Goal: Information Seeking & Learning: Learn about a topic

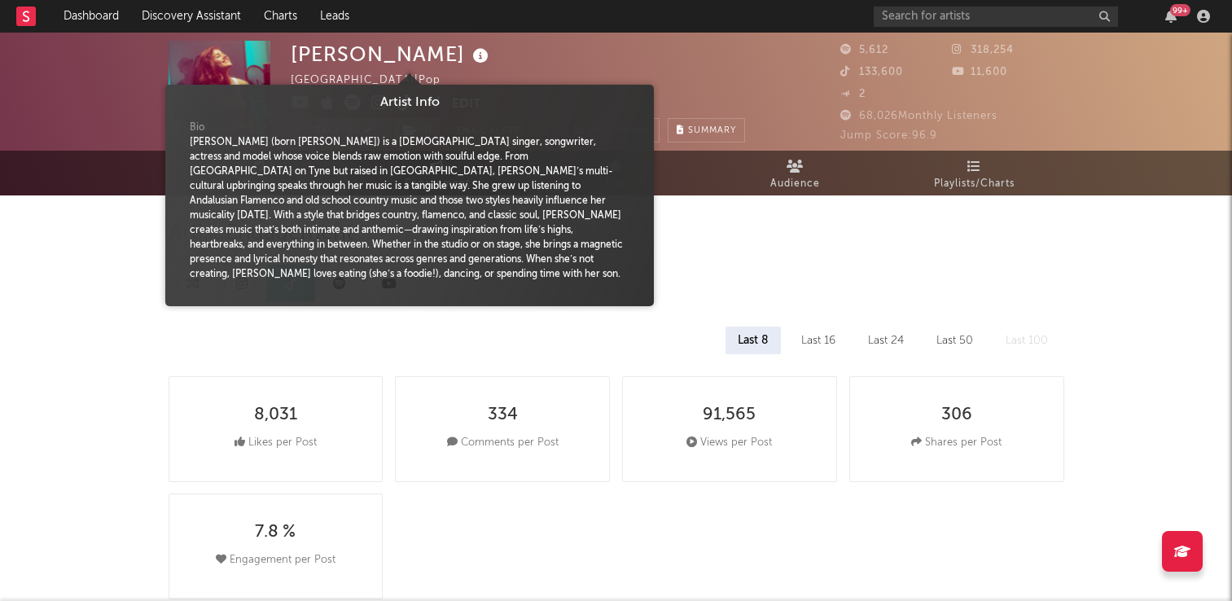
select select "6m"
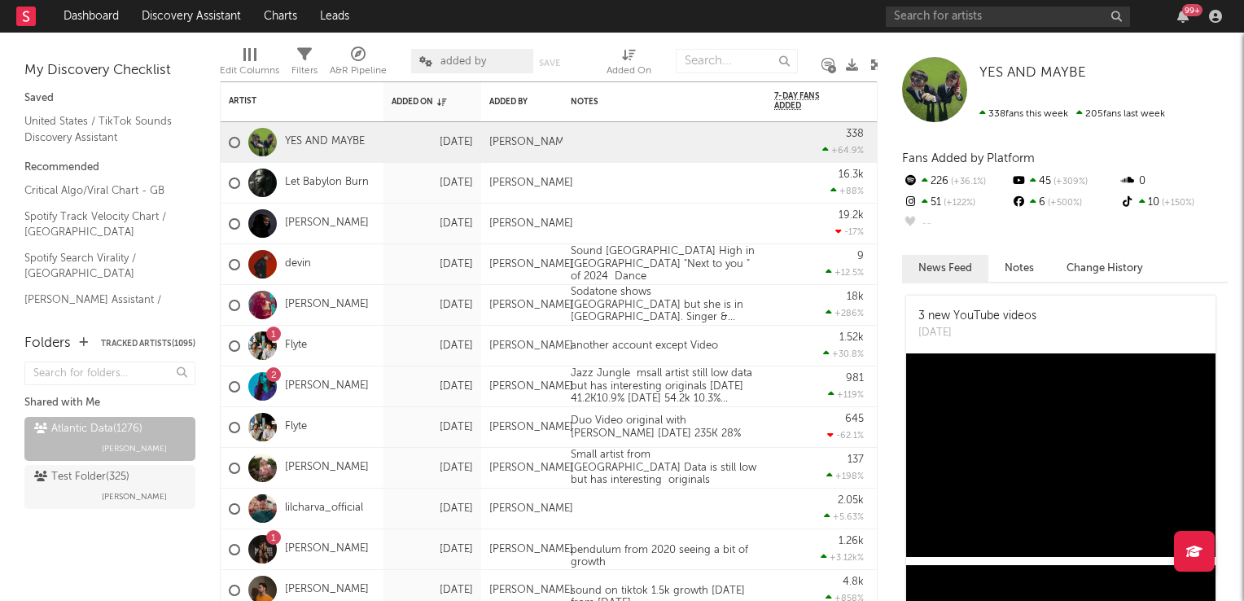
click at [871, 64] on icon at bounding box center [877, 65] width 12 height 12
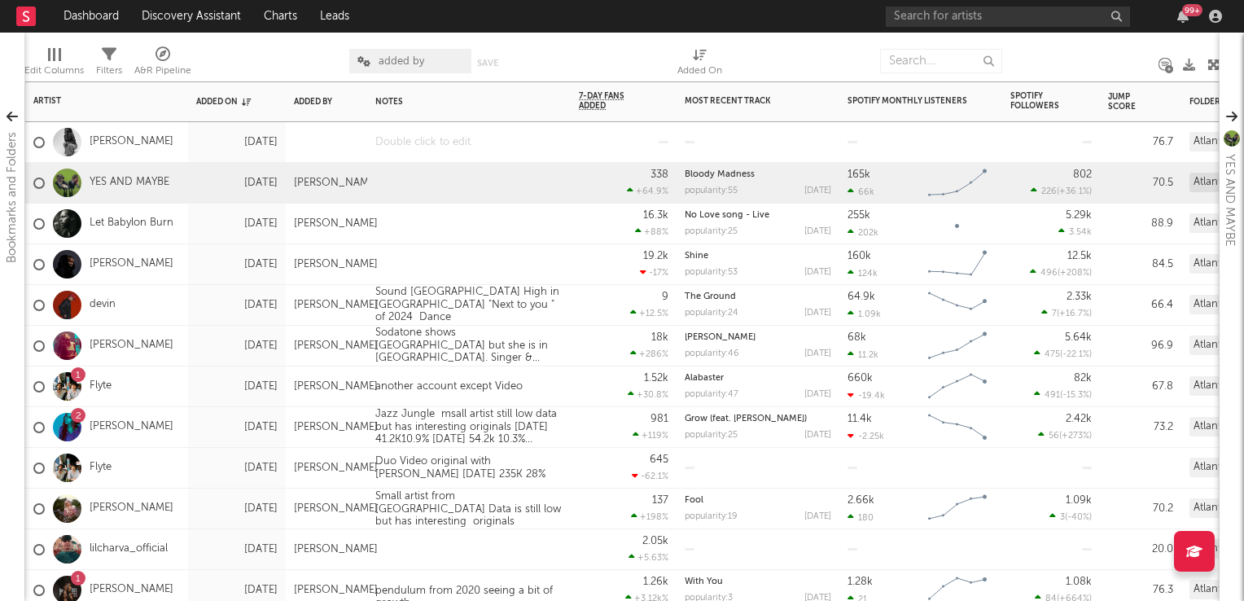
click at [411, 145] on div at bounding box center [469, 142] width 204 height 40
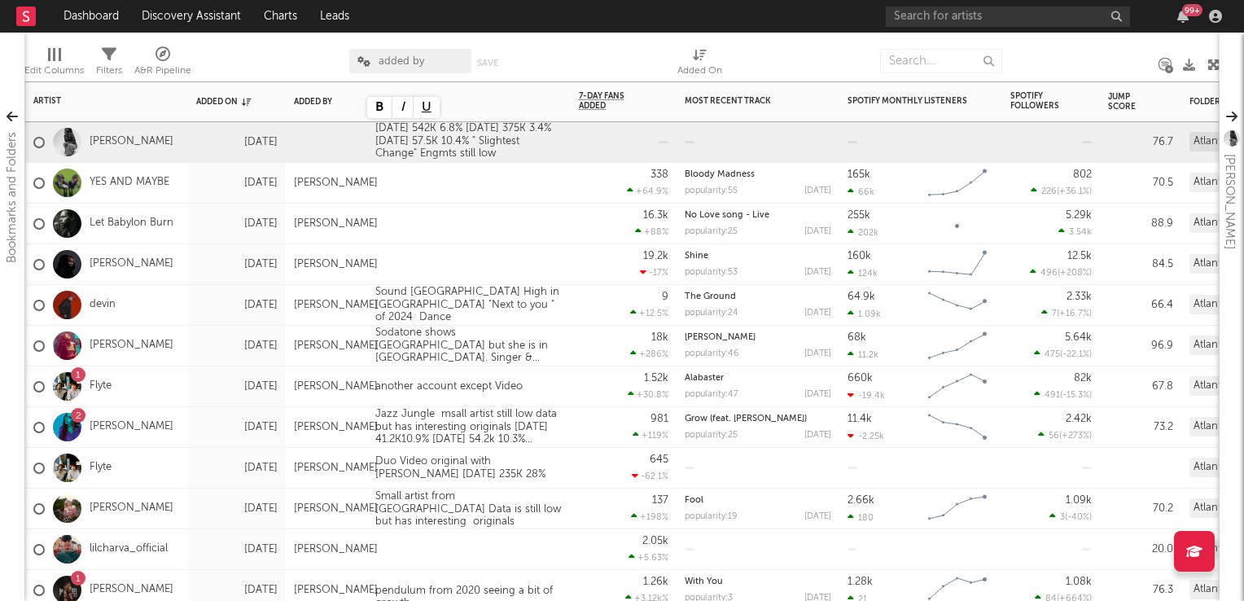
drag, startPoint x: 476, startPoint y: 215, endPoint x: 287, endPoint y: 244, distance: 191.9
click at [476, 217] on div at bounding box center [424, 223] width 114 height 13
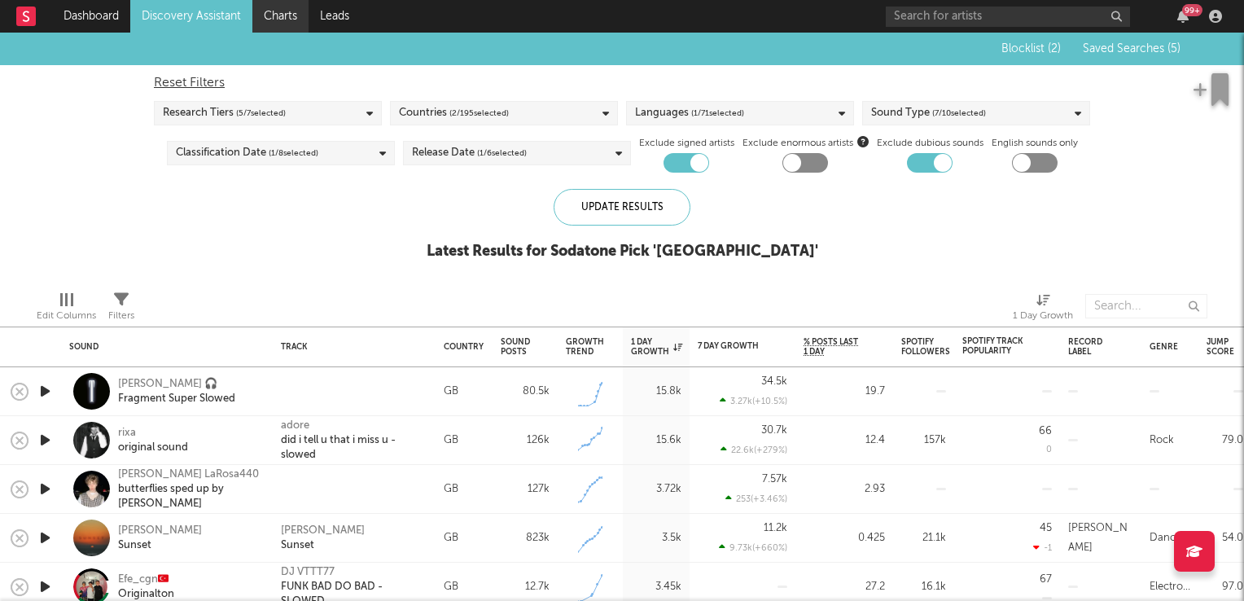
click at [276, 13] on link "Charts" at bounding box center [280, 16] width 56 height 33
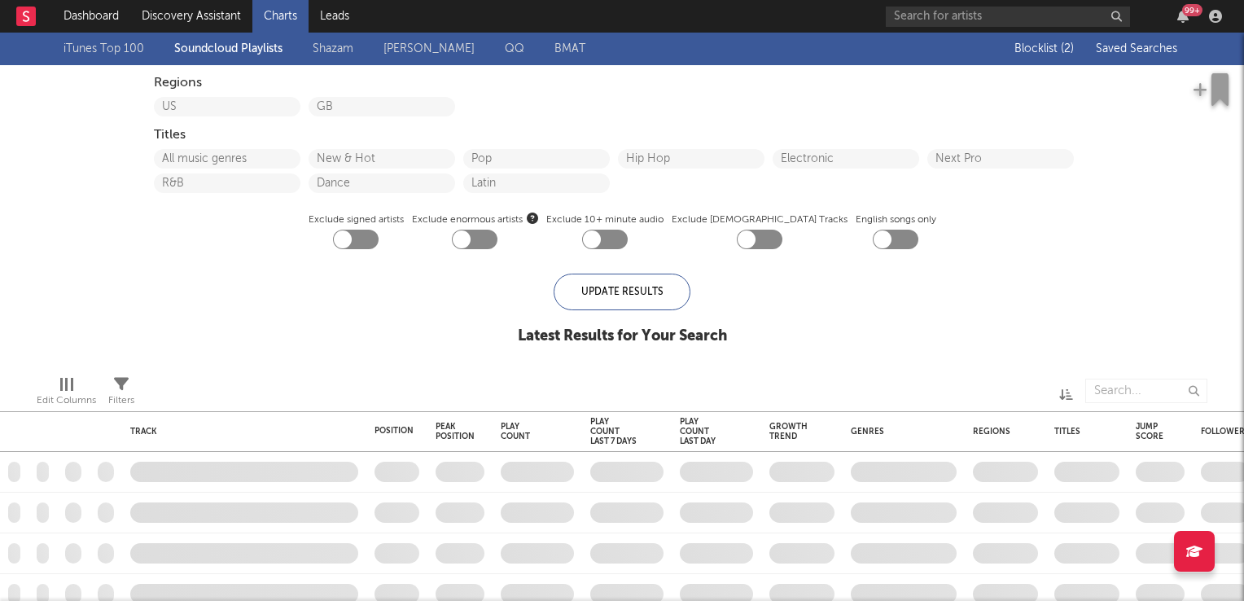
checkbox input "true"
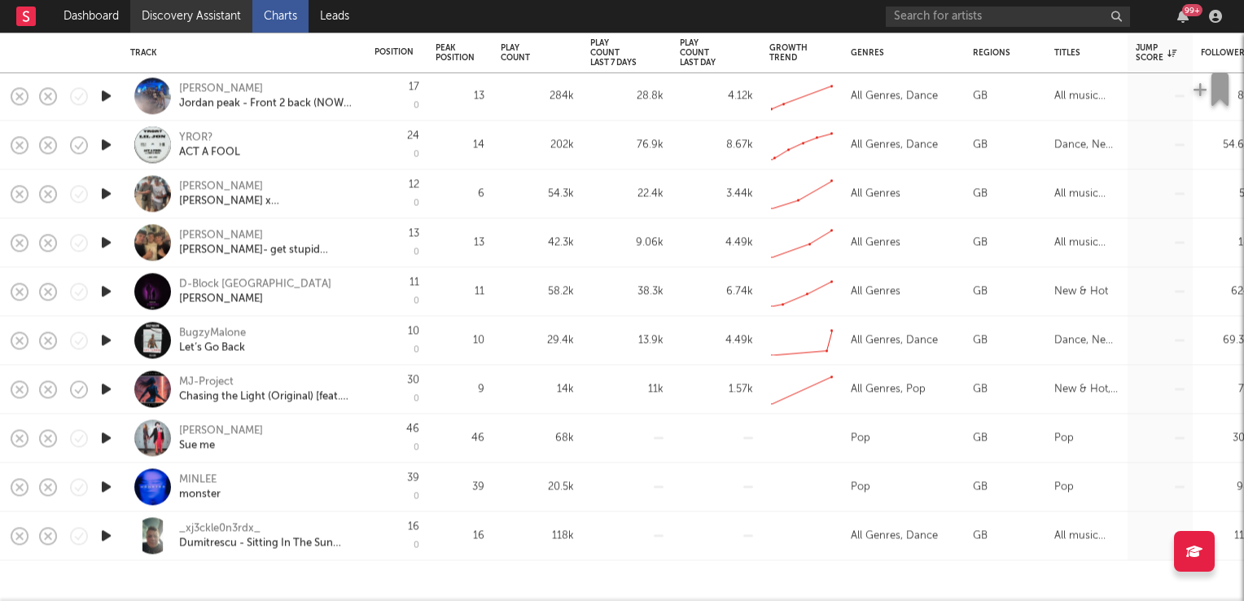
click at [186, 12] on link "Discovery Assistant" at bounding box center [191, 16] width 122 height 33
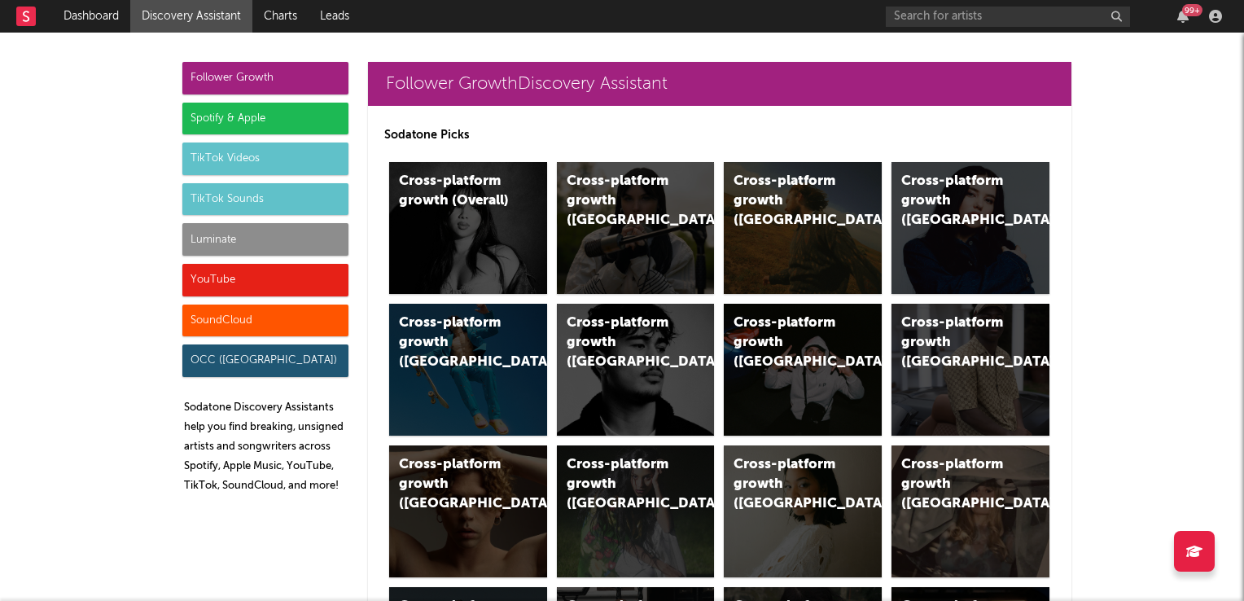
click at [275, 155] on div "TikTok Videos" at bounding box center [265, 159] width 166 height 33
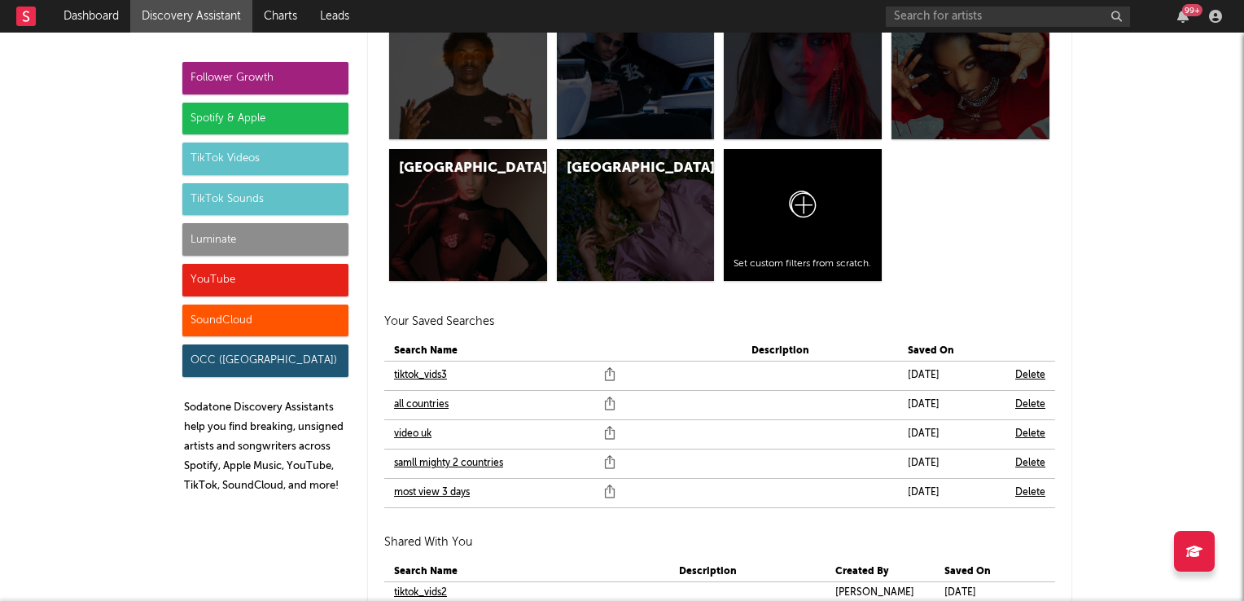
scroll to position [5382, 0]
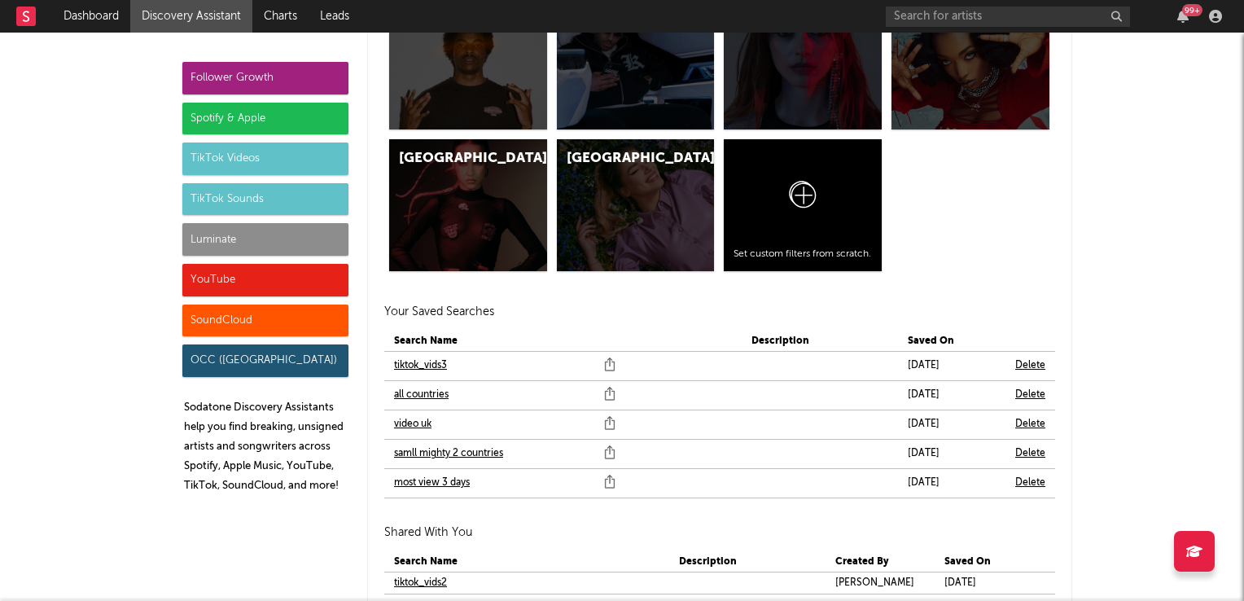
click at [416, 449] on link "samll mighty 2 countries" at bounding box center [448, 454] width 109 height 20
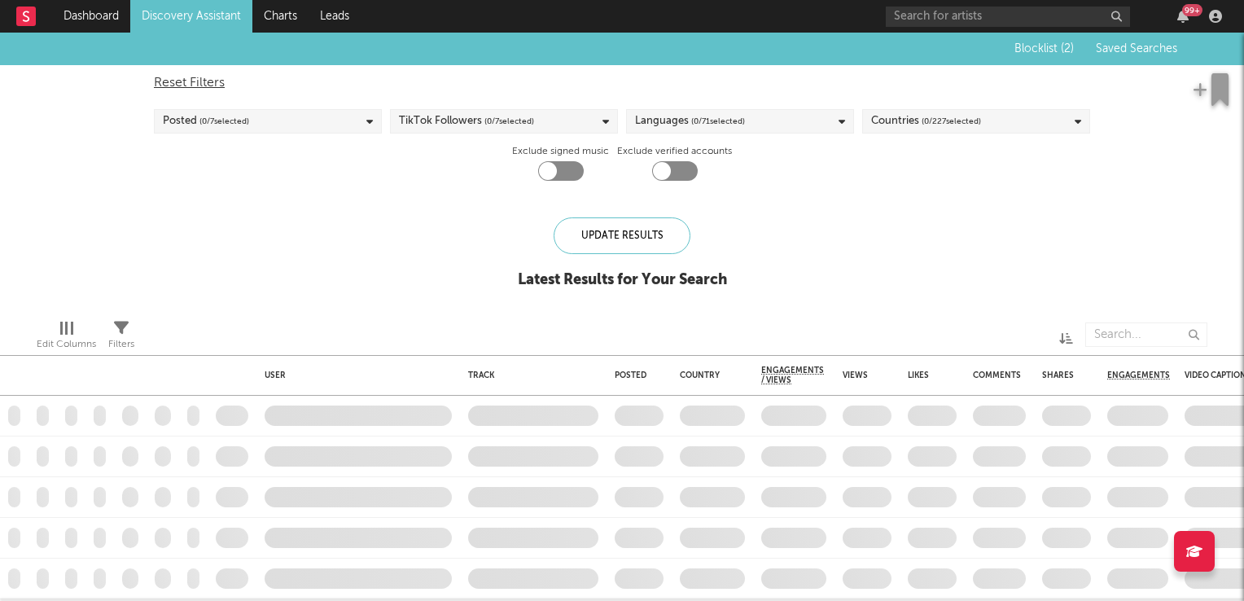
checkbox input "true"
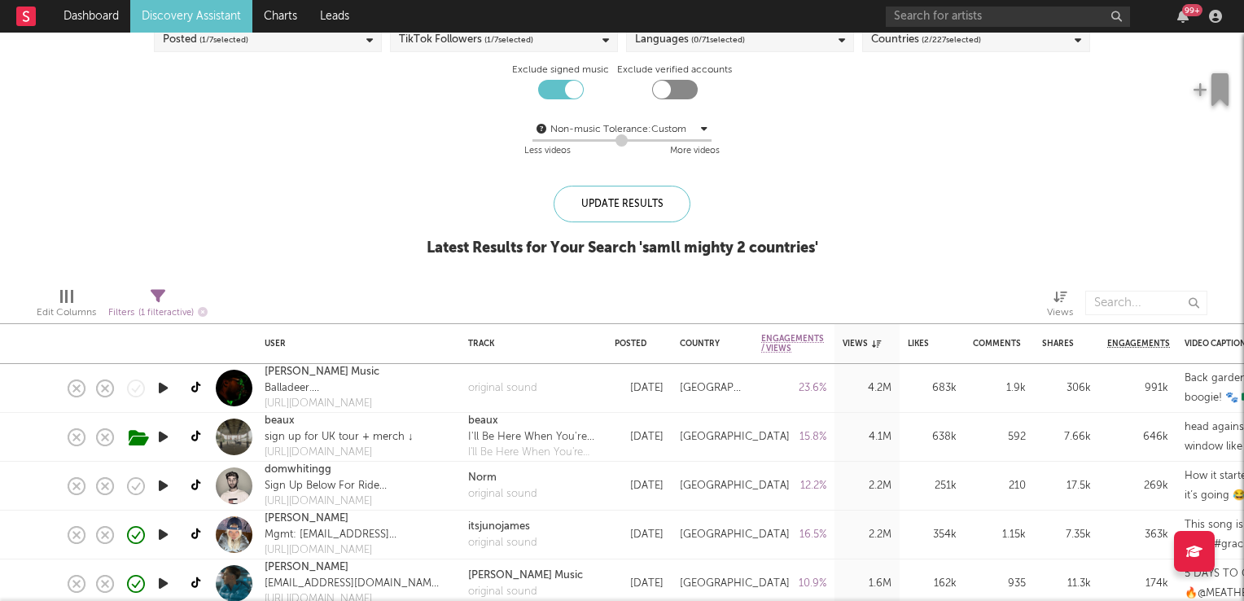
click at [164, 393] on icon "button" at bounding box center [163, 388] width 17 height 20
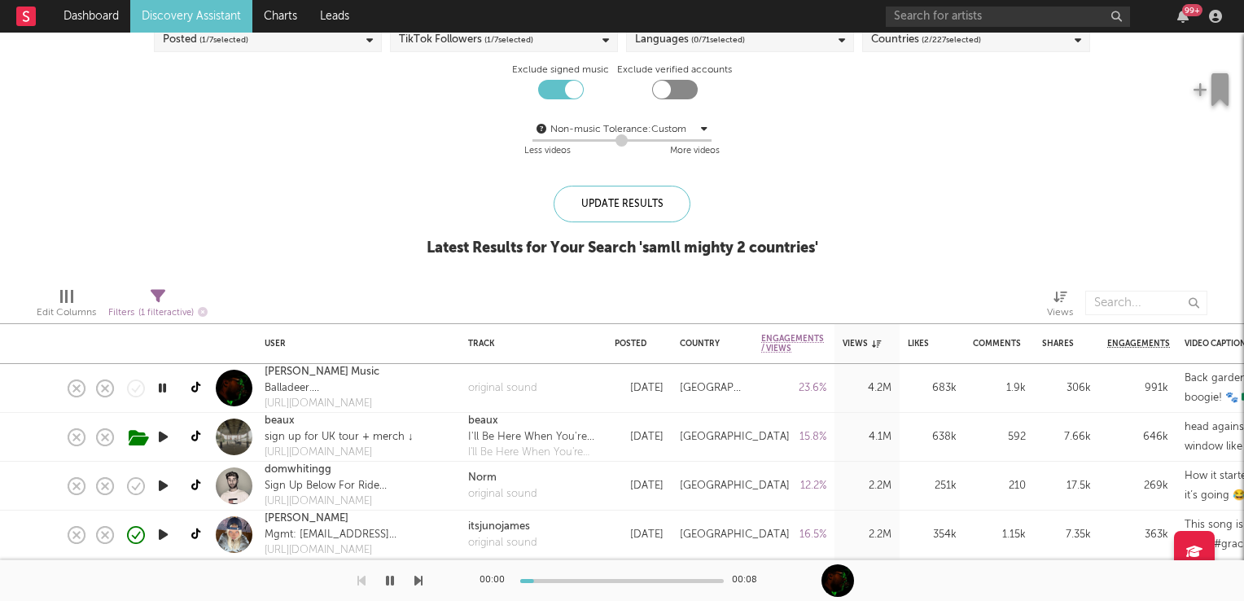
click at [164, 393] on icon "button" at bounding box center [162, 388] width 15 height 20
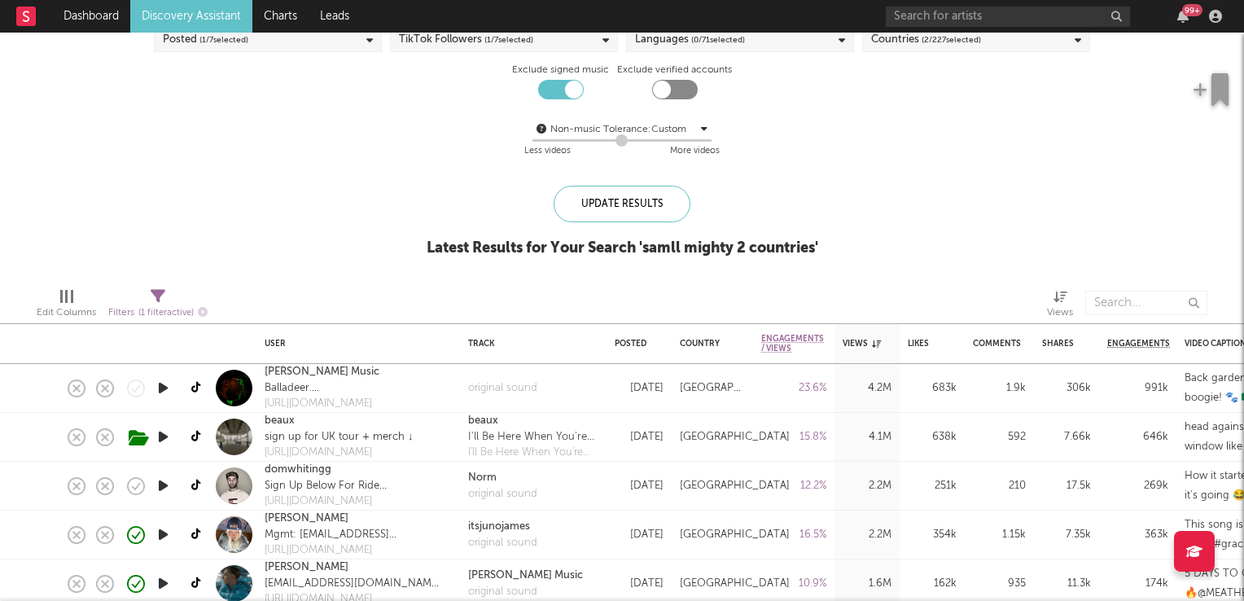
click at [164, 388] on icon "button" at bounding box center [163, 388] width 17 height 20
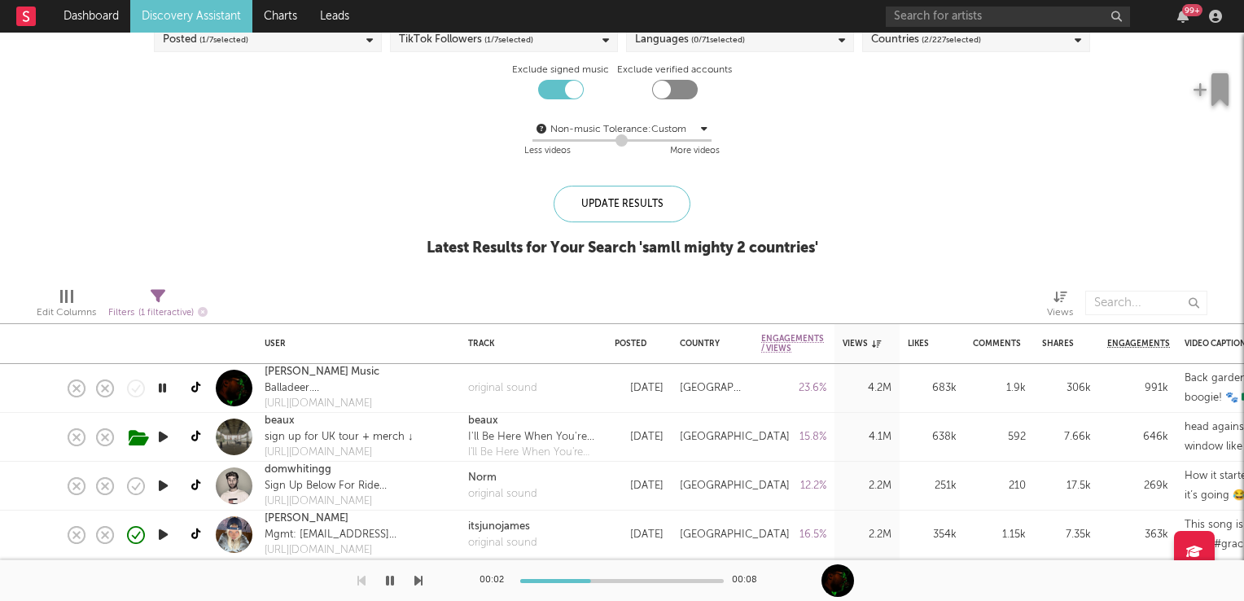
click at [164, 388] on icon "button" at bounding box center [162, 388] width 15 height 20
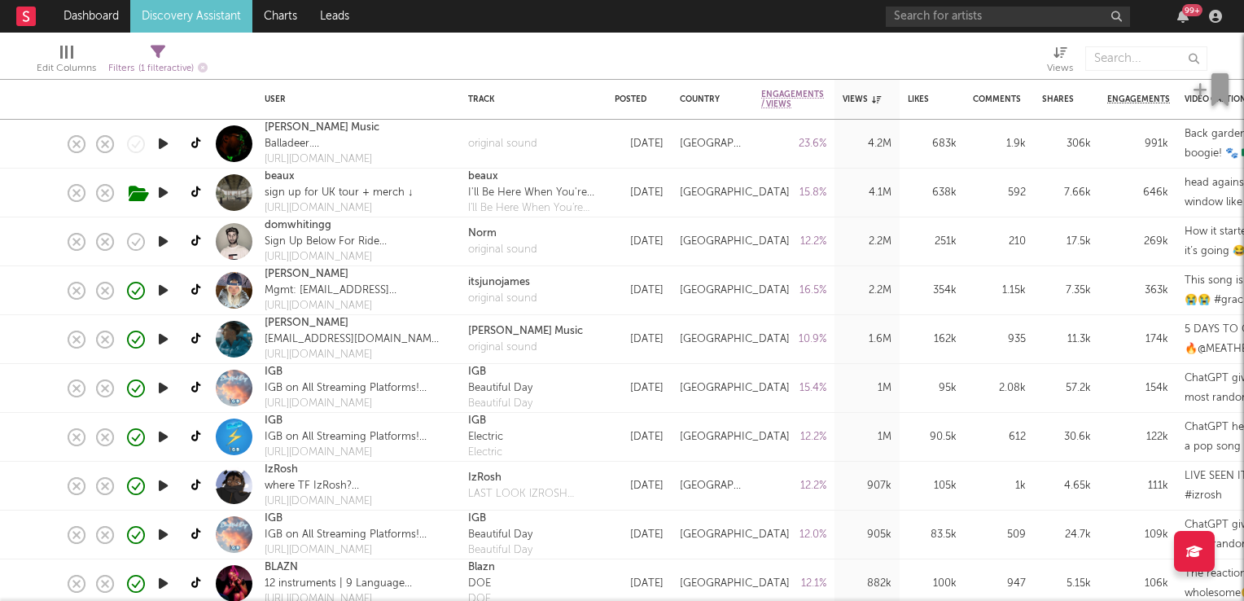
click at [157, 292] on icon "button" at bounding box center [163, 290] width 17 height 20
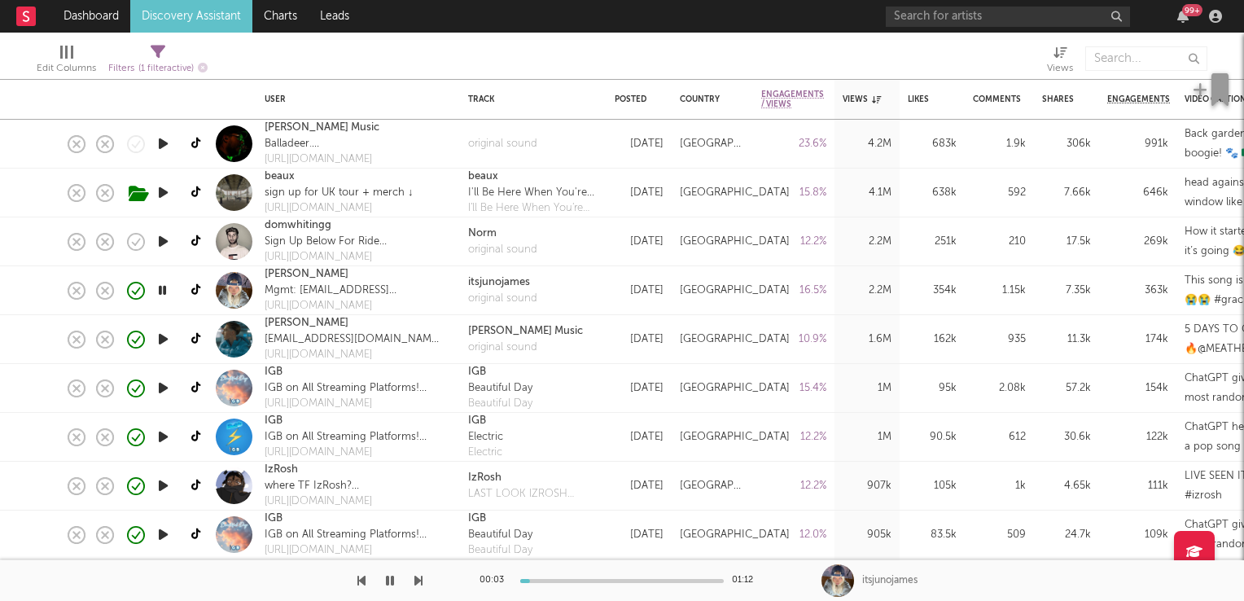
click at [158, 292] on icon "button" at bounding box center [162, 290] width 15 height 20
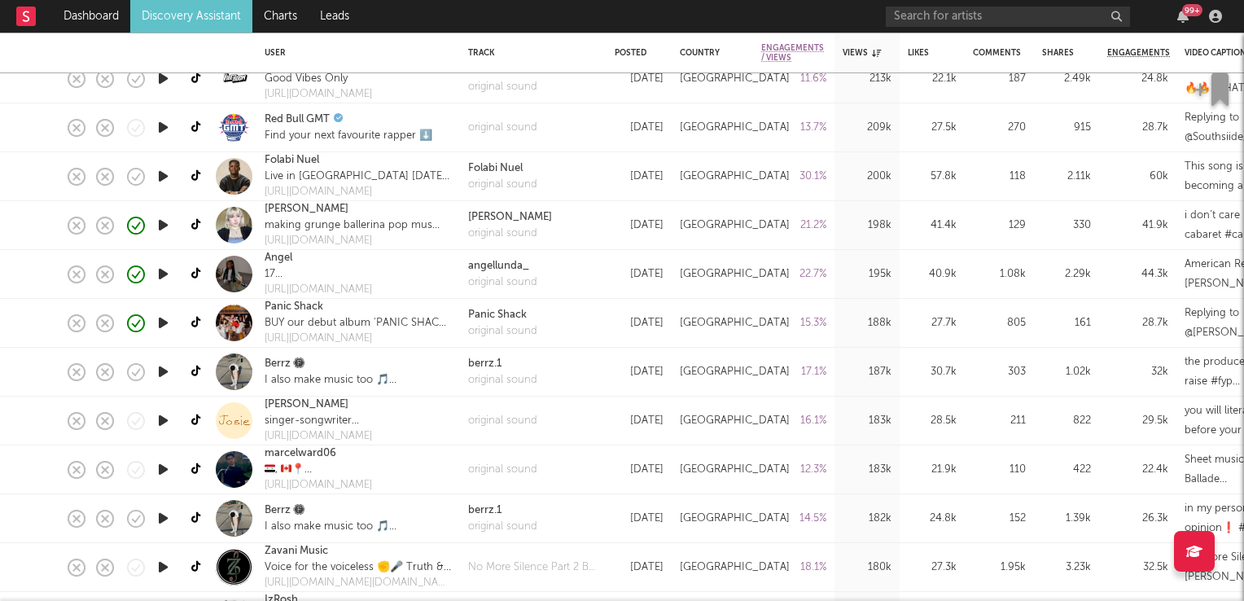
click at [159, 420] on icon "button" at bounding box center [163, 420] width 17 height 20
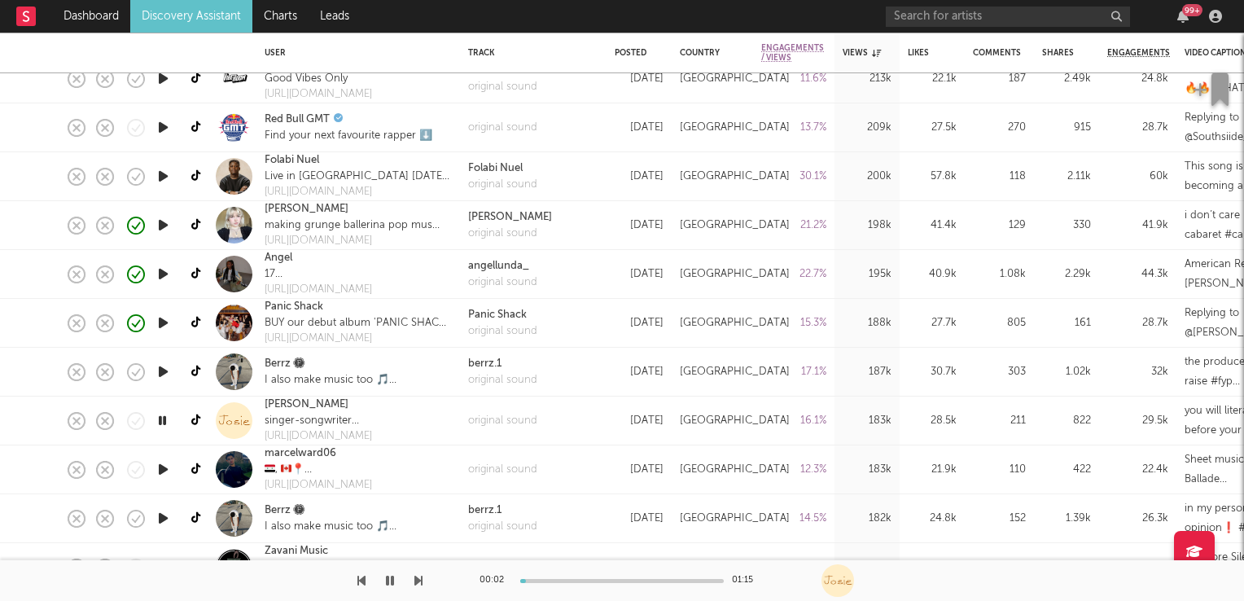
click at [159, 420] on icon "button" at bounding box center [162, 420] width 15 height 20
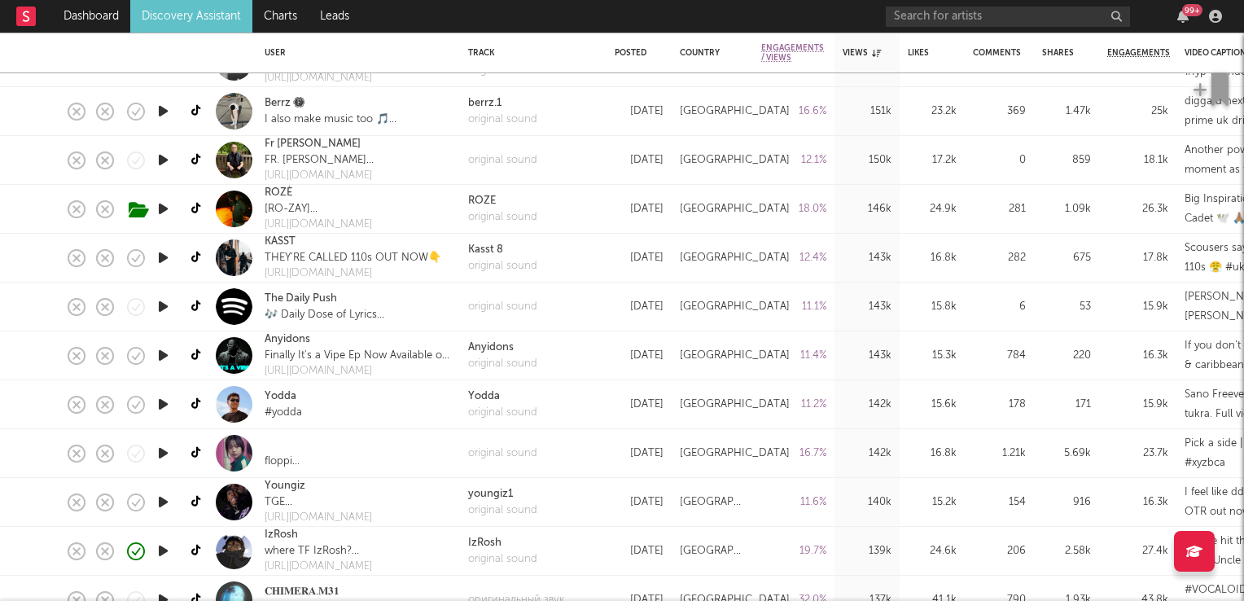
click at [162, 402] on icon "button" at bounding box center [163, 404] width 17 height 20
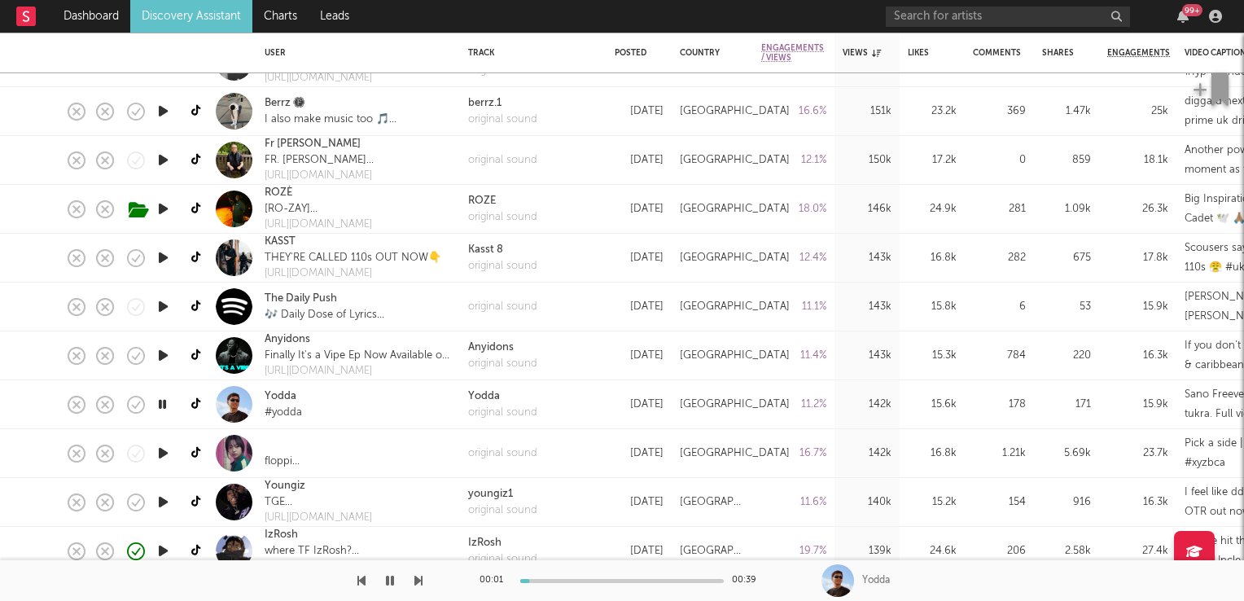
click at [162, 402] on icon "button" at bounding box center [162, 404] width 15 height 20
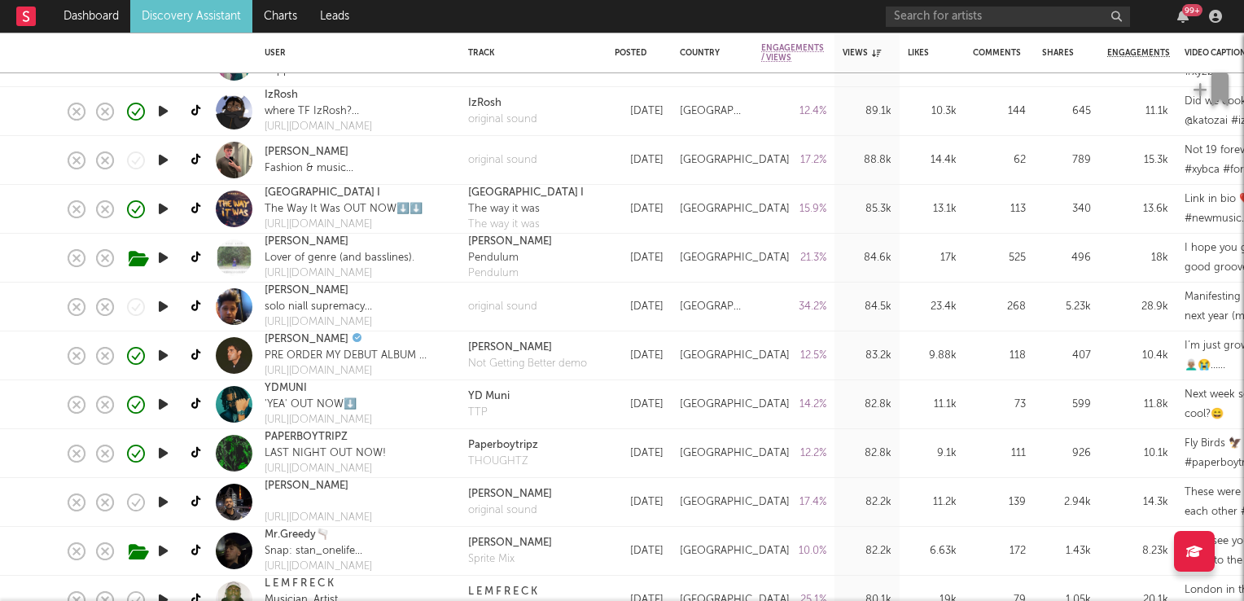
click at [163, 363] on icon "button" at bounding box center [163, 355] width 17 height 20
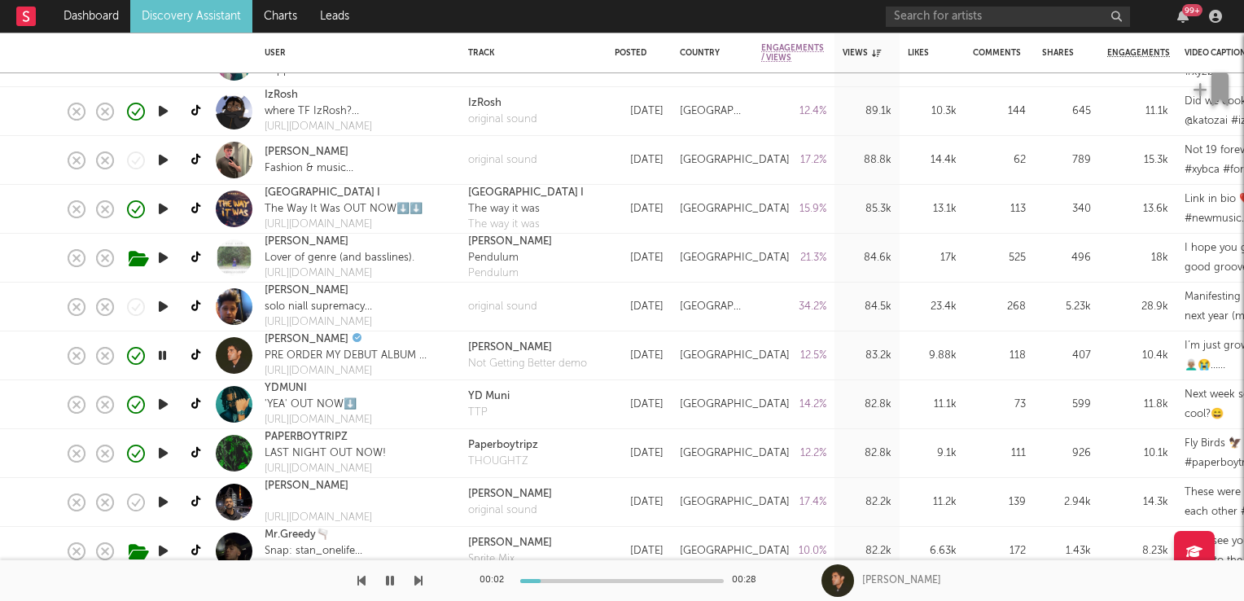
click at [163, 363] on icon "button" at bounding box center [162, 355] width 15 height 20
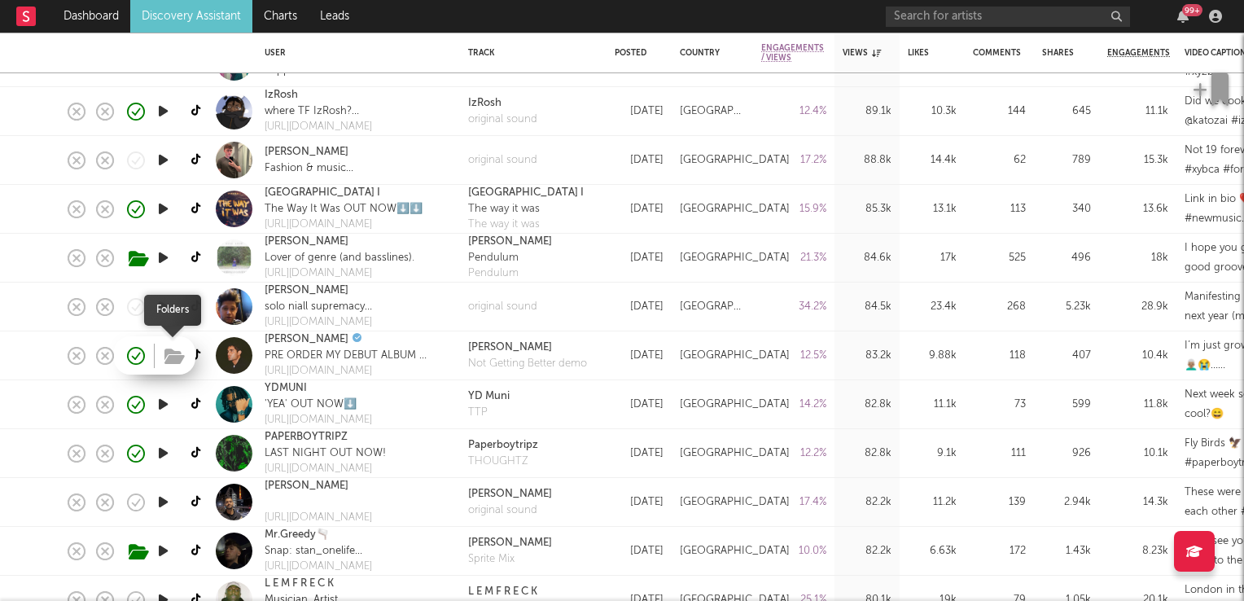
click at [173, 360] on icon "button" at bounding box center [175, 357] width 20 height 18
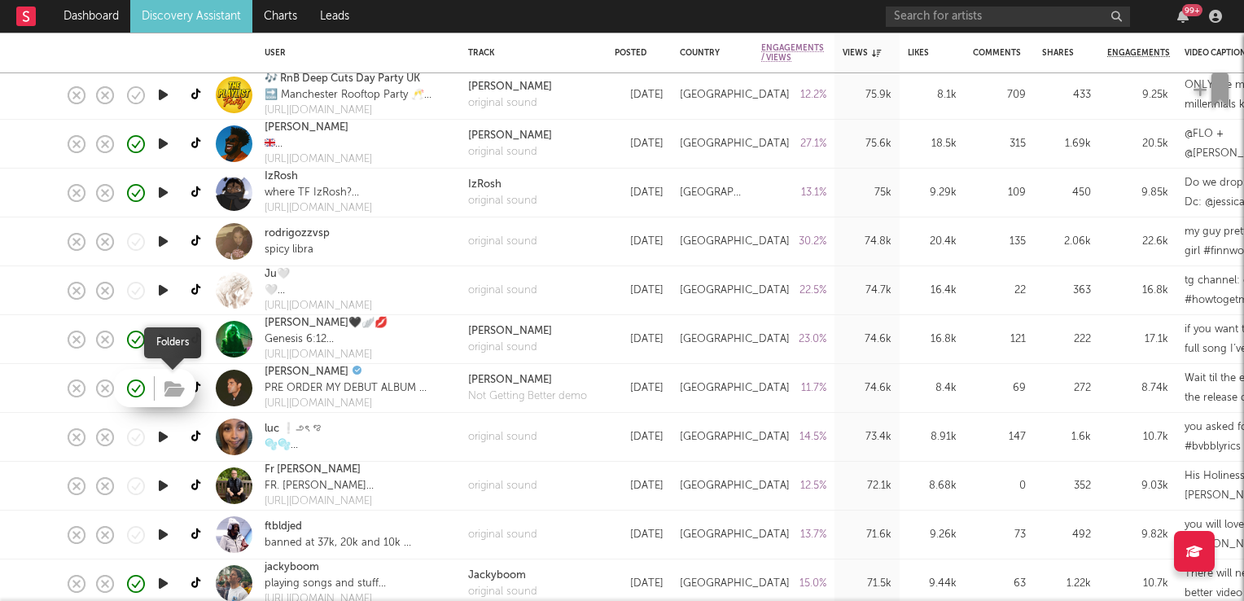
click at [169, 393] on icon "button" at bounding box center [175, 389] width 20 height 18
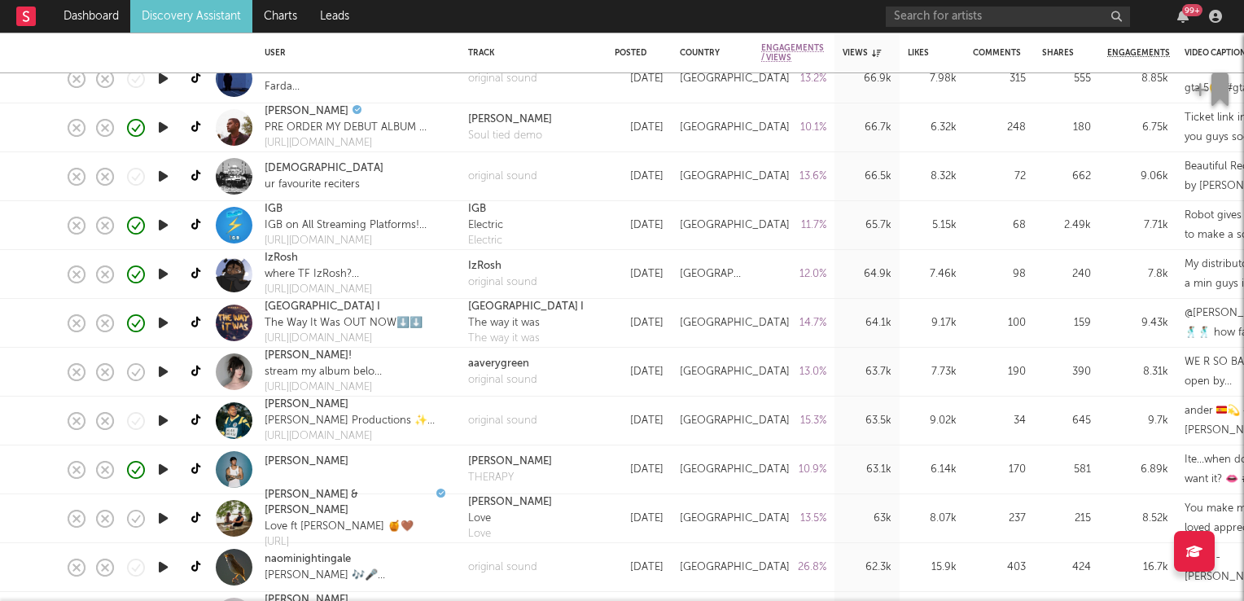
click at [160, 373] on icon "button" at bounding box center [163, 372] width 17 height 20
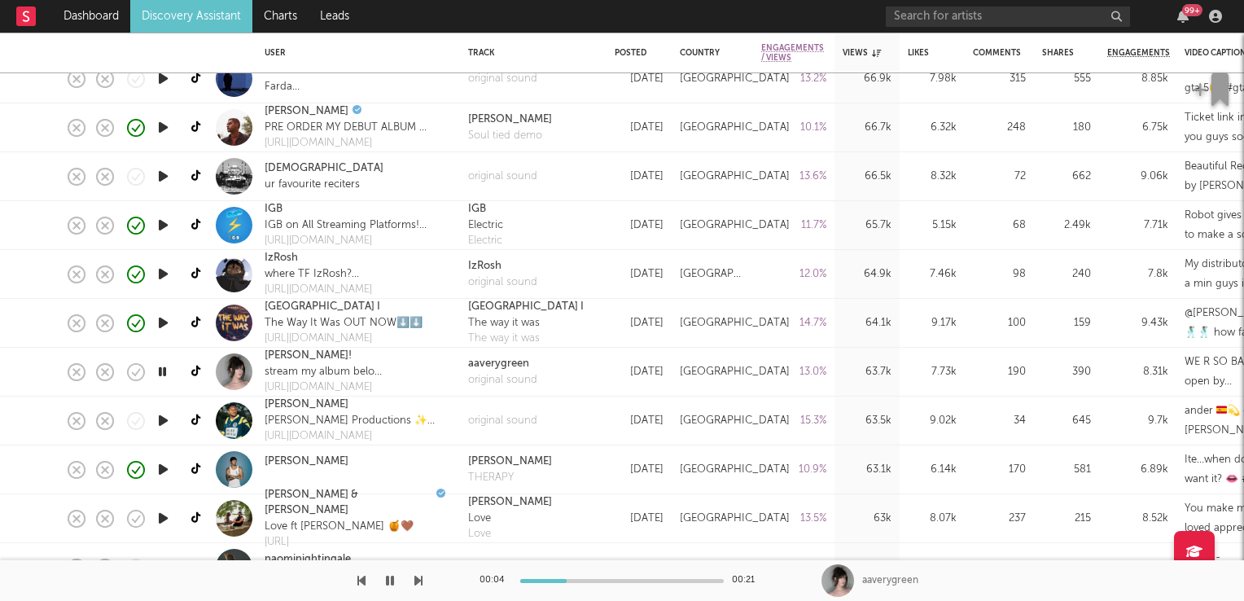
click at [160, 373] on icon "button" at bounding box center [162, 372] width 15 height 20
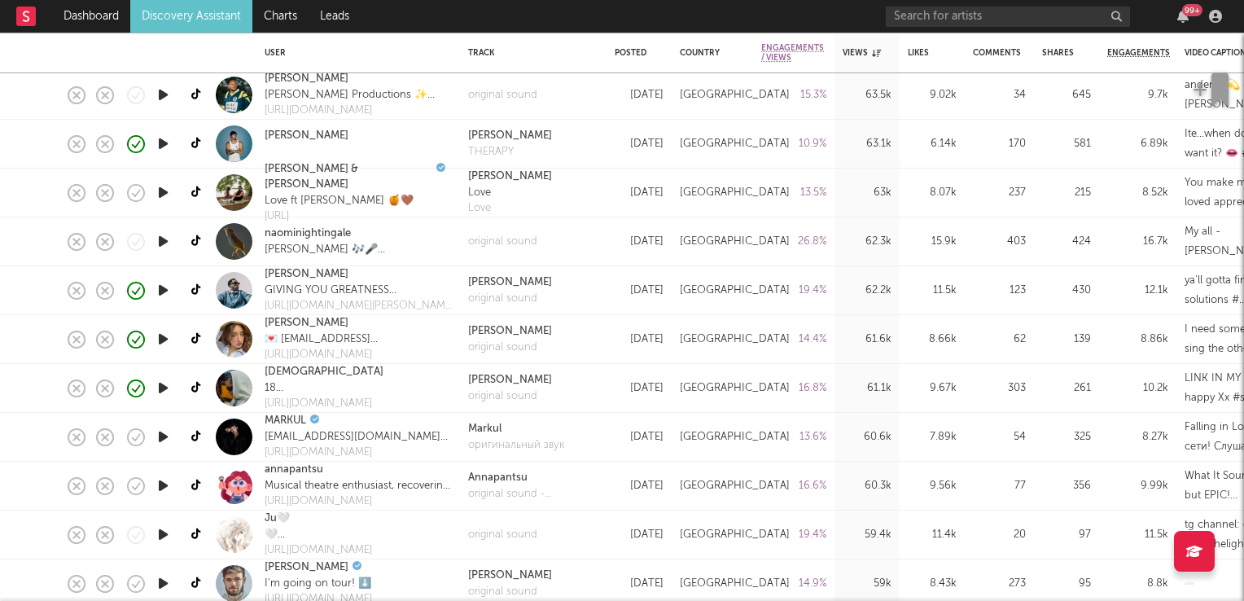
click at [169, 339] on icon "button" at bounding box center [163, 339] width 17 height 20
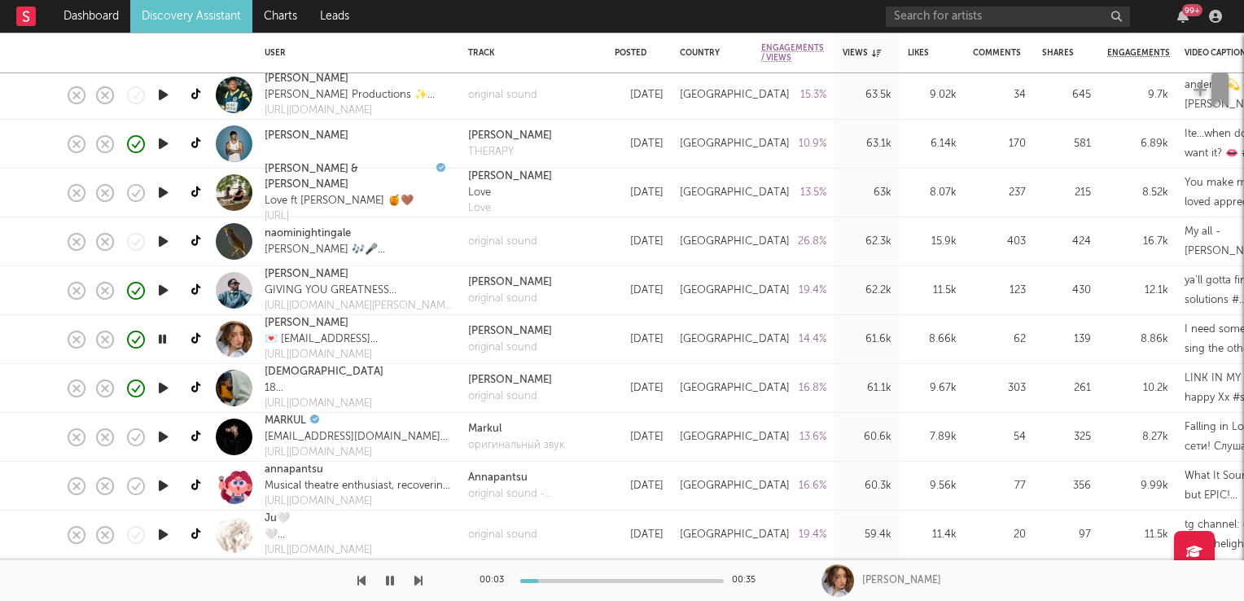
click at [169, 339] on icon "button" at bounding box center [162, 339] width 15 height 20
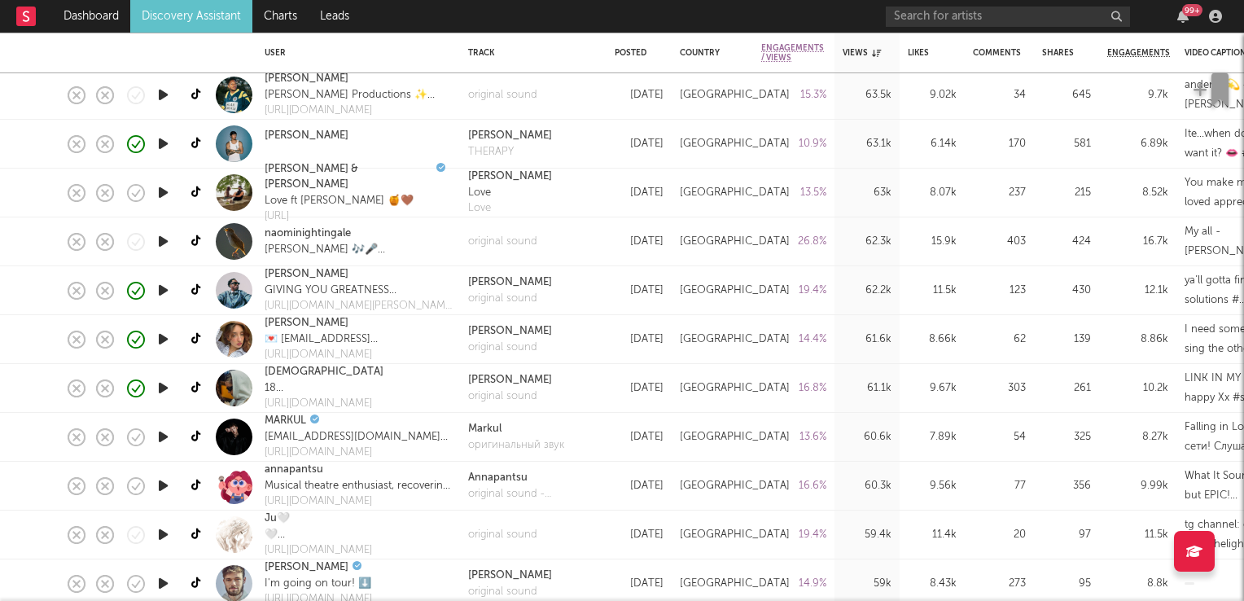
click at [165, 441] on icon "button" at bounding box center [163, 437] width 17 height 20
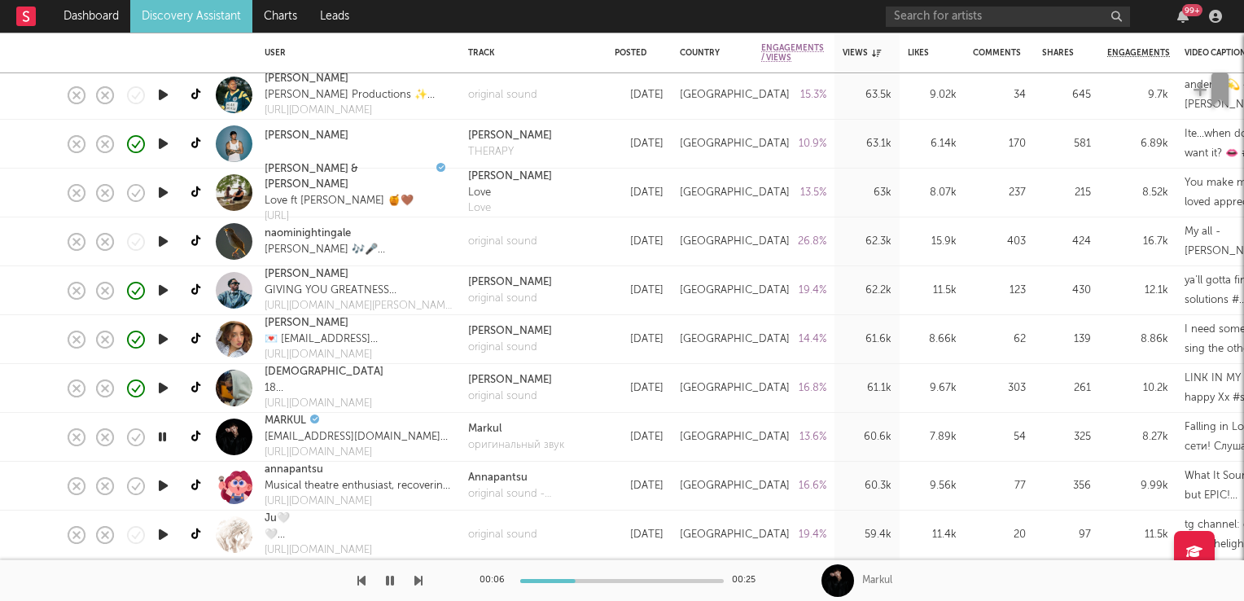
click at [166, 438] on icon "button" at bounding box center [162, 437] width 15 height 20
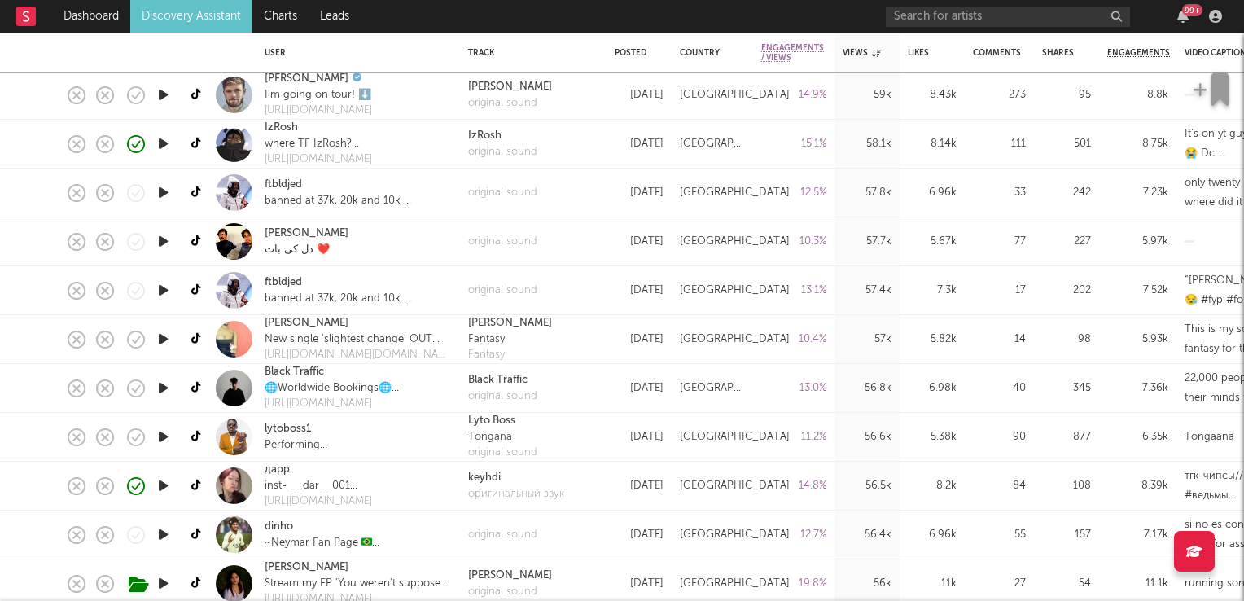
click at [159, 337] on icon "button" at bounding box center [163, 339] width 17 height 20
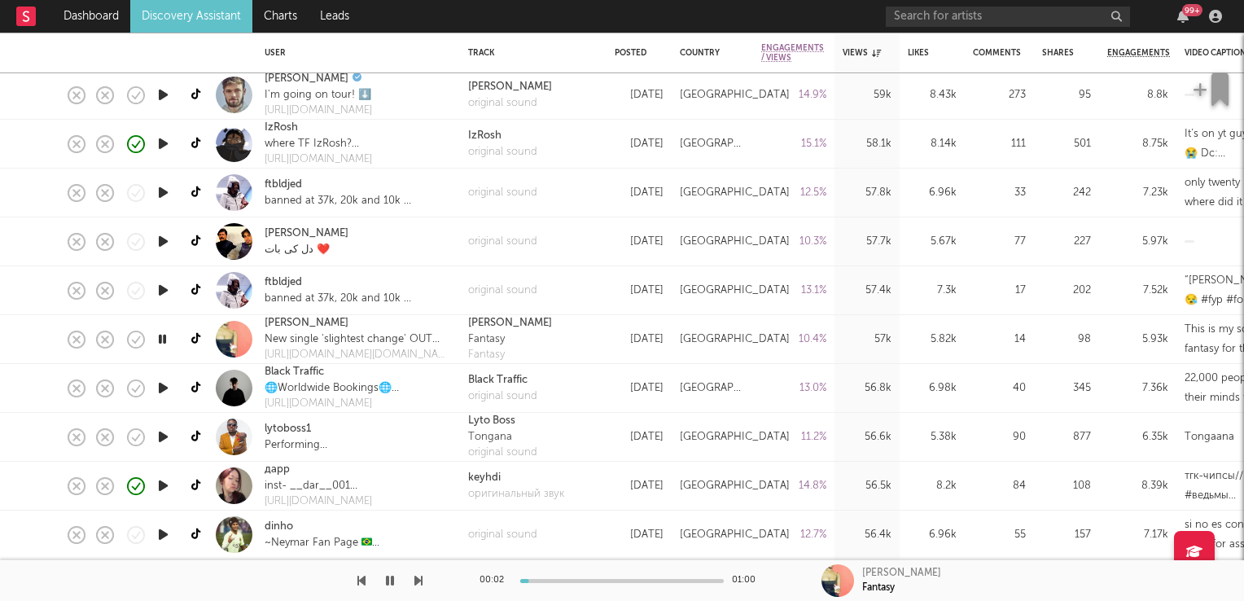
click at [159, 337] on icon "button" at bounding box center [162, 339] width 15 height 20
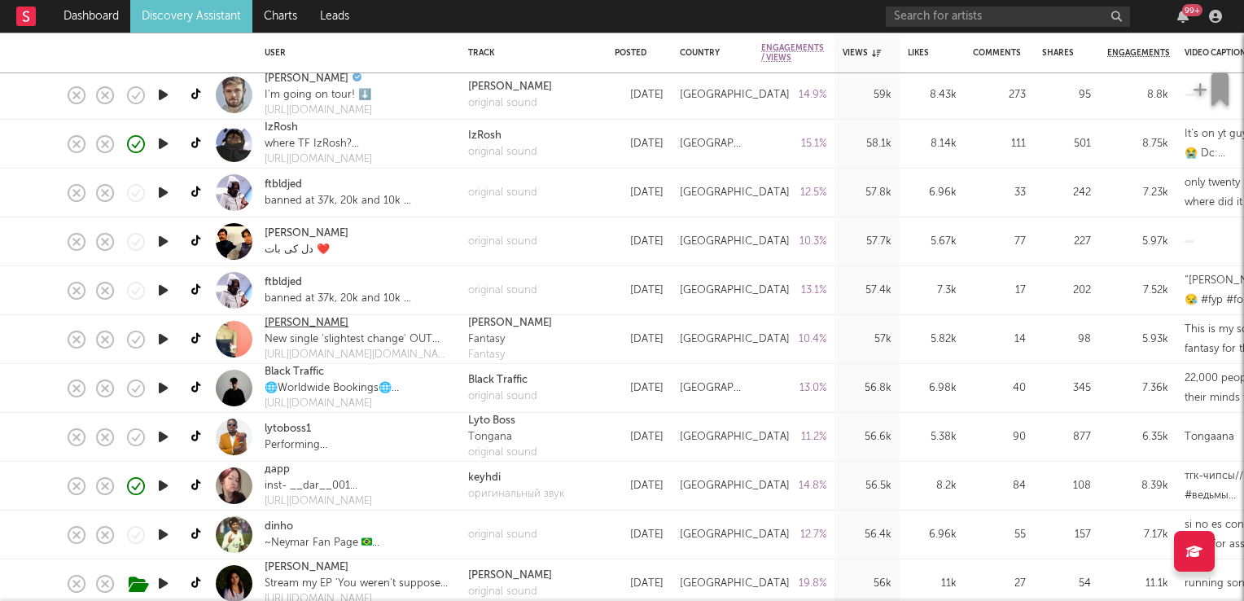
click at [283, 321] on link "[PERSON_NAME]" at bounding box center [307, 323] width 84 height 16
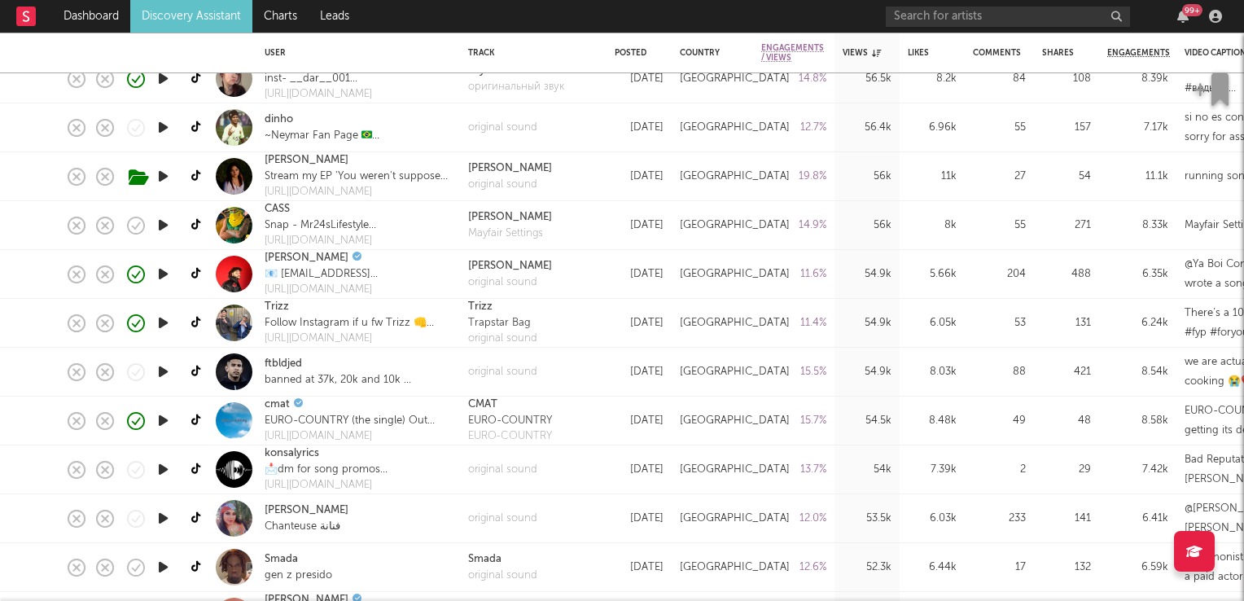
click at [156, 271] on icon "button" at bounding box center [163, 274] width 17 height 20
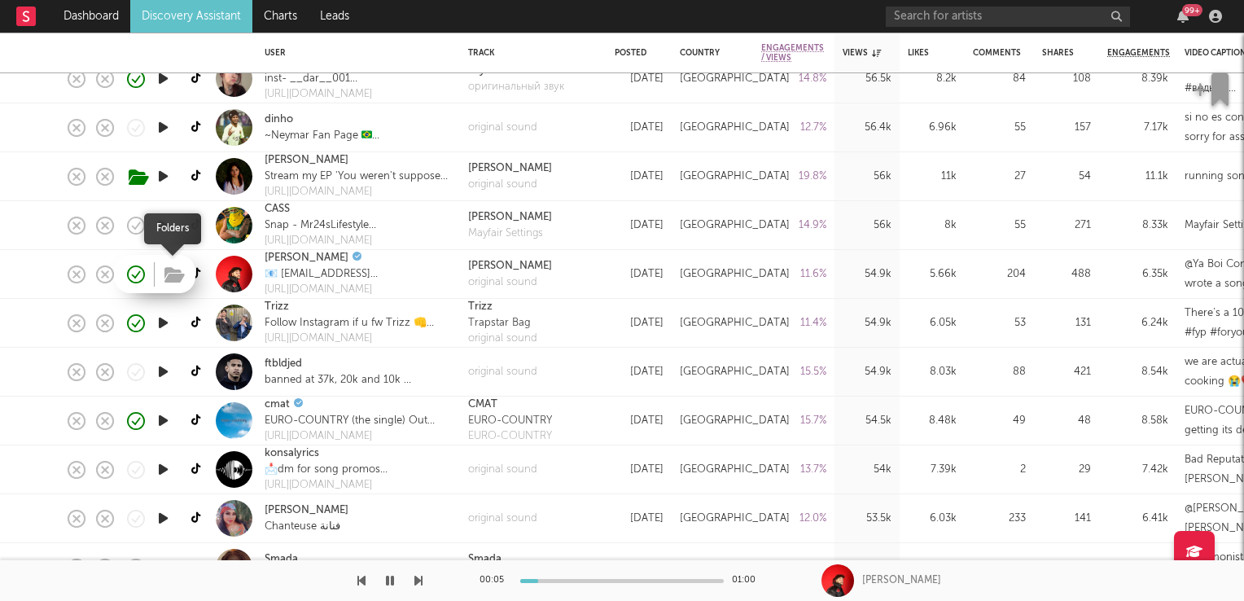
click at [173, 273] on icon "button" at bounding box center [175, 275] width 20 height 18
click at [323, 262] on link "Richard Fairlie" at bounding box center [307, 258] width 84 height 16
click at [160, 270] on icon "button" at bounding box center [162, 274] width 15 height 20
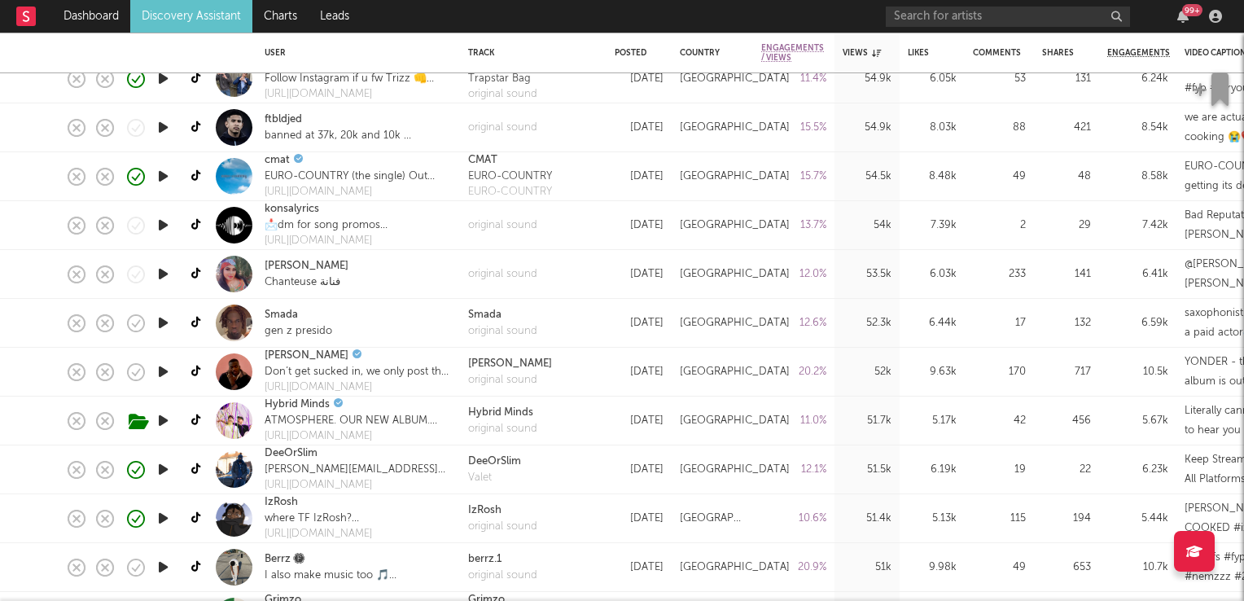
click at [165, 373] on icon "button" at bounding box center [163, 372] width 17 height 20
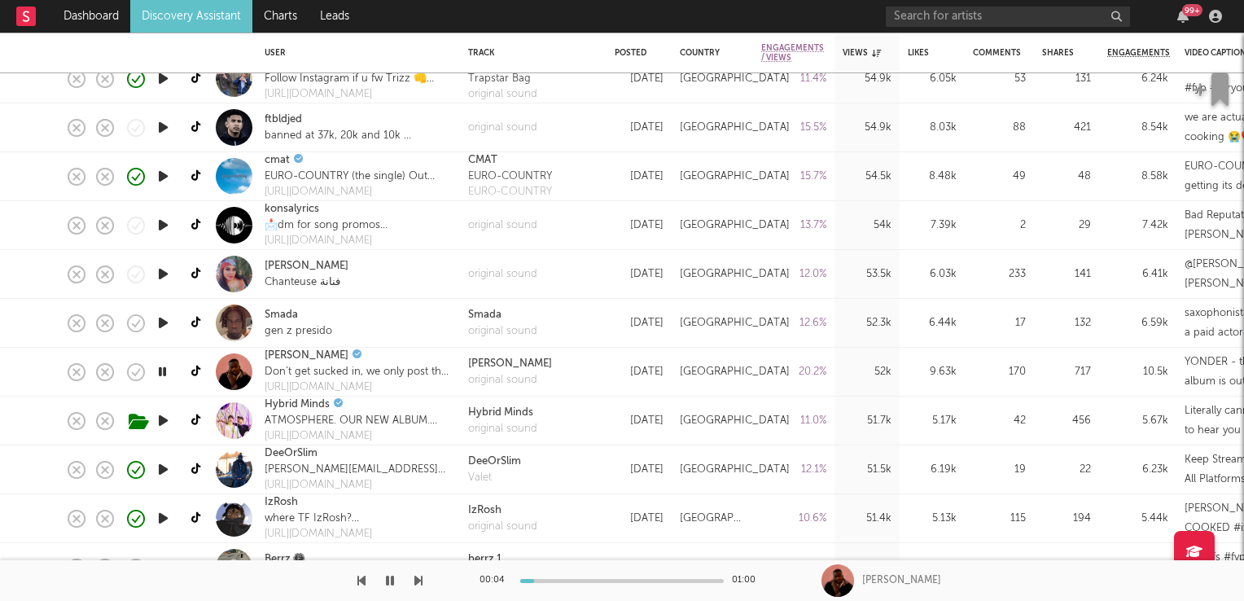
click at [162, 375] on icon "button" at bounding box center [162, 372] width 15 height 20
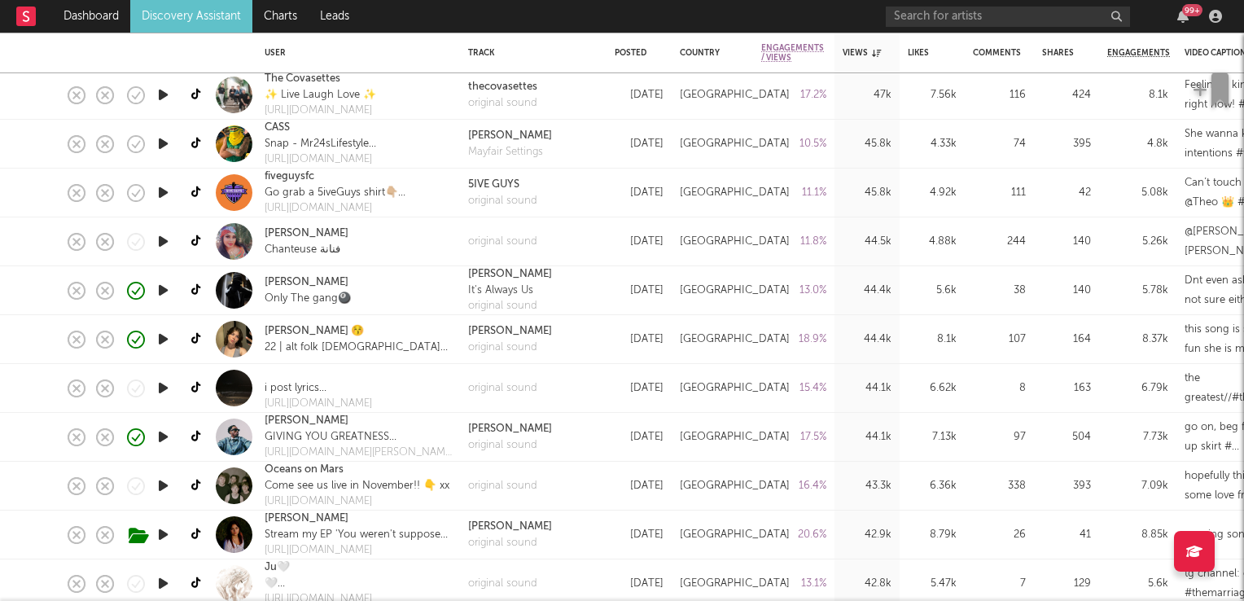
click at [163, 340] on icon "button" at bounding box center [163, 339] width 17 height 20
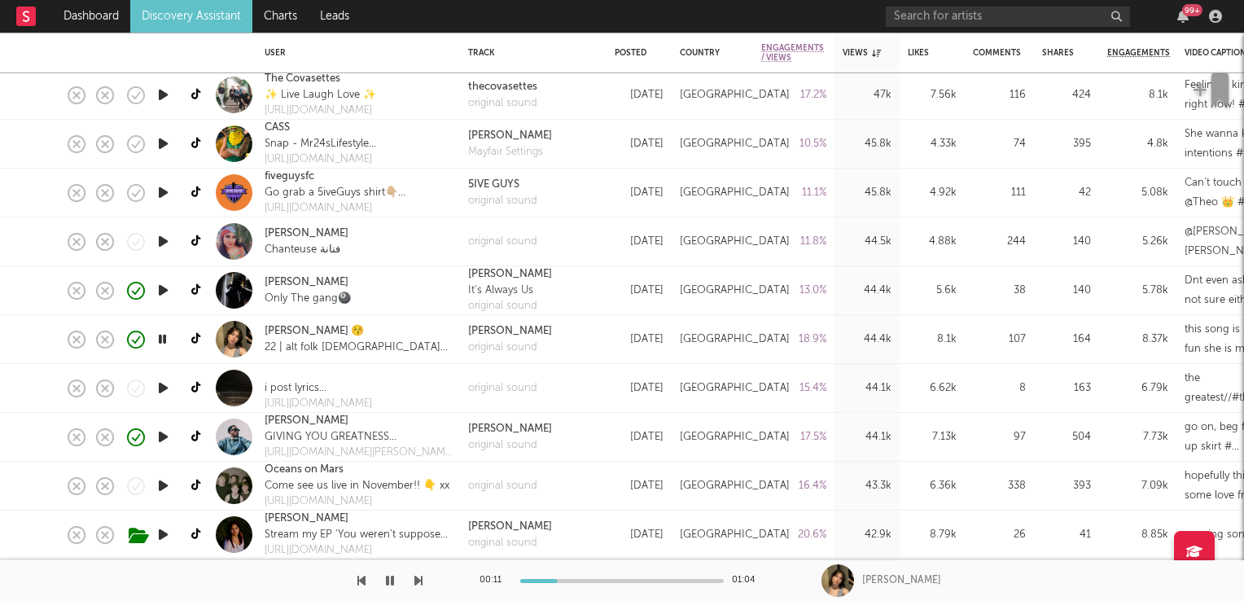
click at [162, 340] on icon "button" at bounding box center [162, 339] width 15 height 20
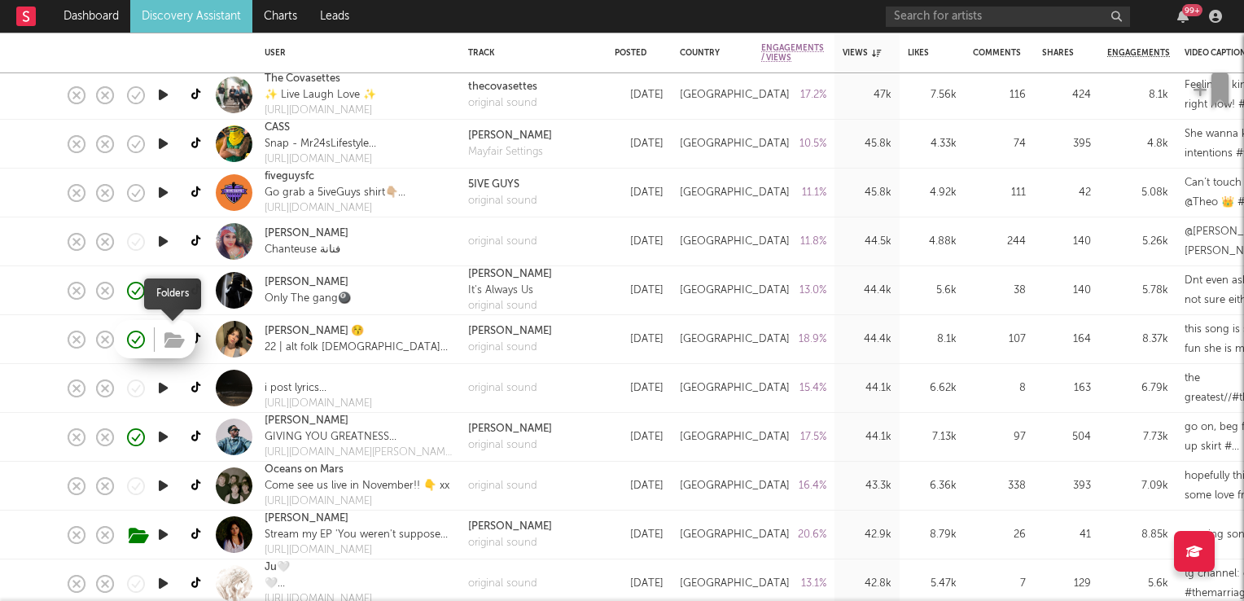
click at [168, 339] on icon "button" at bounding box center [175, 340] width 20 height 18
click at [303, 333] on link "ruby joyce 😚" at bounding box center [314, 331] width 99 height 16
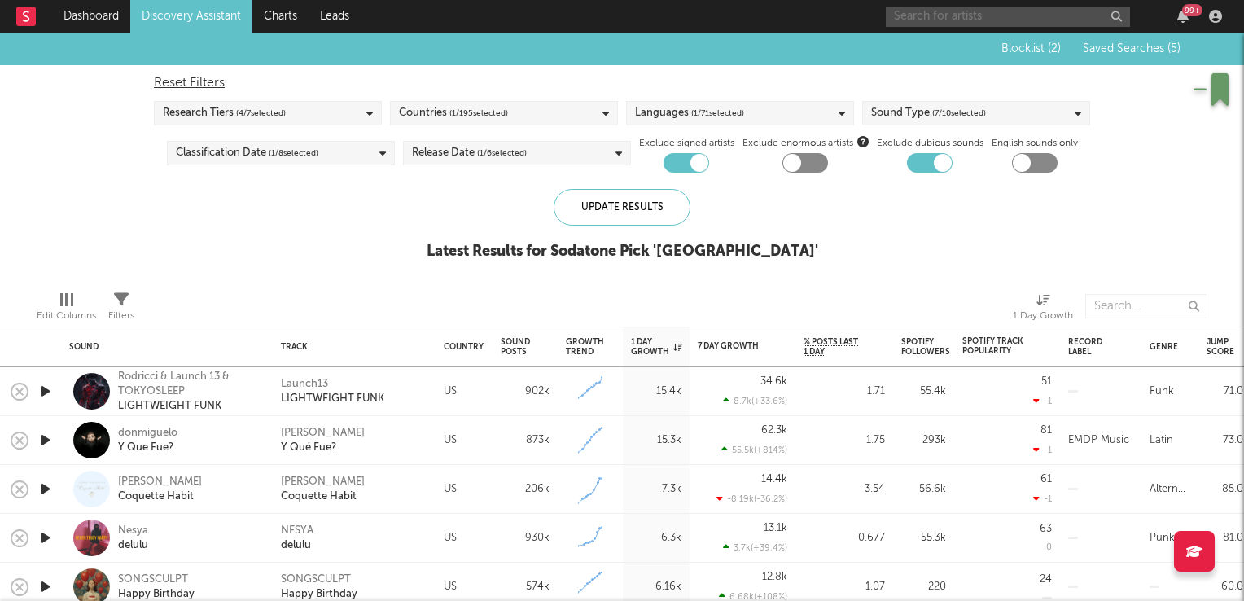
click at [968, 20] on input "text" at bounding box center [1008, 17] width 244 height 20
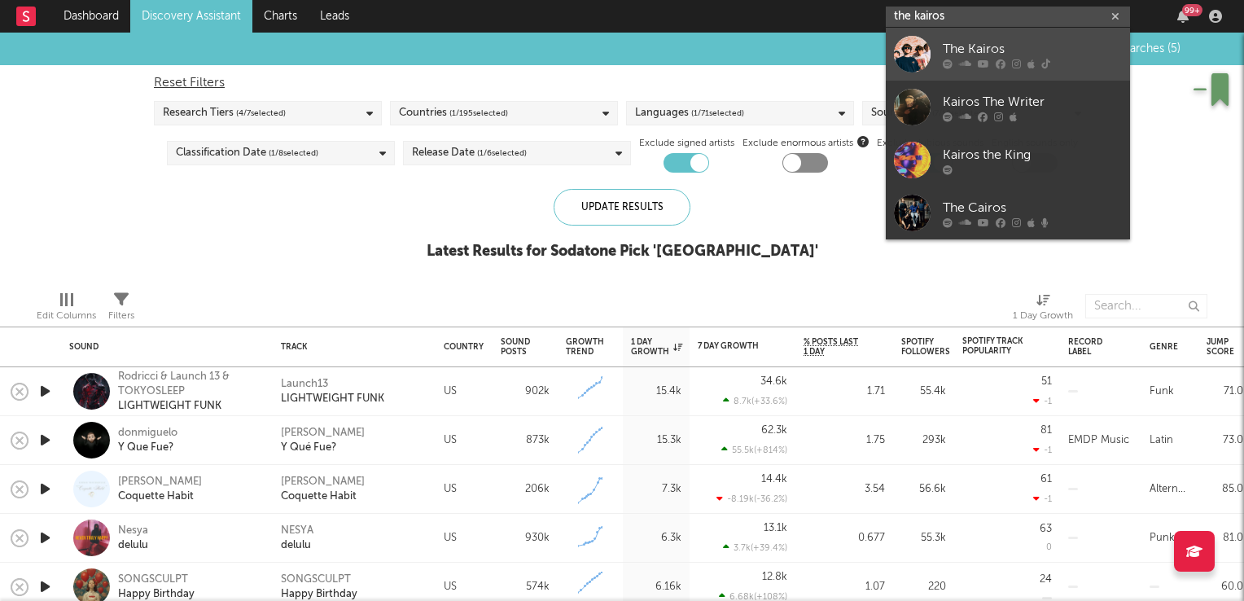
type input "the kairos"
click at [981, 54] on div "The Kairos" at bounding box center [1032, 49] width 179 height 20
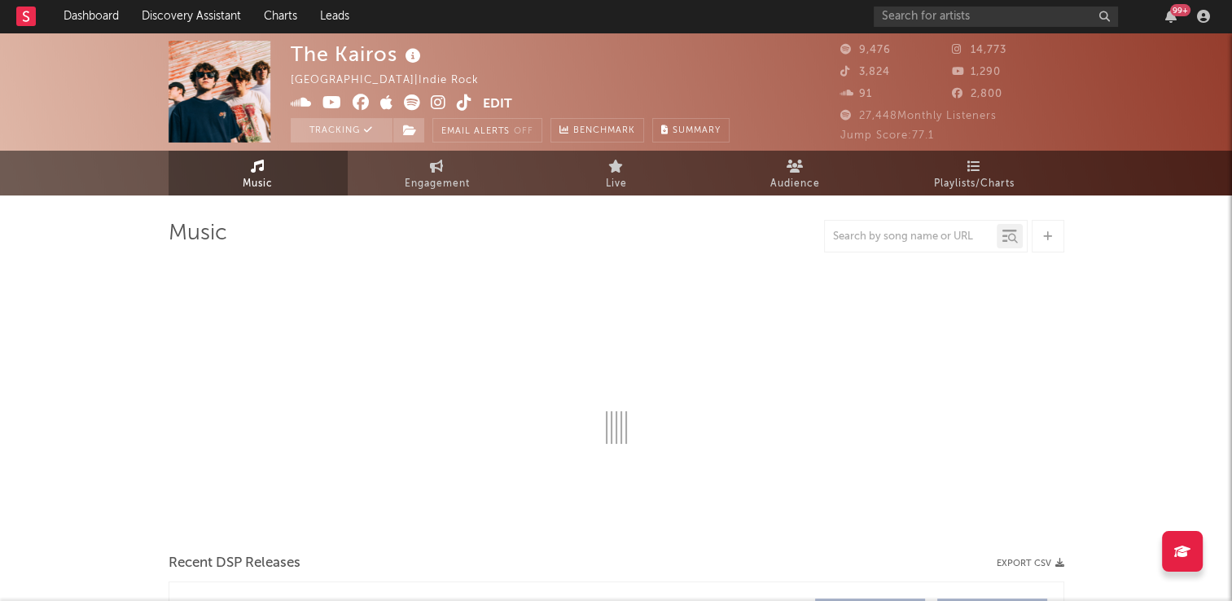
select select "1w"
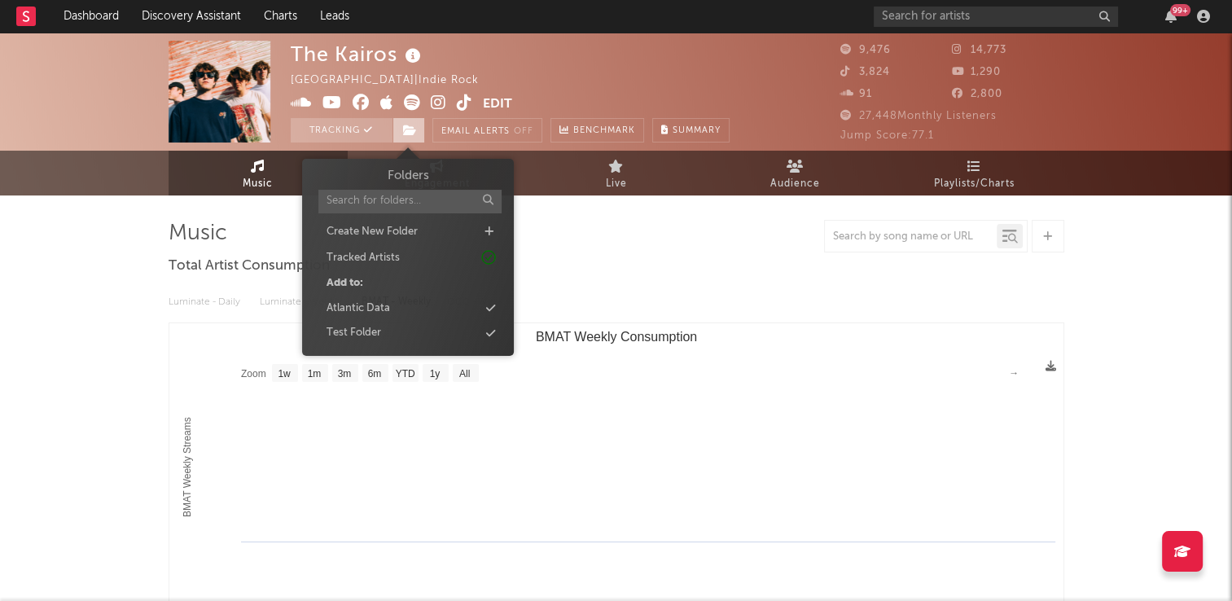
click at [410, 131] on icon at bounding box center [410, 130] width 14 height 11
click at [387, 307] on div "Atlantic Data" at bounding box center [359, 309] width 64 height 16
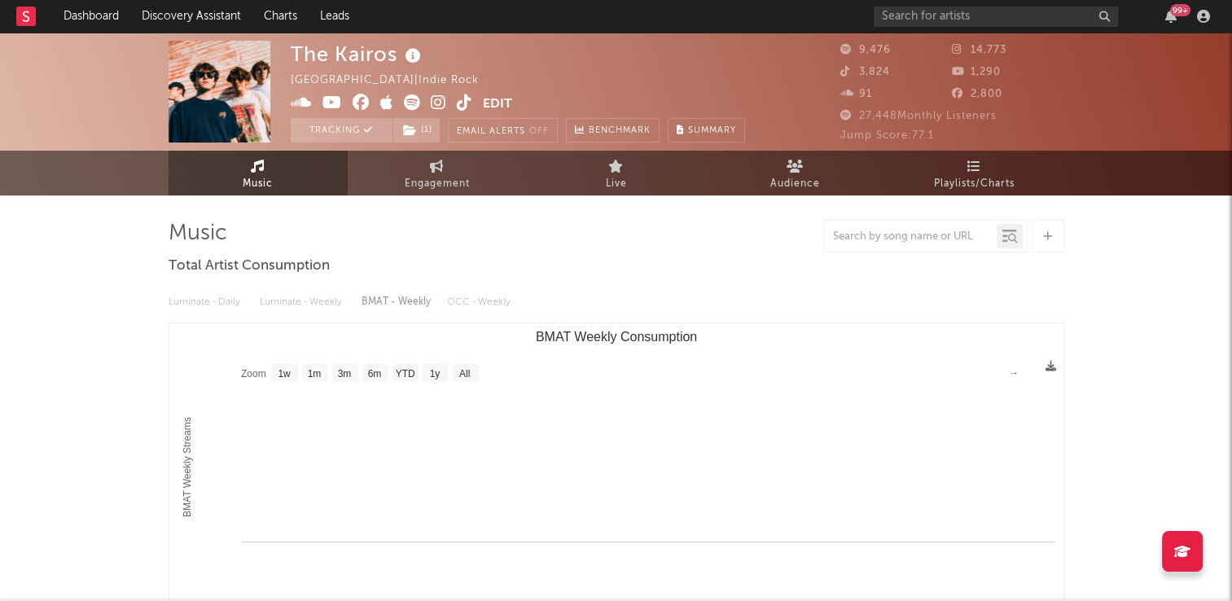
click at [671, 297] on div "Luminate - Daily Luminate - Weekly BMAT - Weekly OCC - Weekly" at bounding box center [617, 302] width 896 height 28
click at [447, 178] on span "Engagement" at bounding box center [437, 184] width 65 height 20
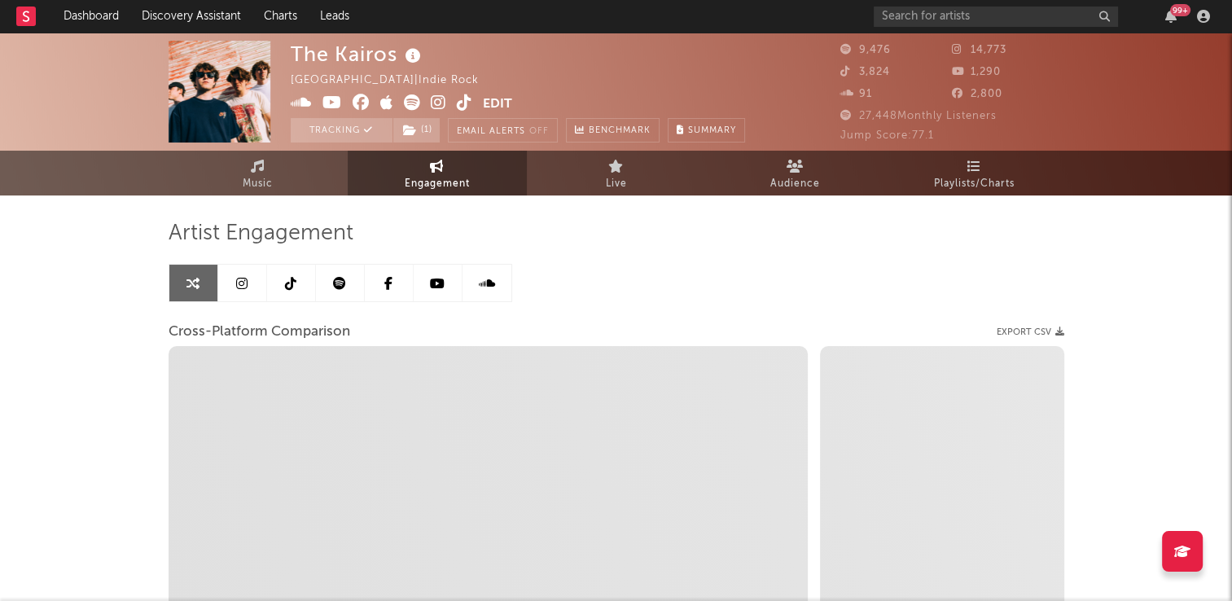
select select "1w"
click at [296, 285] on icon at bounding box center [290, 283] width 11 height 13
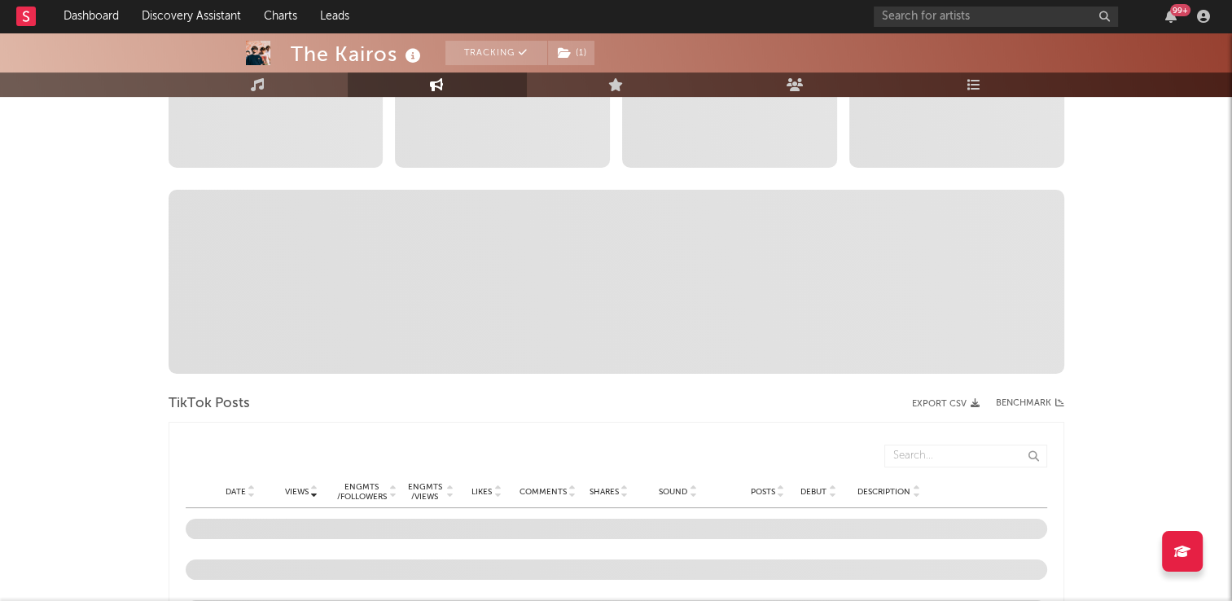
select select "6m"
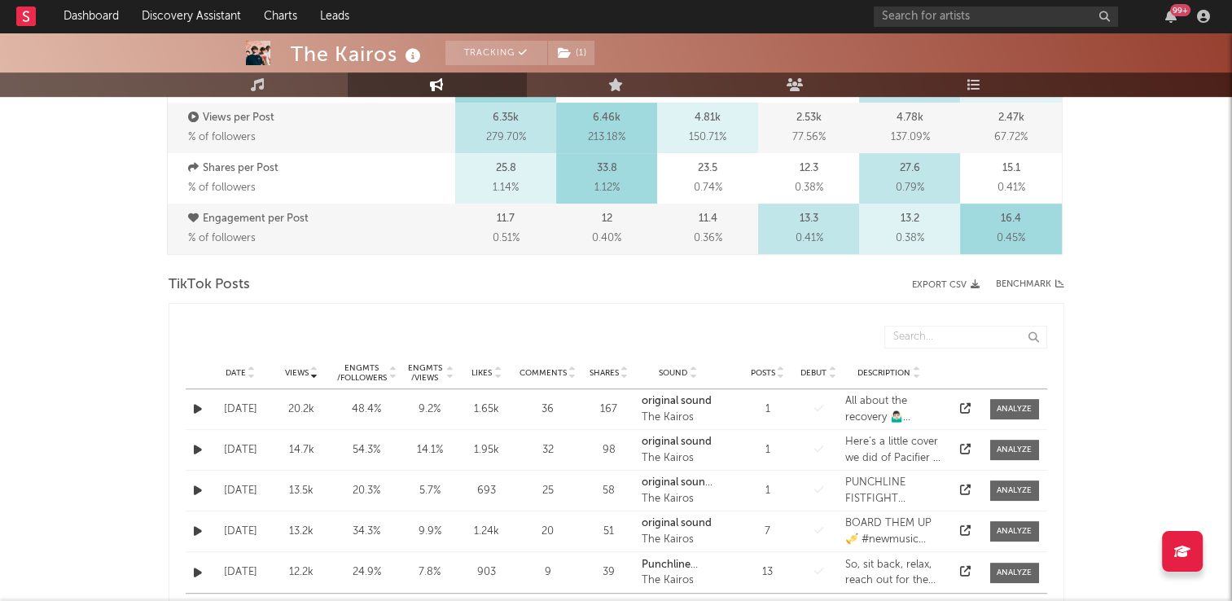
scroll to position [733, 0]
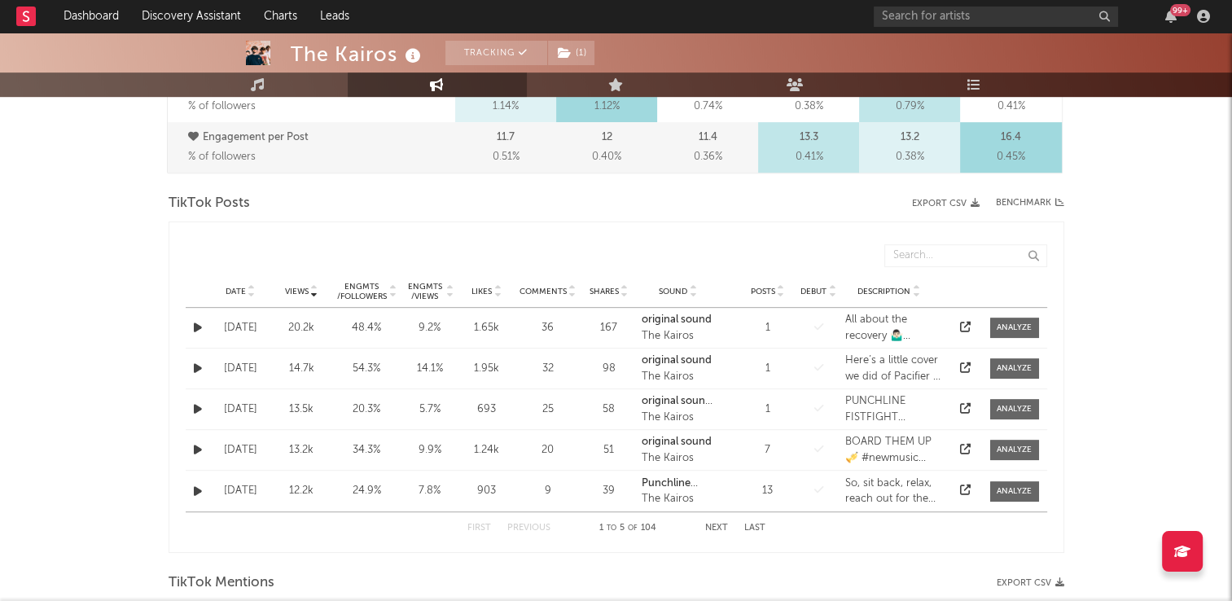
click at [252, 285] on icon at bounding box center [252, 288] width 8 height 7
click at [713, 525] on button "Next" at bounding box center [716, 528] width 23 height 9
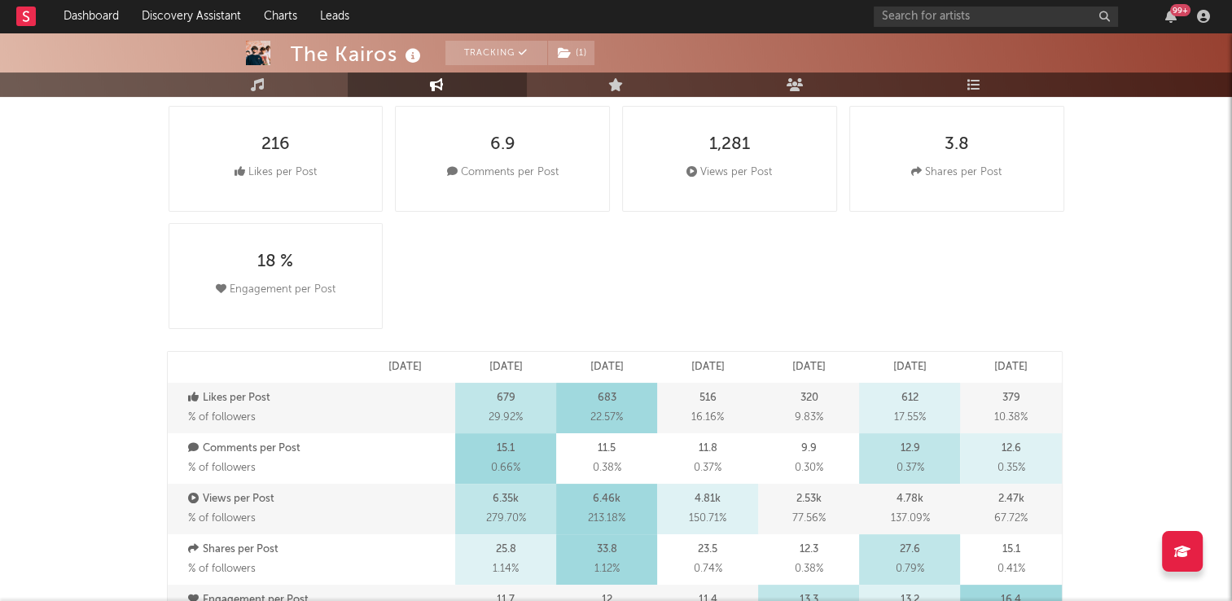
scroll to position [81, 0]
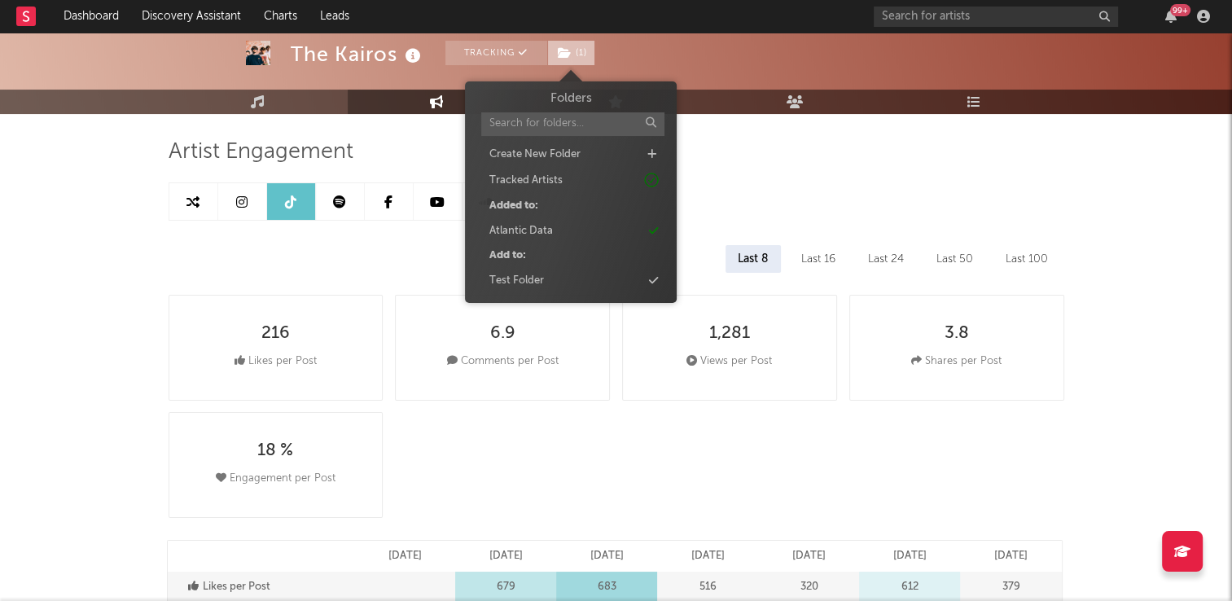
click at [577, 49] on span "( 1 )" at bounding box center [571, 53] width 48 height 24
click at [544, 228] on div "Atlantic Data" at bounding box center [521, 231] width 64 height 16
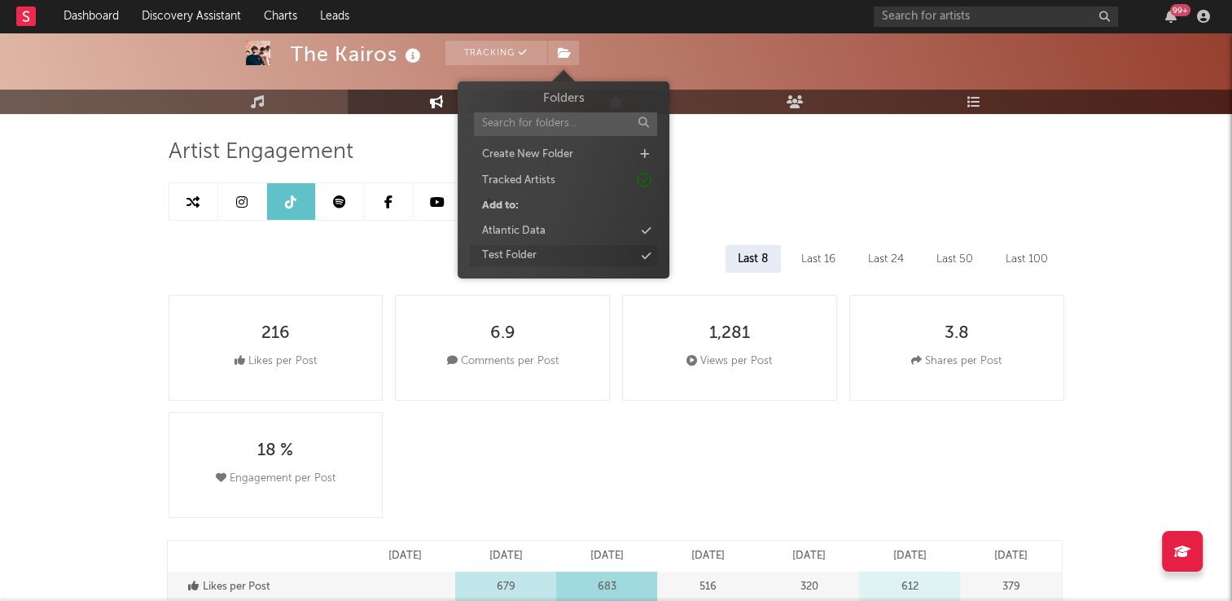
click at [526, 259] on div "Test Folder" at bounding box center [509, 256] width 55 height 16
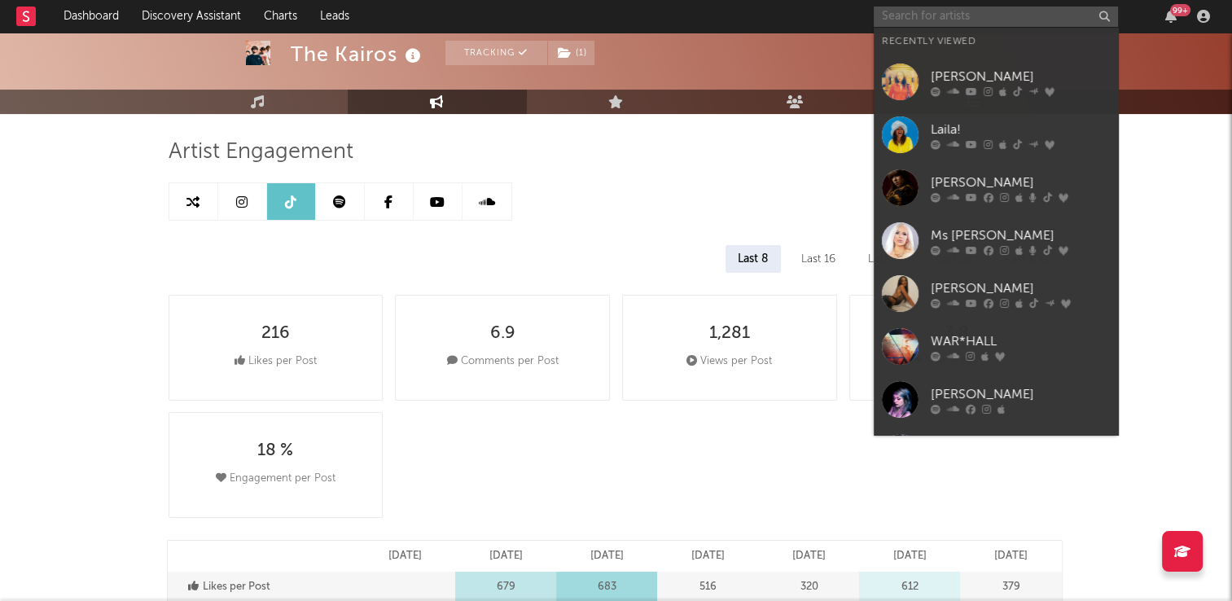
click at [1058, 19] on input "text" at bounding box center [996, 17] width 244 height 20
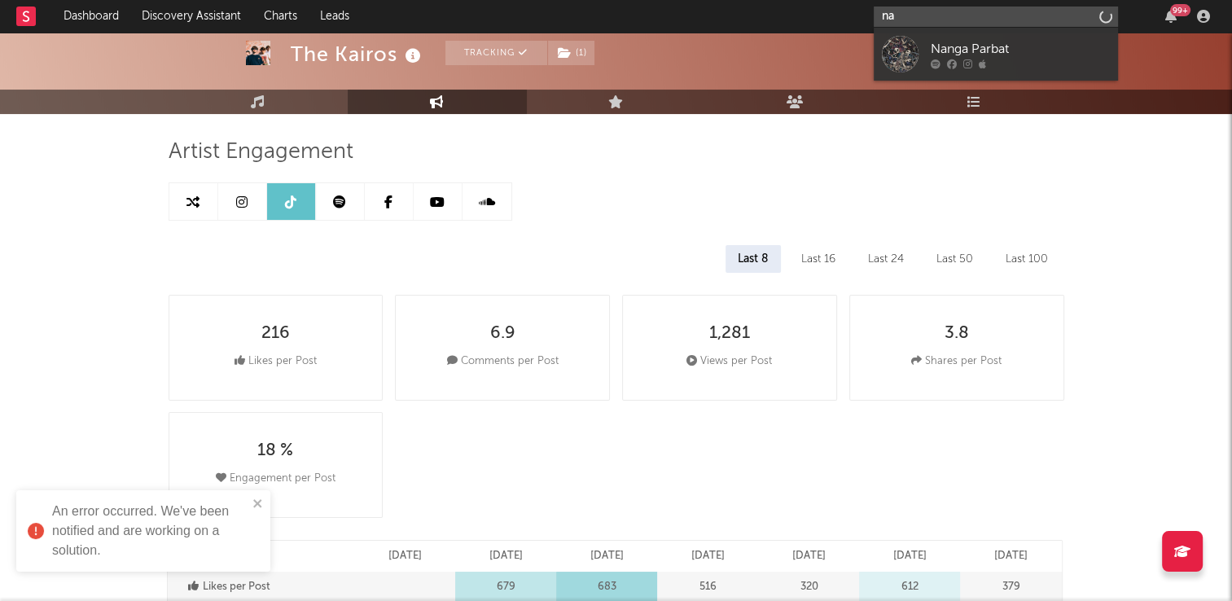
type input "n"
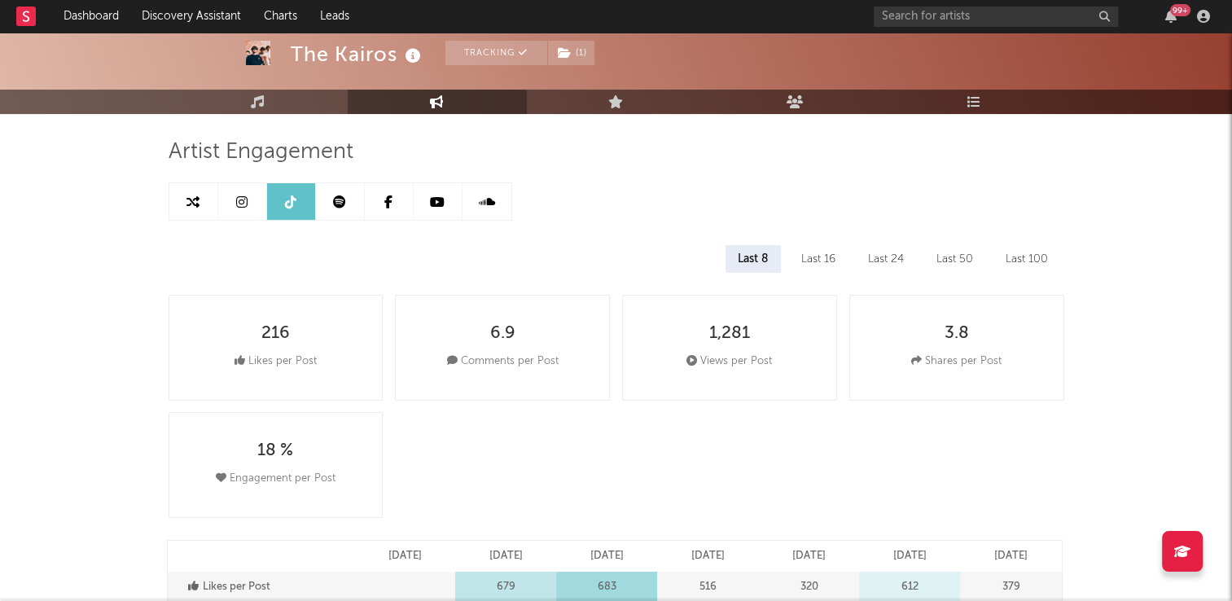
click at [746, 139] on div "Artist Engagement" at bounding box center [617, 152] width 896 height 28
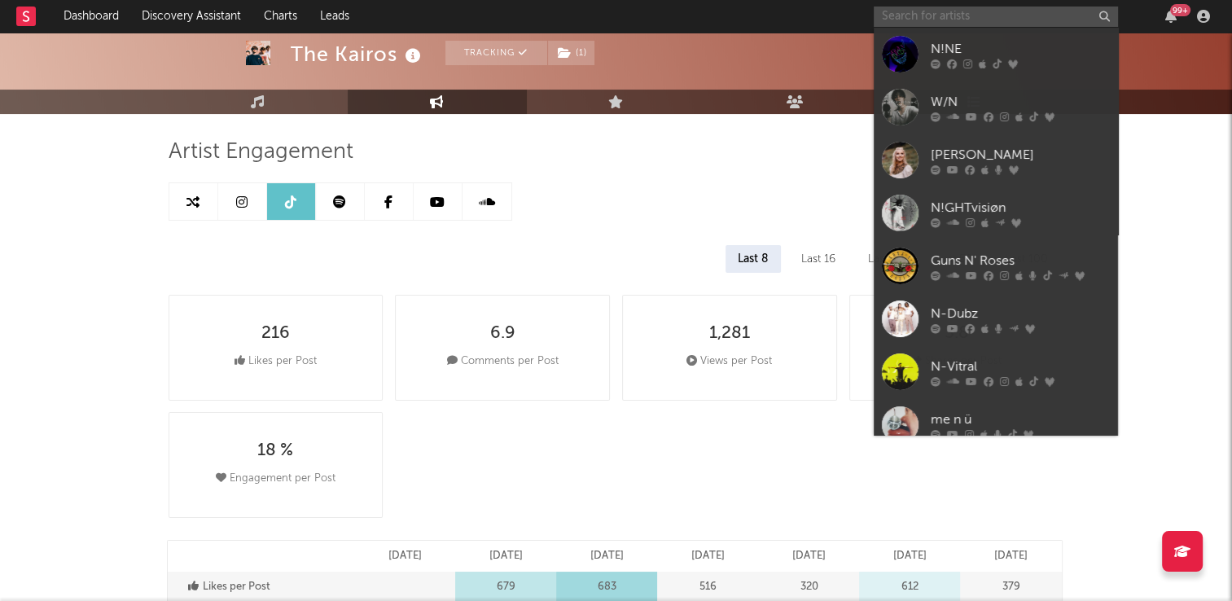
click at [922, 13] on input "text" at bounding box center [996, 17] width 244 height 20
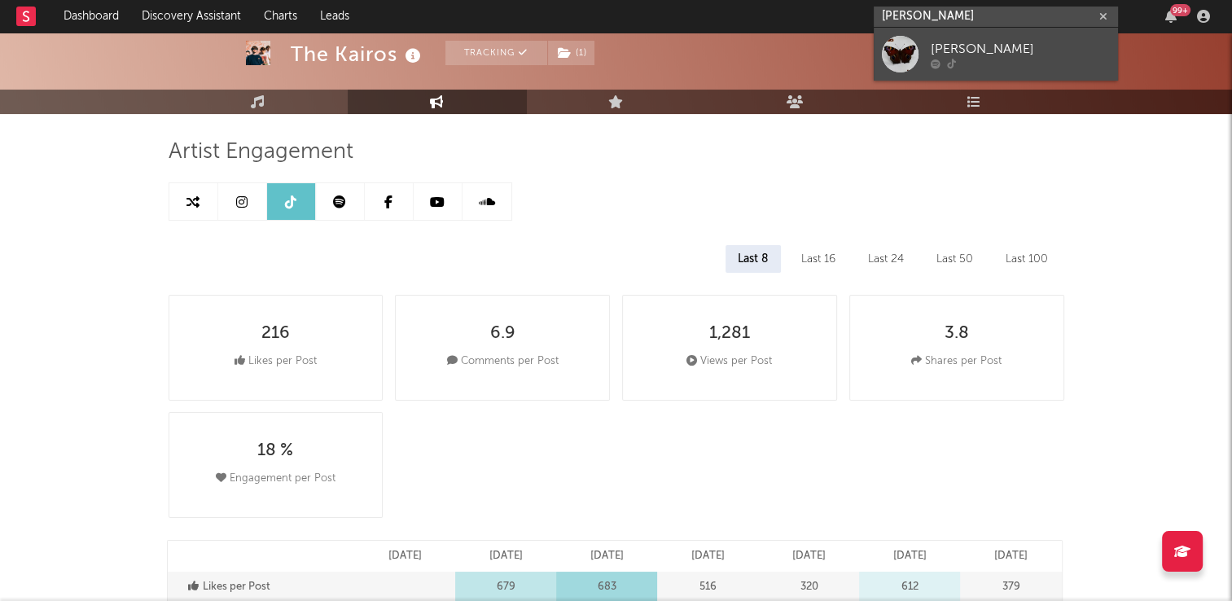
type input "riccardo lister"
click at [959, 51] on div "Riccardo Lister" at bounding box center [1020, 49] width 179 height 20
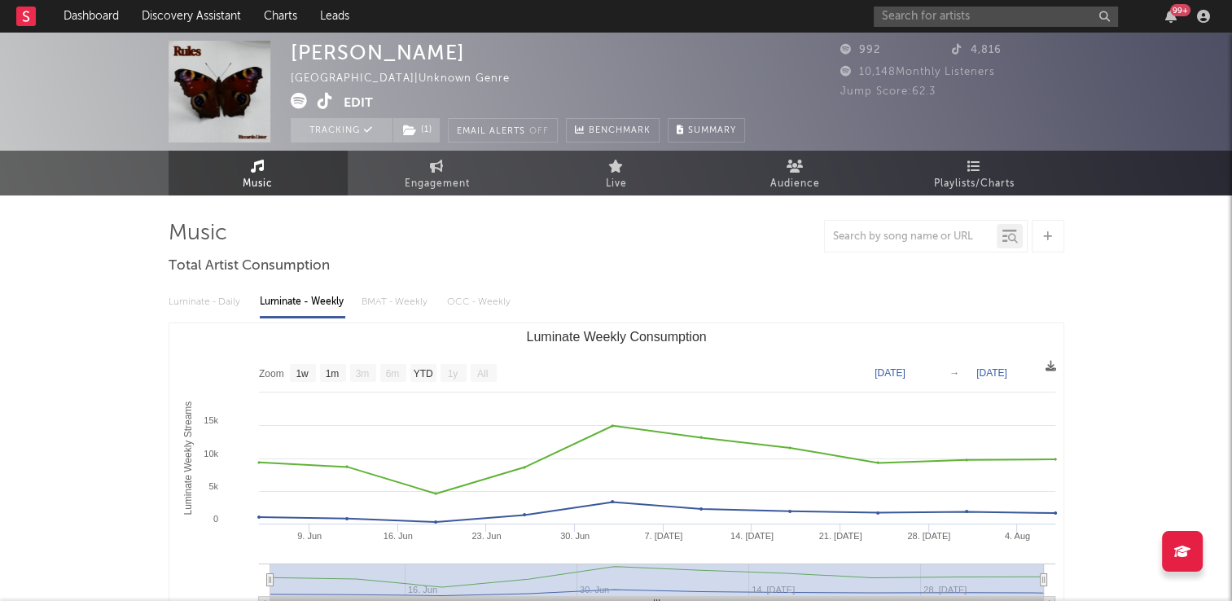
select select "1w"
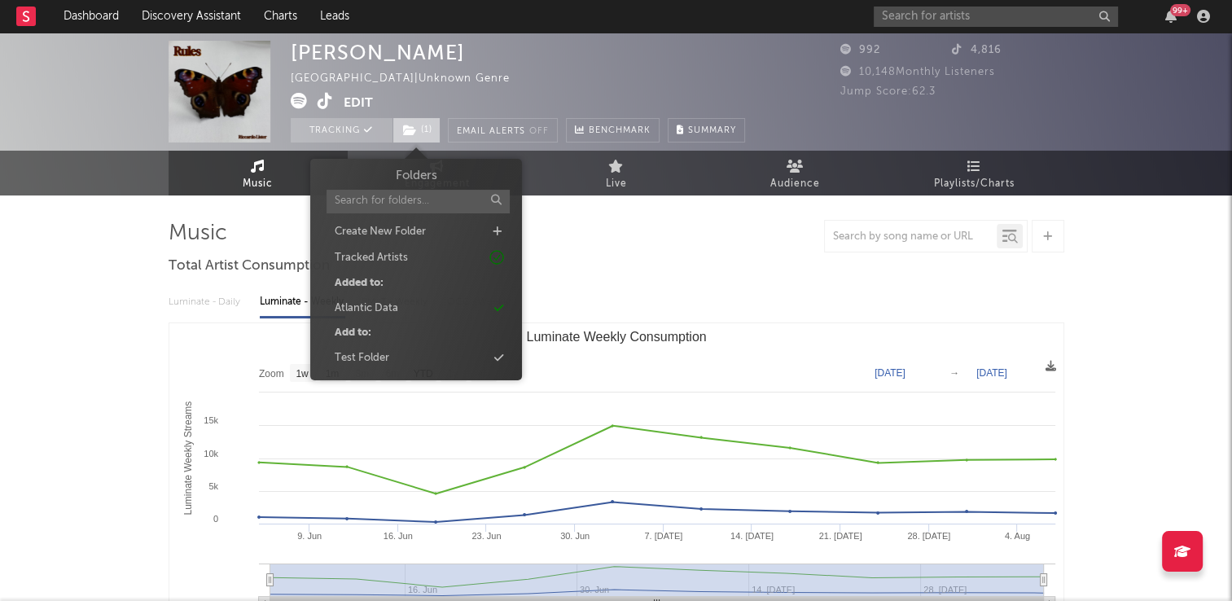
click at [406, 130] on icon at bounding box center [410, 130] width 14 height 11
click at [567, 77] on div "Riccardo Lister Italy | Unknown Genre Edit Tracking ( 1 ) Email Alerts Off Benc…" at bounding box center [518, 92] width 454 height 102
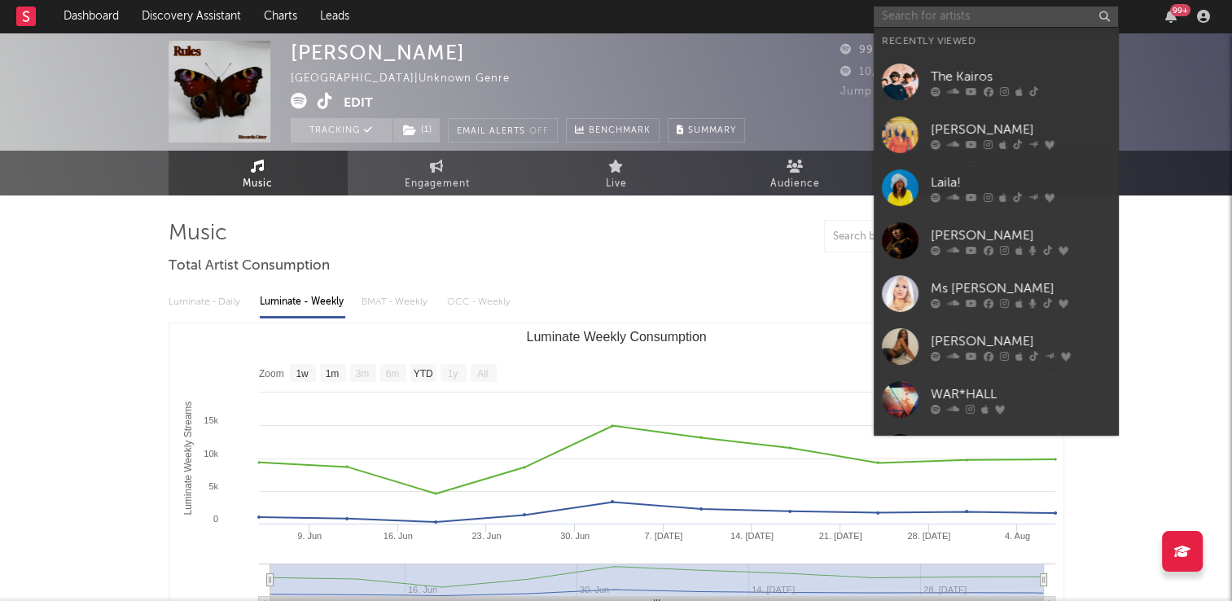
click at [1022, 19] on input "text" at bounding box center [996, 17] width 244 height 20
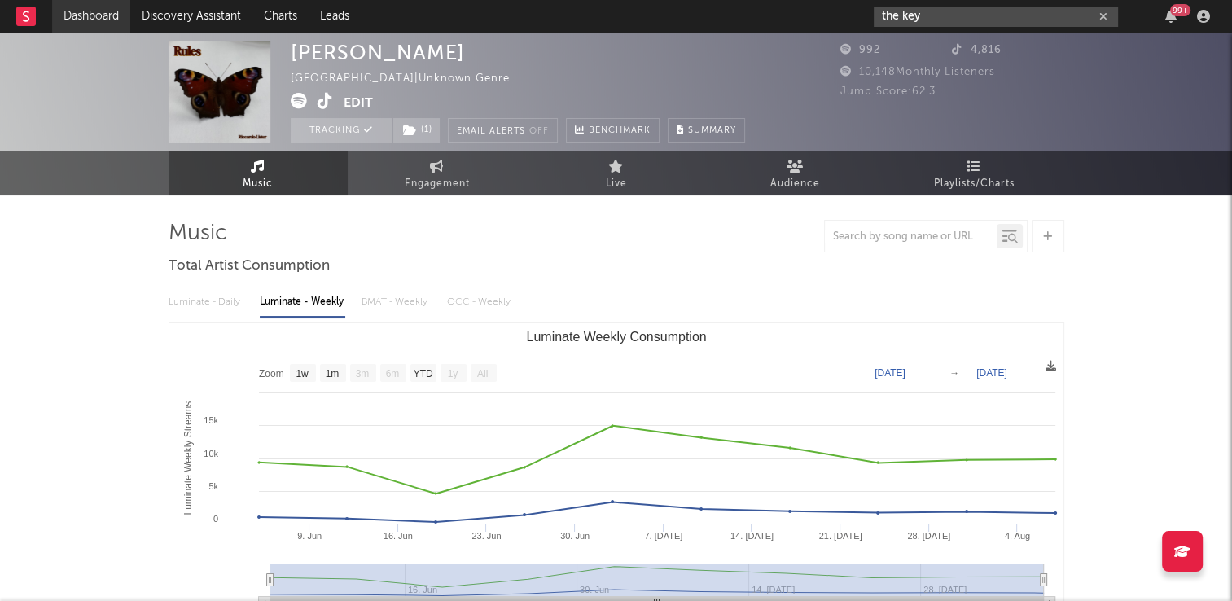
type input "the key"
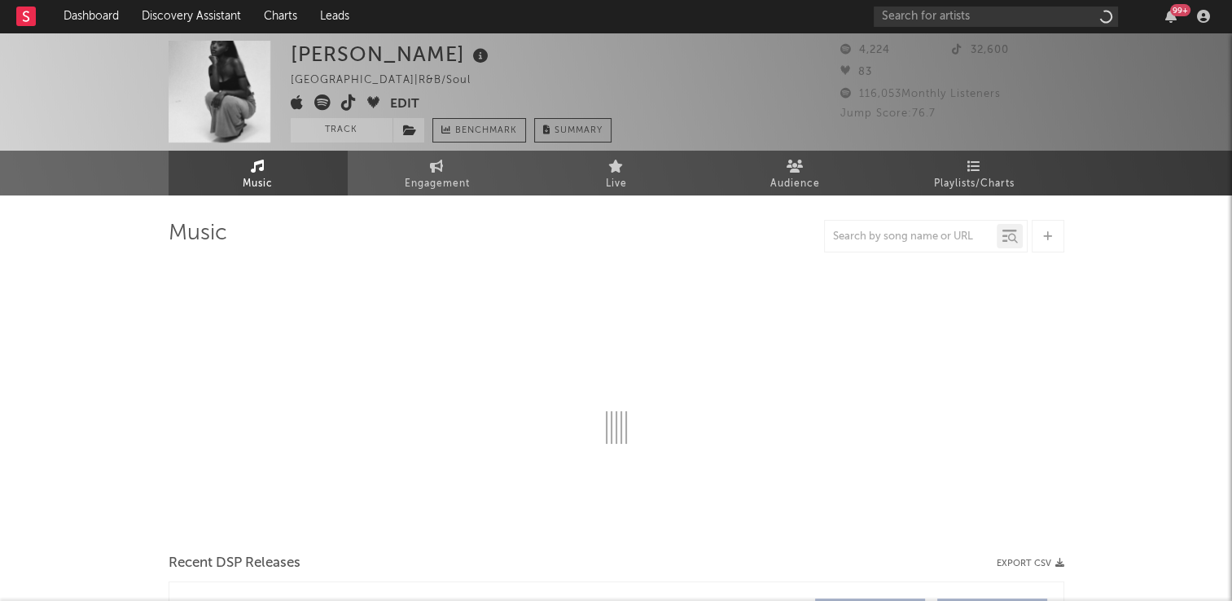
select select "1w"
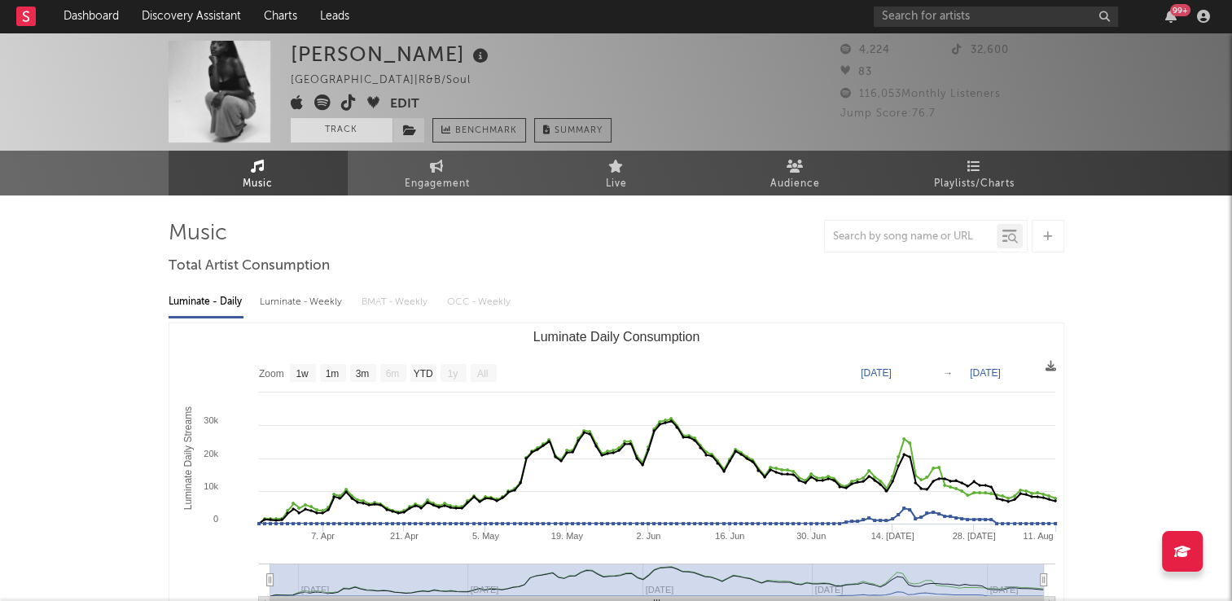
click at [336, 126] on button "Track" at bounding box center [342, 130] width 102 height 24
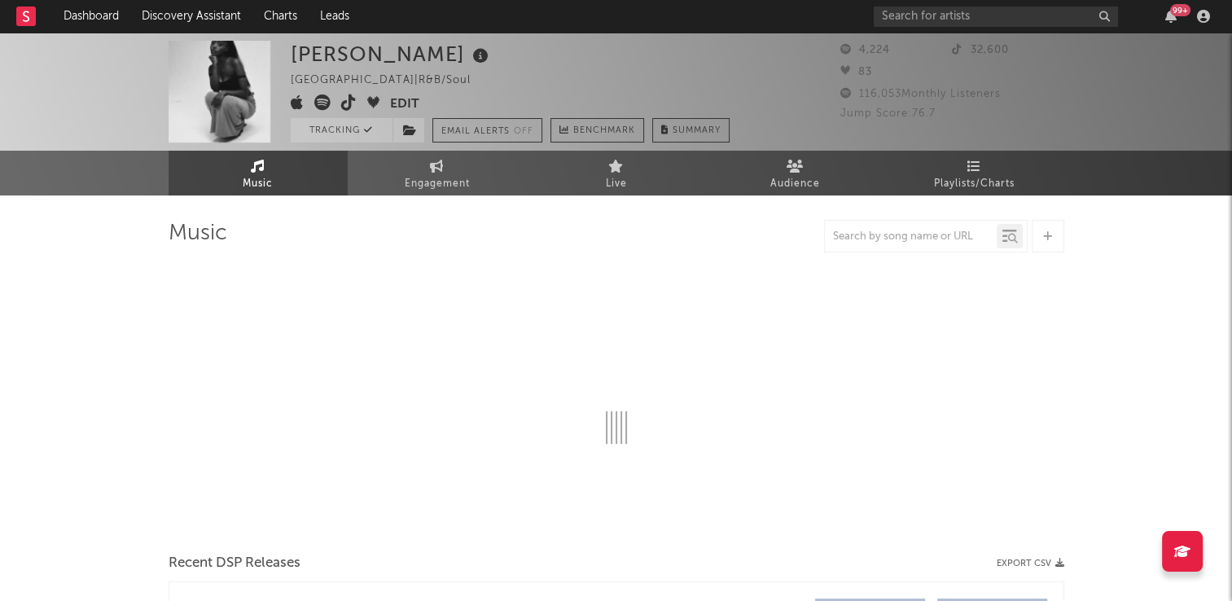
click at [493, 57] on icon at bounding box center [481, 56] width 24 height 23
select select "1w"
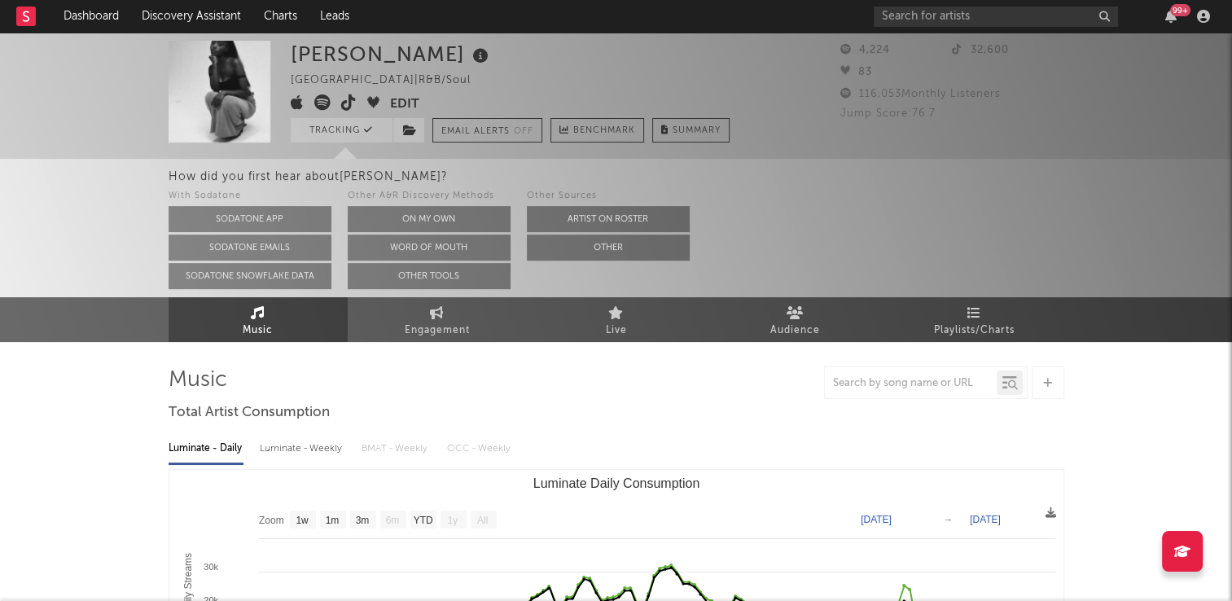
click at [837, 223] on div "With Sodatone Sodatone App Sodatone Emails Sodatone Snowflake Data Other A&R Di…" at bounding box center [701, 238] width 1064 height 103
click at [351, 106] on icon at bounding box center [348, 102] width 15 height 16
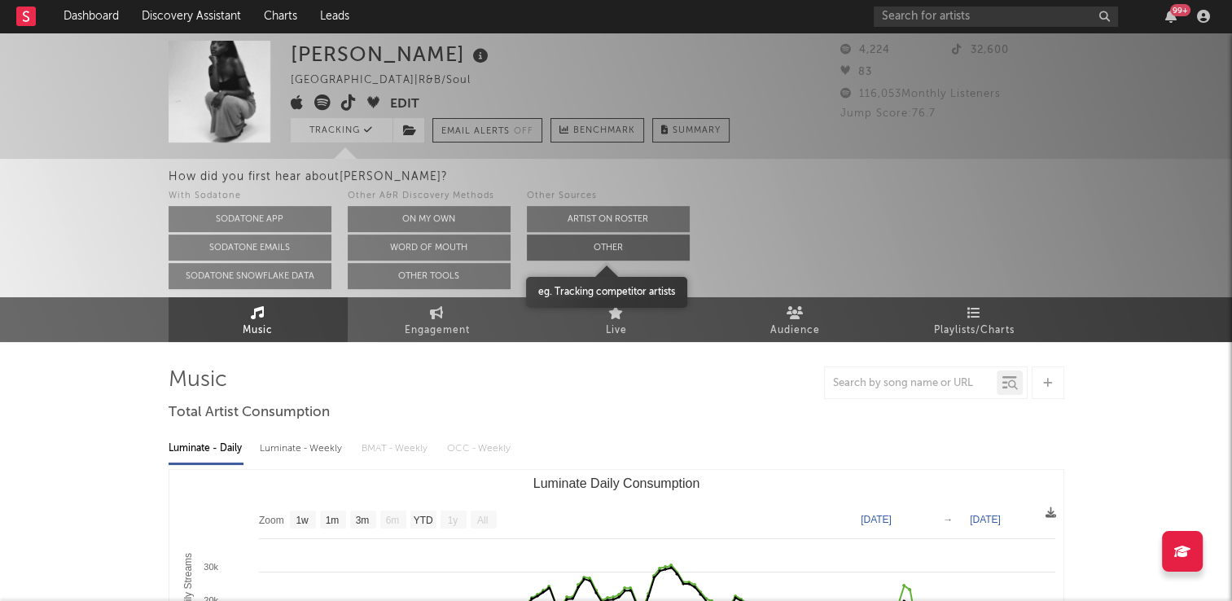
click at [607, 245] on button "Other" at bounding box center [608, 248] width 163 height 26
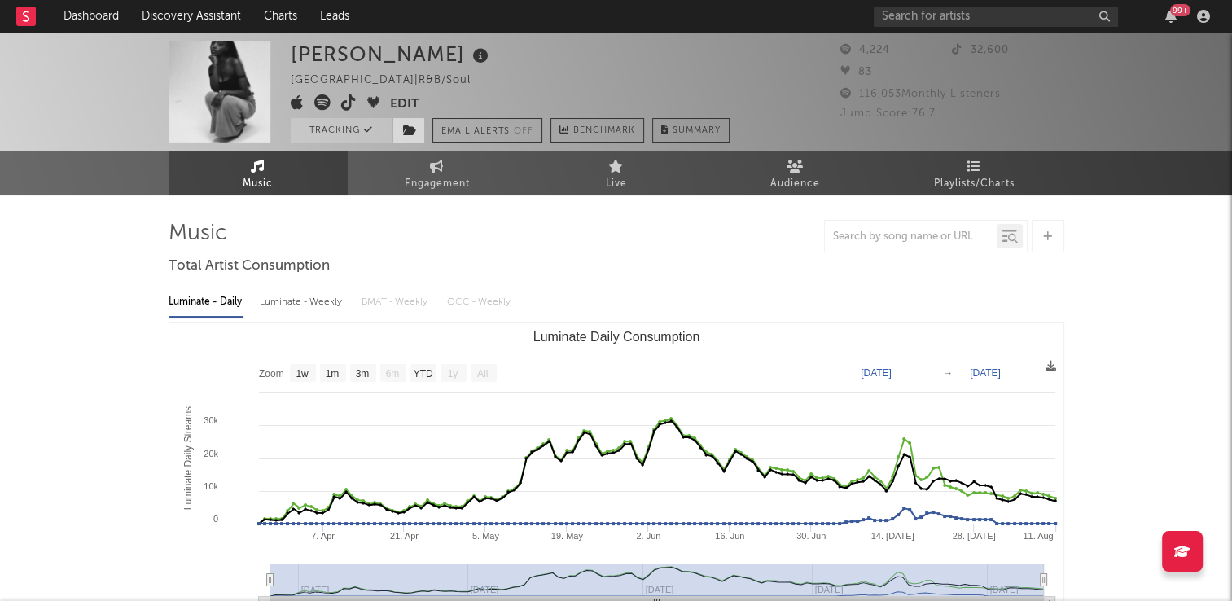
click at [409, 137] on span at bounding box center [409, 130] width 33 height 24
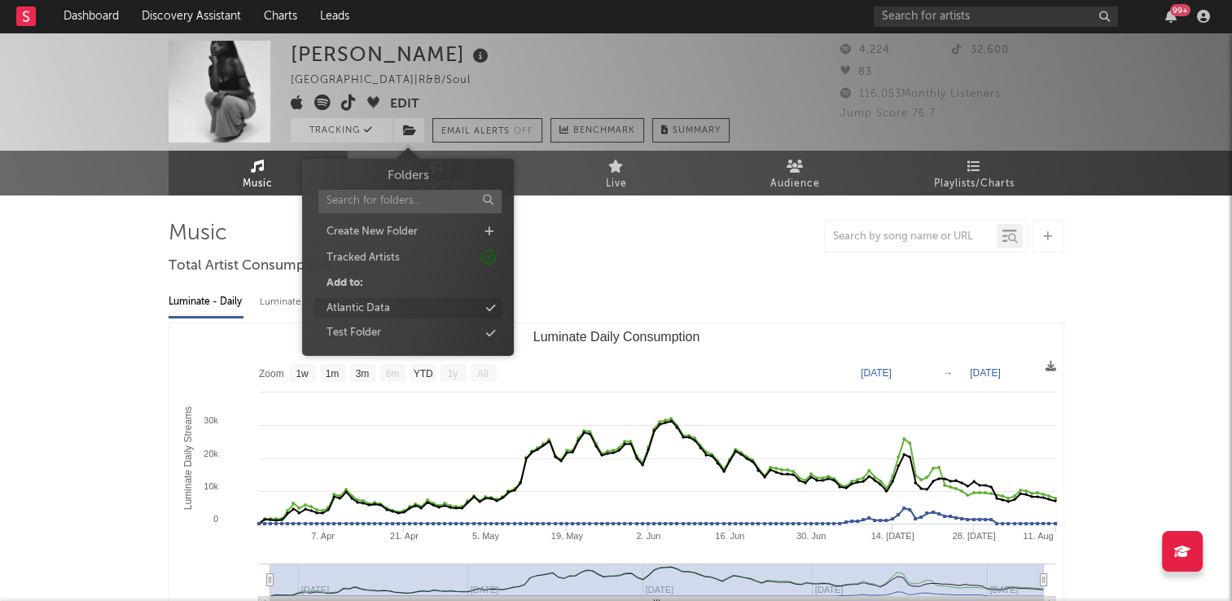
click at [403, 305] on div "Atlantic Data" at bounding box center [407, 308] width 187 height 21
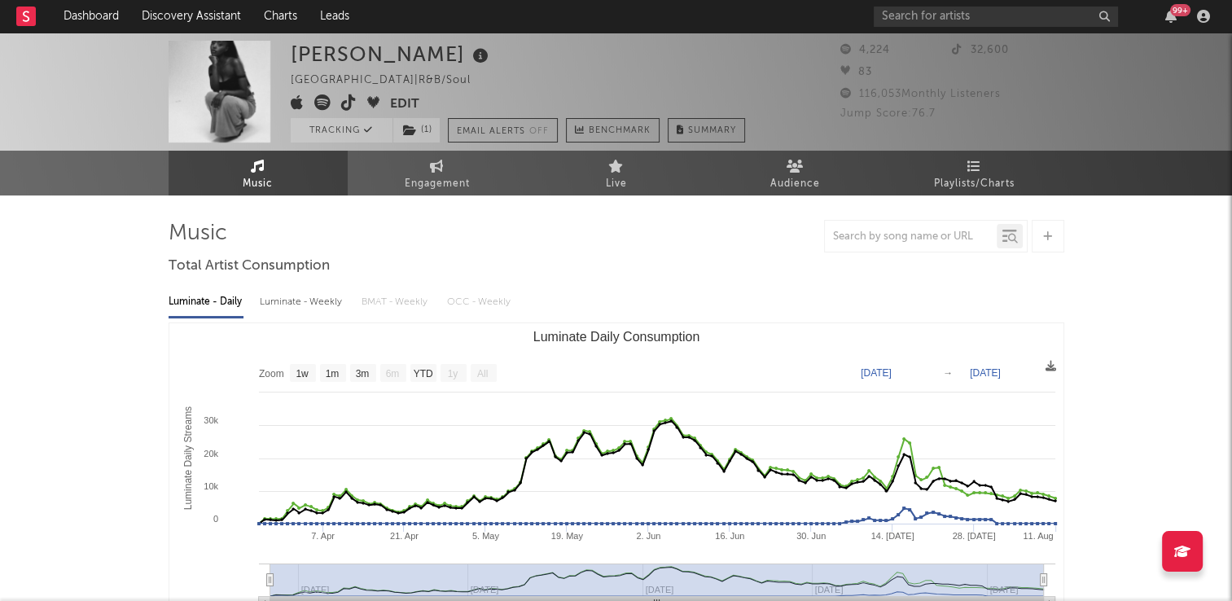
click at [576, 72] on div "Charlotte Dowsson United Kingdom | R&B/Soul Edit Tracking ( 1 ) Email Alerts Of…" at bounding box center [518, 92] width 454 height 102
drag, startPoint x: 451, startPoint y: 176, endPoint x: 441, endPoint y: 180, distance: 11.3
click at [451, 176] on span "Engagement" at bounding box center [437, 184] width 65 height 20
select select "1w"
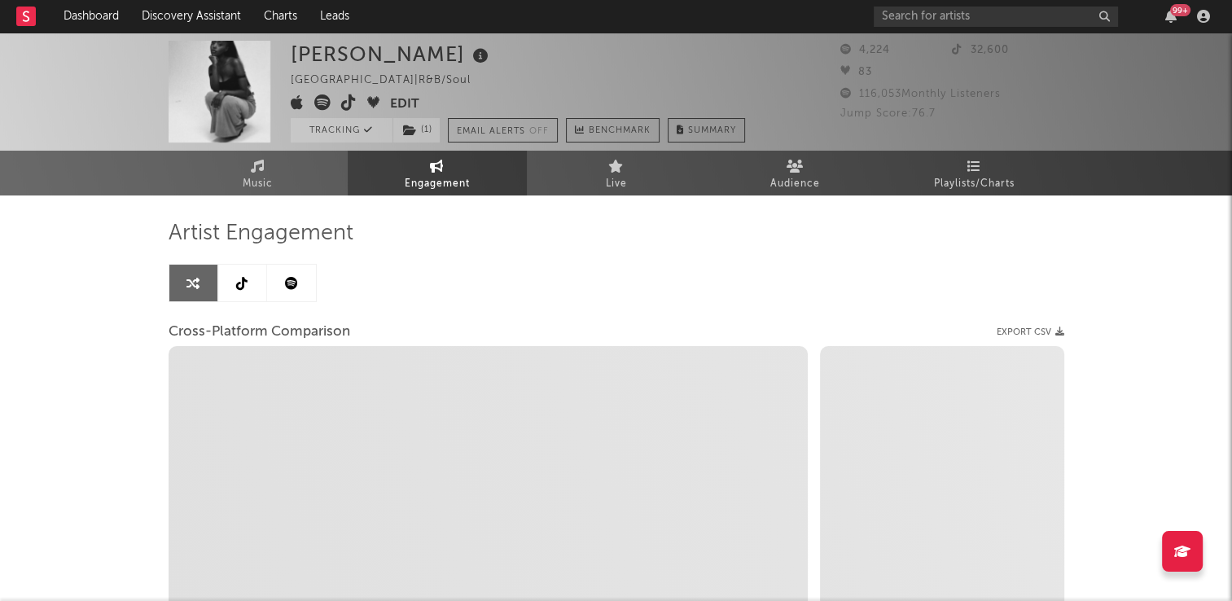
click at [234, 285] on link at bounding box center [242, 283] width 49 height 37
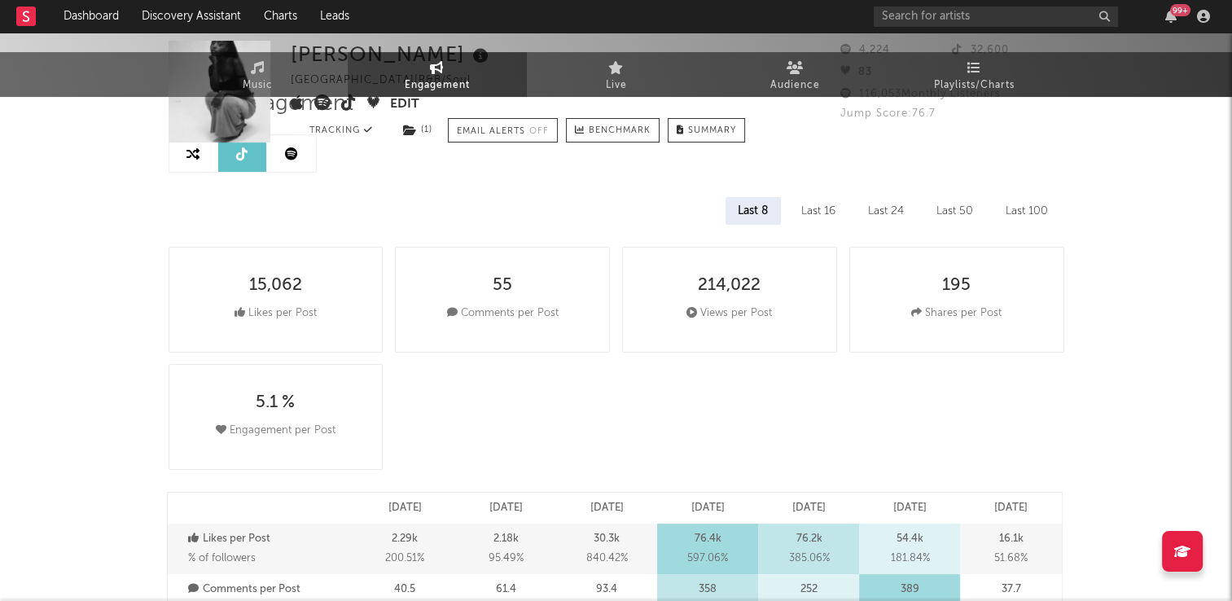
select select "6m"
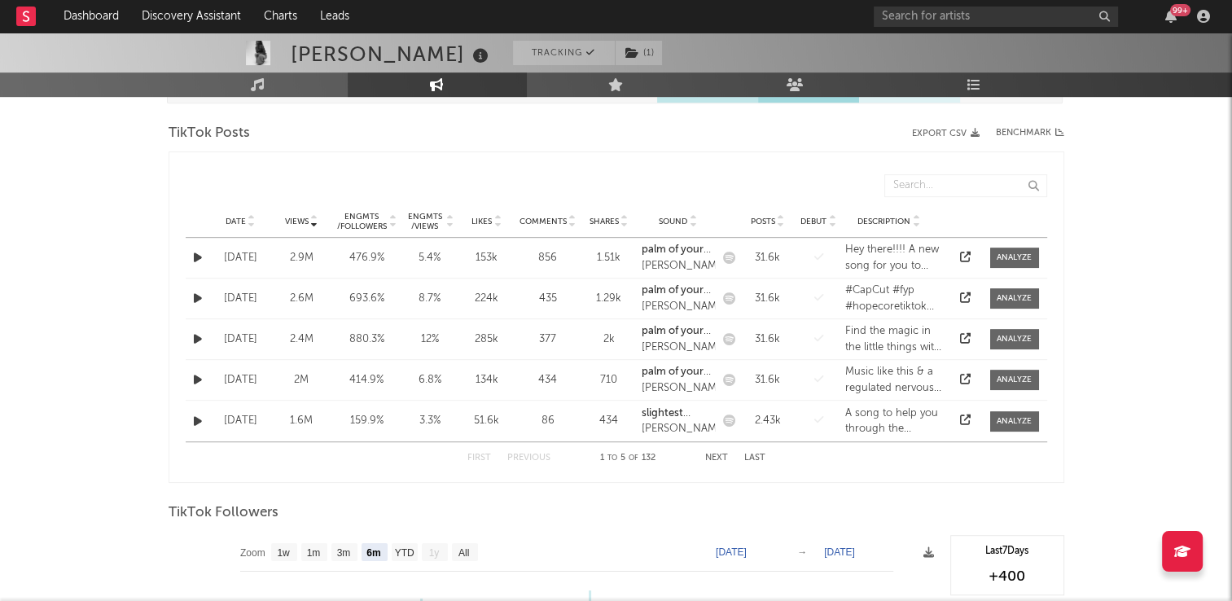
scroll to position [733, 0]
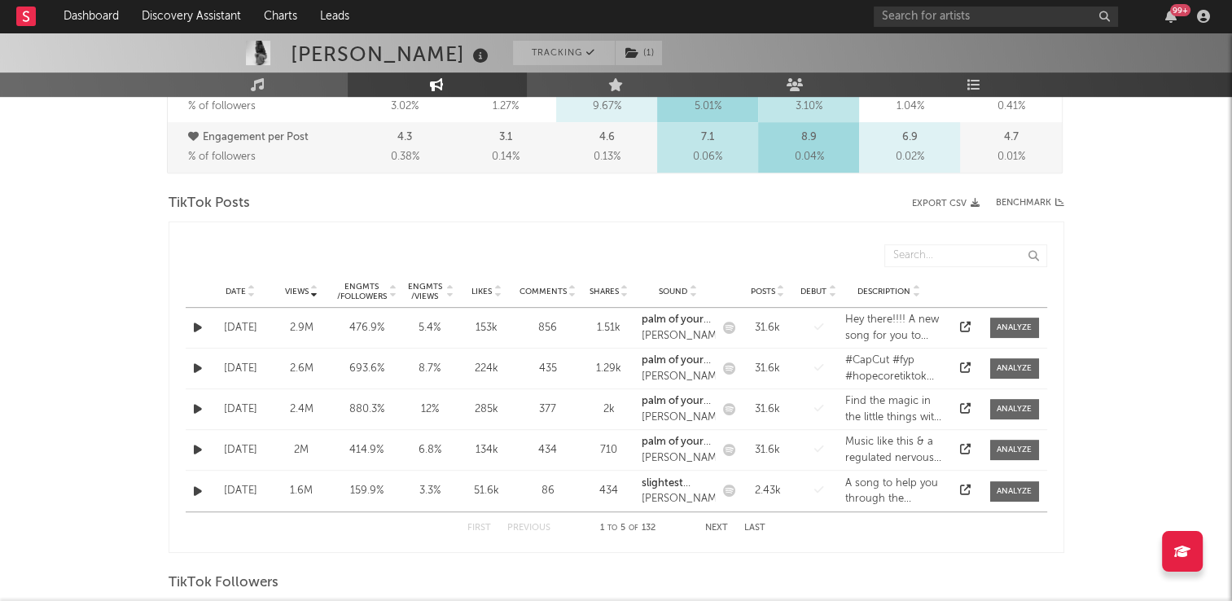
click at [252, 292] on icon at bounding box center [252, 295] width 8 height 7
click at [716, 524] on button "Next" at bounding box center [716, 528] width 23 height 9
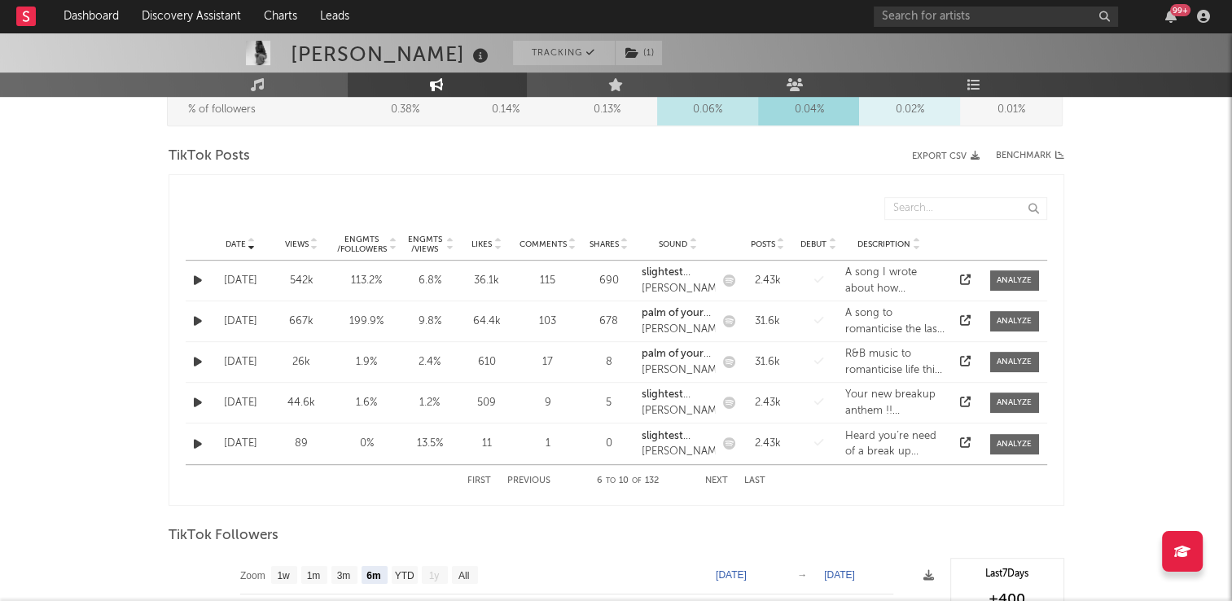
scroll to position [814, 0]
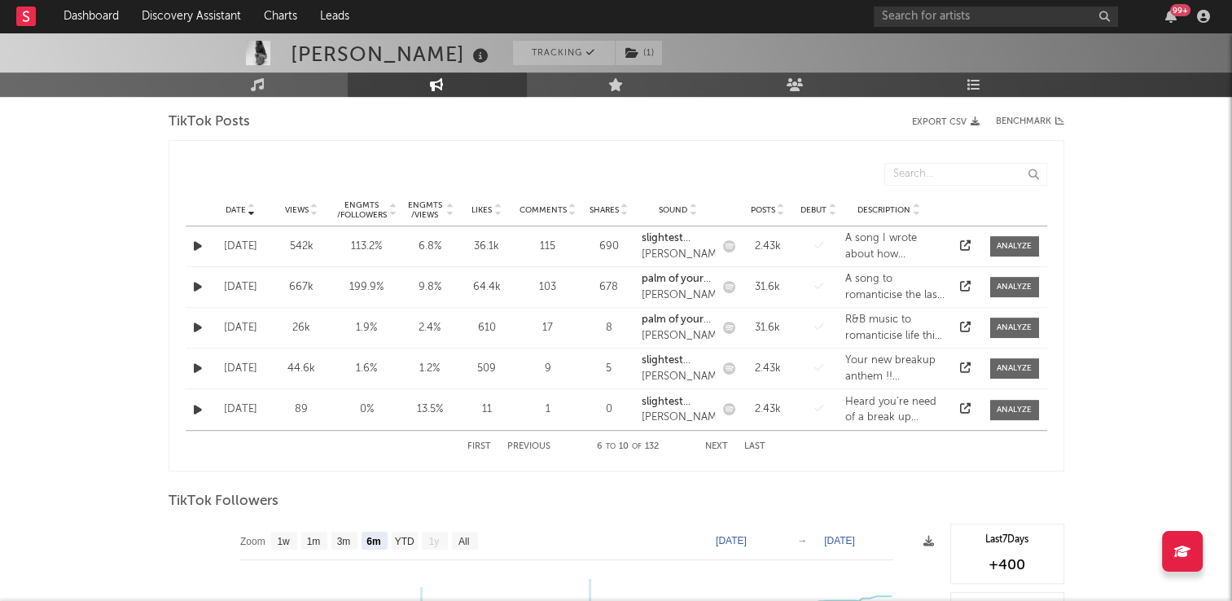
click at [195, 247] on icon "button" at bounding box center [198, 246] width 8 height 11
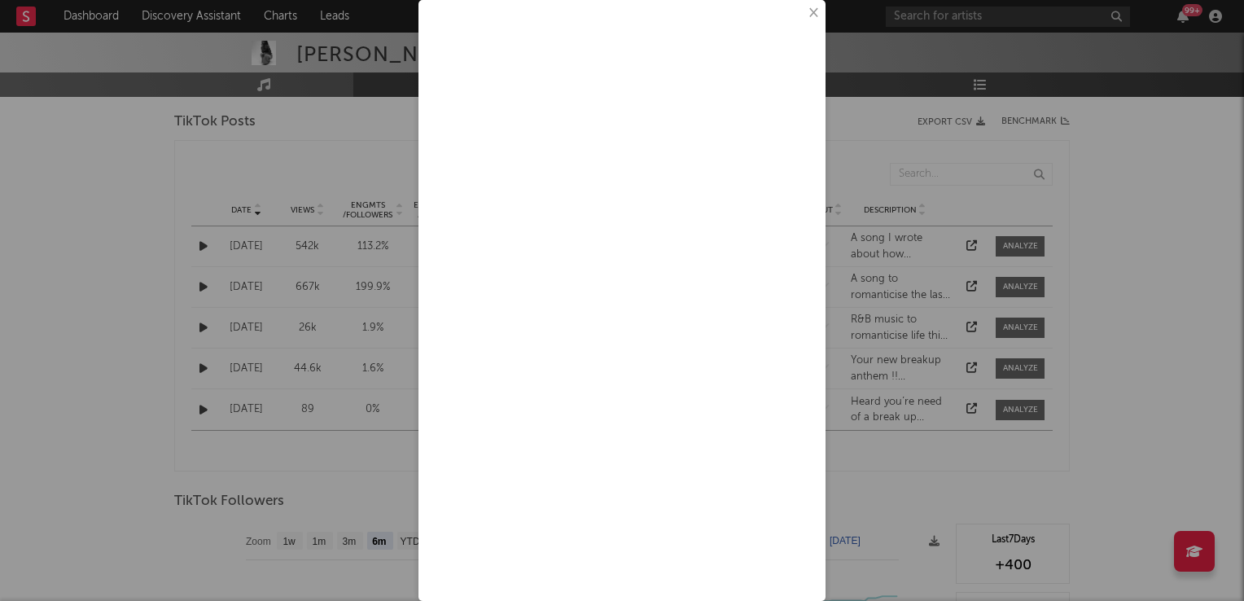
click at [804, 14] on button "×" at bounding box center [813, 13] width 18 height 18
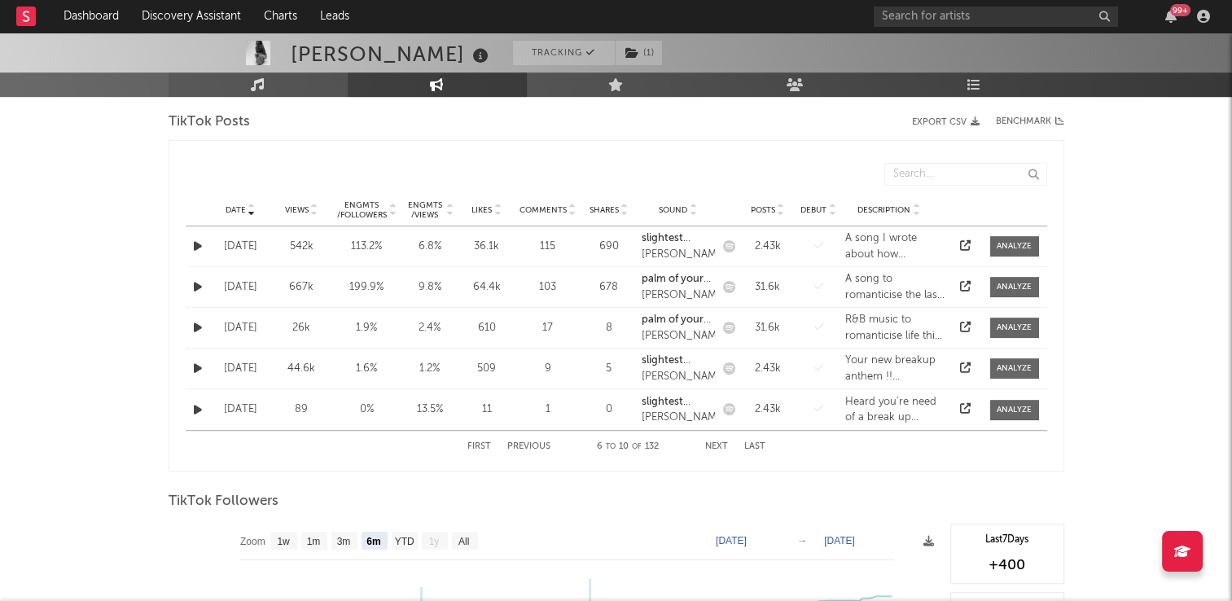
click at [235, 83] on link "Music" at bounding box center [258, 84] width 179 height 24
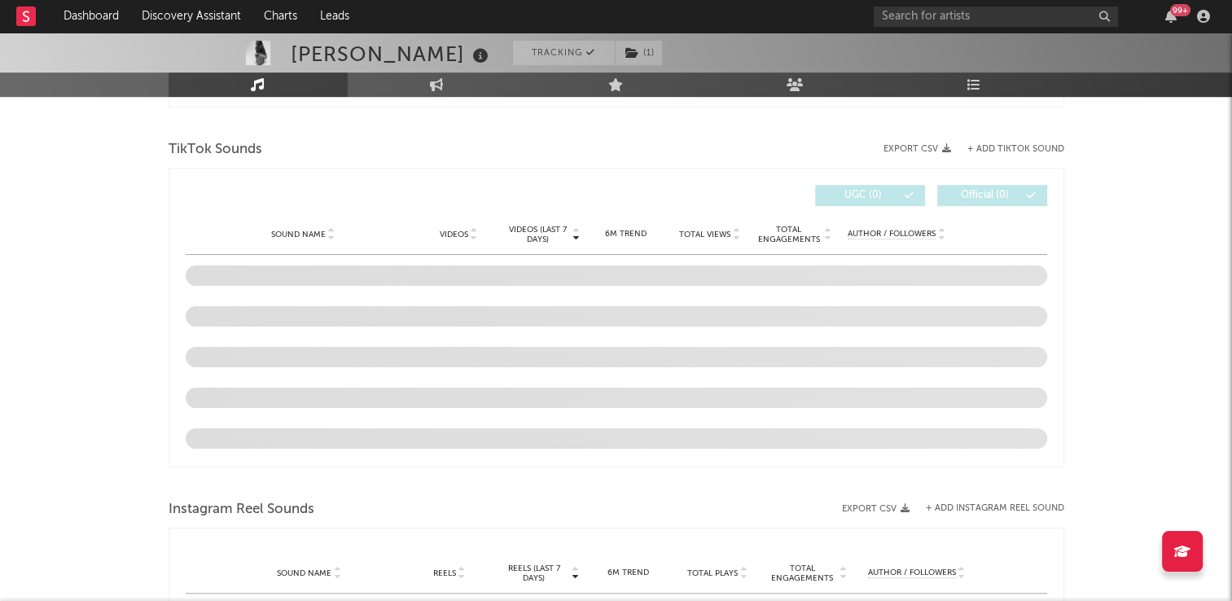
select select "1w"
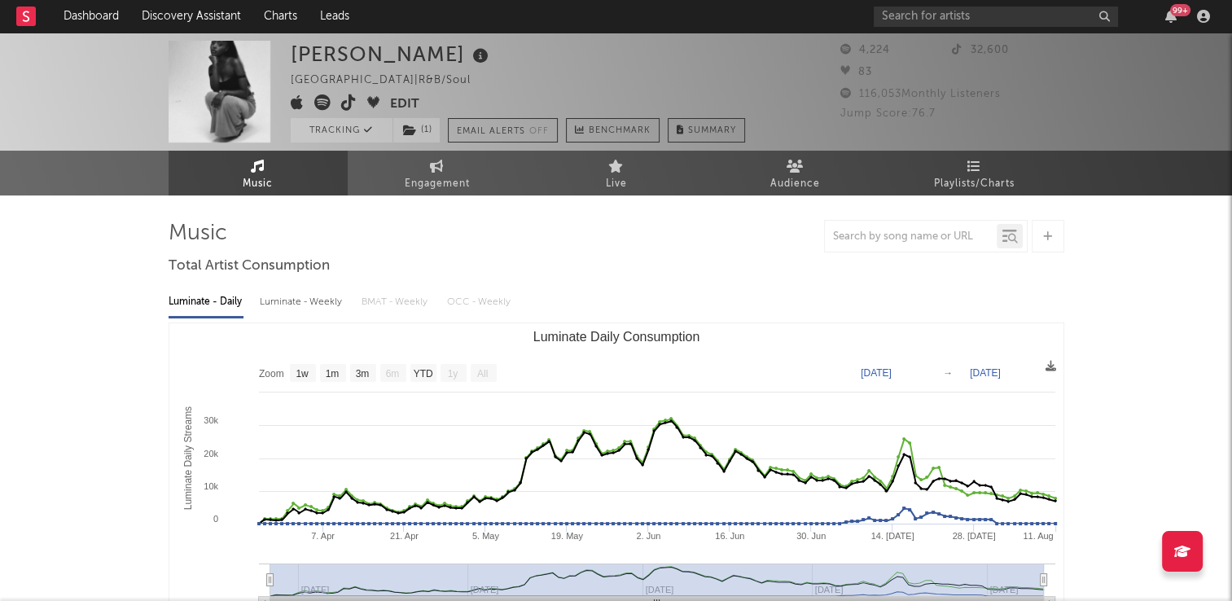
click at [252, 184] on span "Music" at bounding box center [258, 184] width 30 height 20
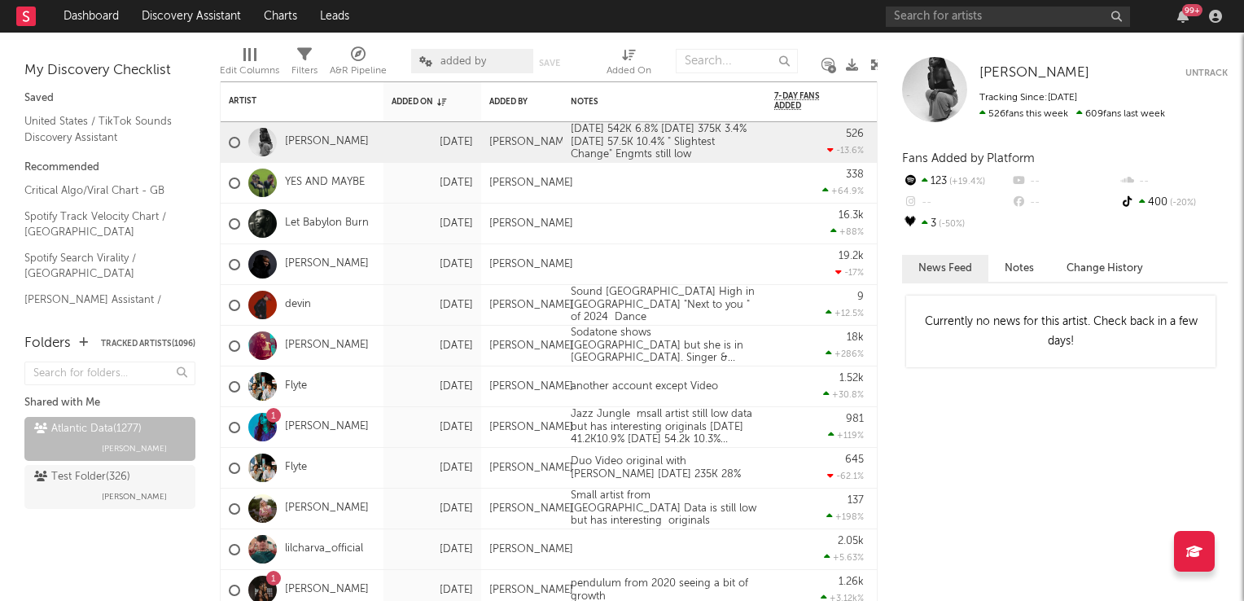
click at [876, 65] on icon at bounding box center [877, 65] width 12 height 12
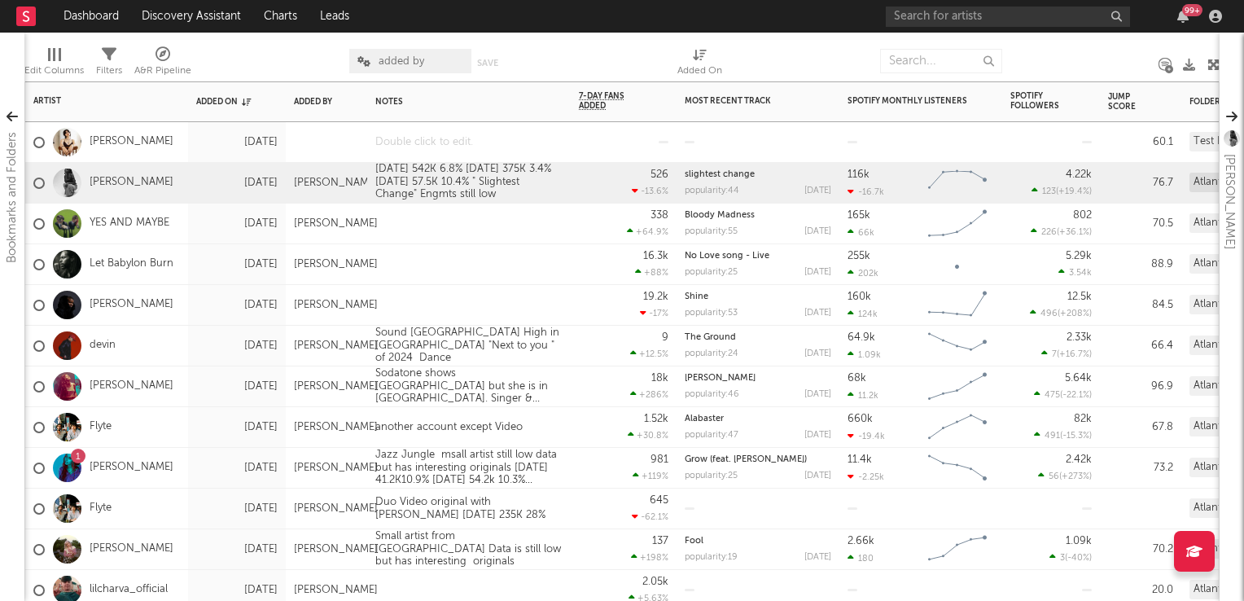
click at [520, 145] on div at bounding box center [469, 142] width 204 height 40
click at [521, 146] on div at bounding box center [469, 142] width 204 height 40
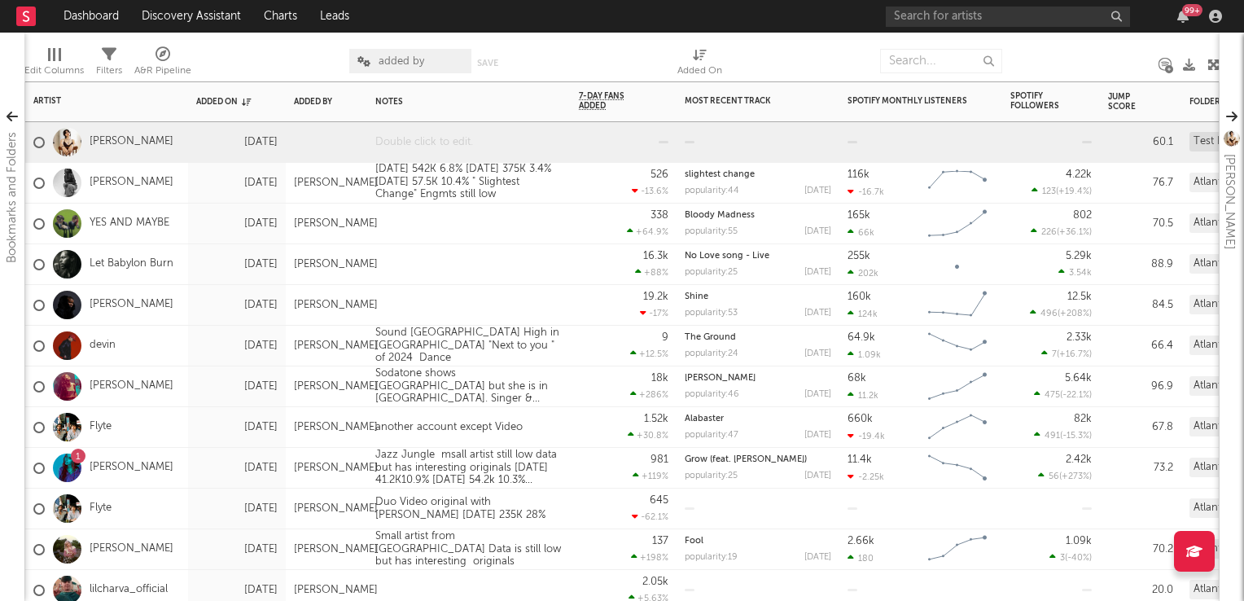
click at [516, 148] on div at bounding box center [469, 142] width 204 height 40
click at [472, 256] on div at bounding box center [469, 264] width 204 height 40
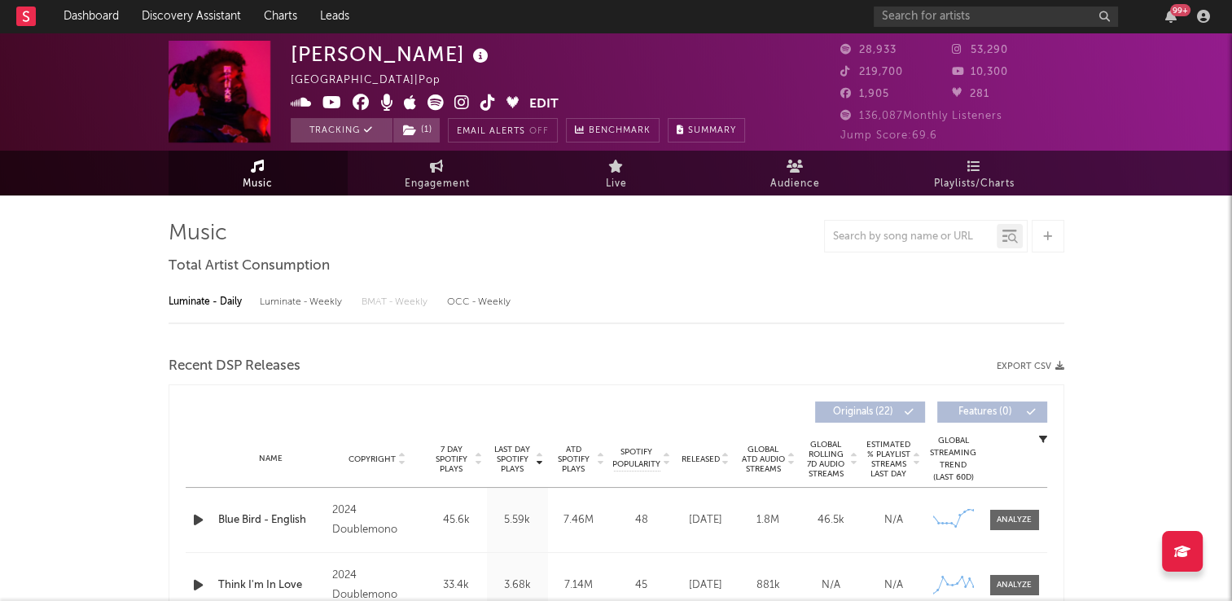
select select "6m"
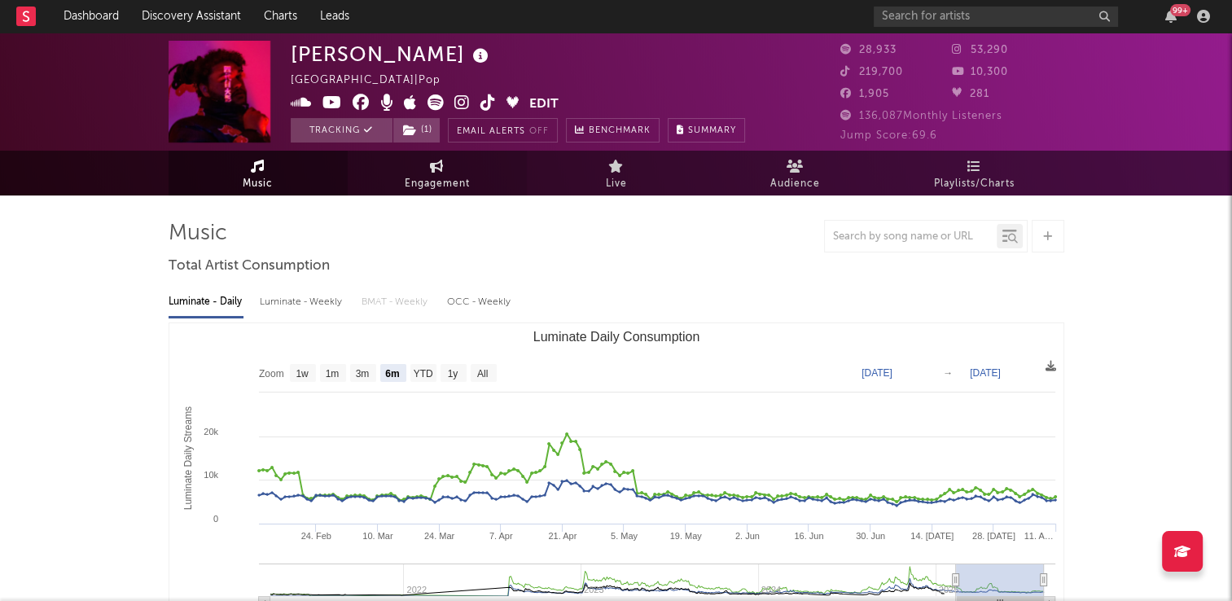
click at [426, 171] on link "Engagement" at bounding box center [437, 173] width 179 height 45
select select "1w"
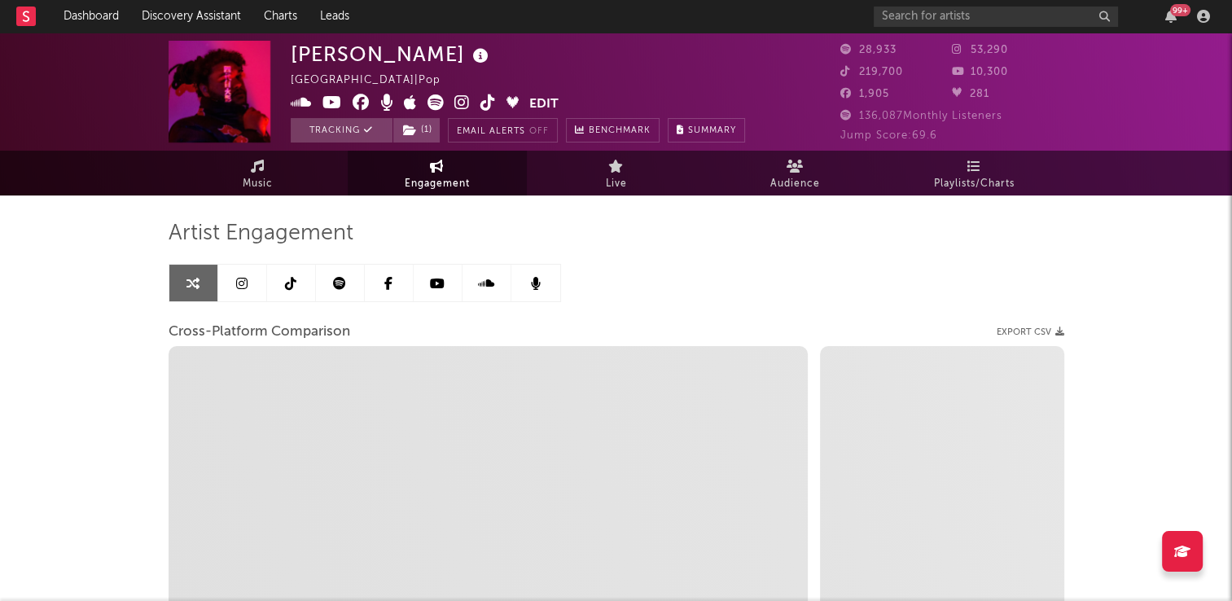
click at [292, 288] on icon at bounding box center [290, 283] width 11 height 13
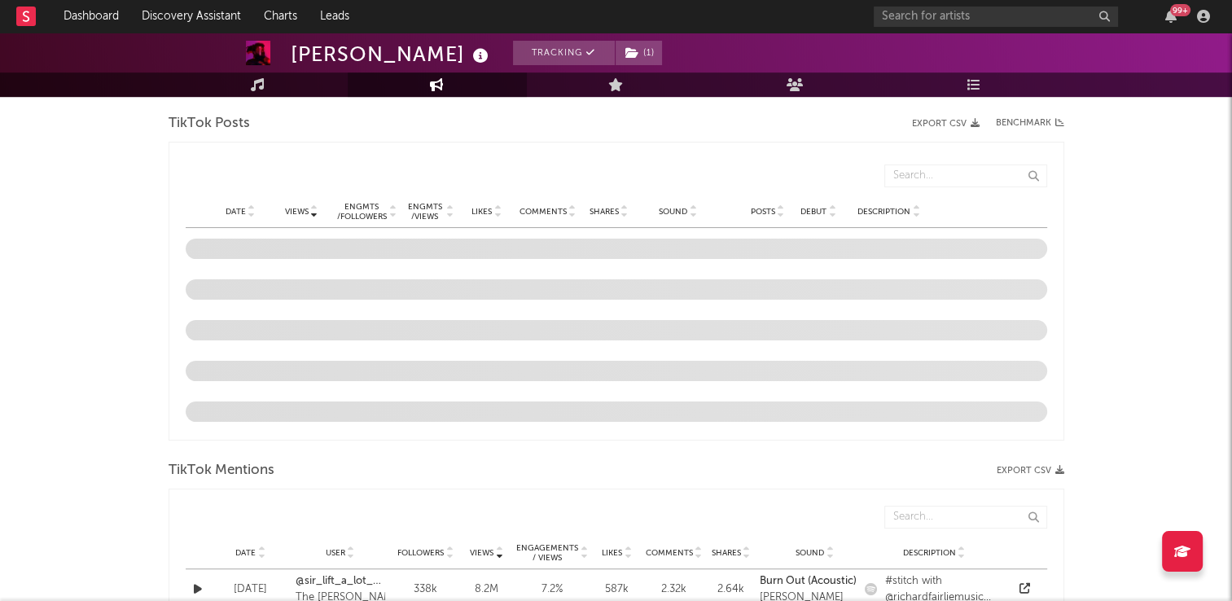
select select "6m"
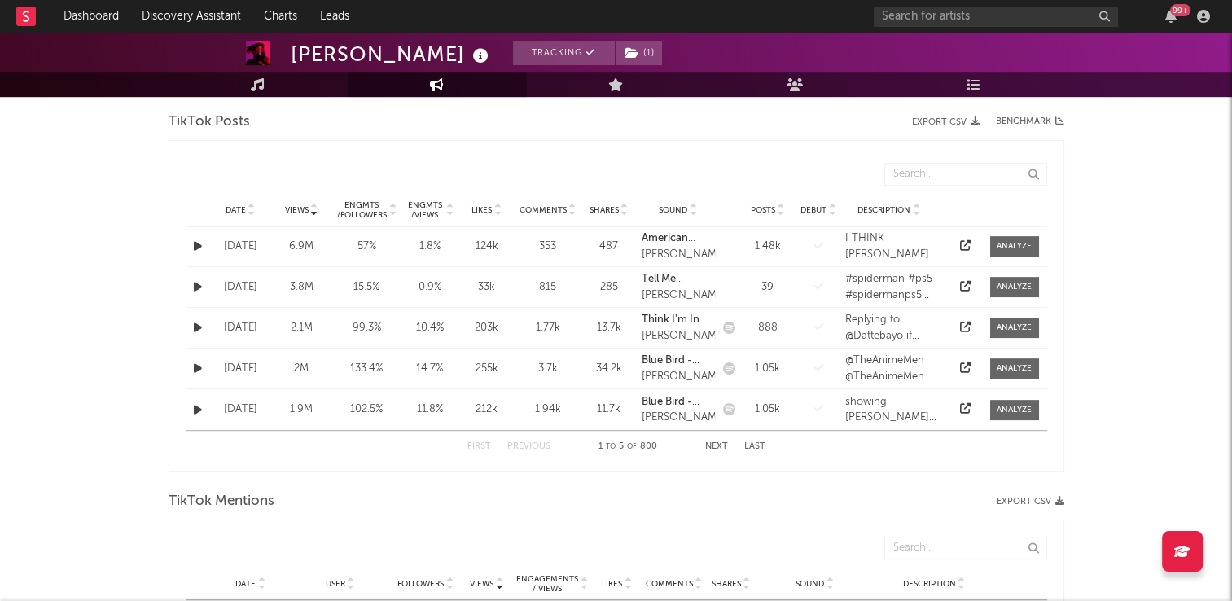
click at [253, 201] on div "Date Views Engmts / Followers Engmts / Views Likes Comments Shares Sound Posts …" at bounding box center [617, 210] width 862 height 33
click at [252, 205] on icon at bounding box center [252, 207] width 8 height 7
click at [717, 445] on button "Next" at bounding box center [716, 446] width 23 height 9
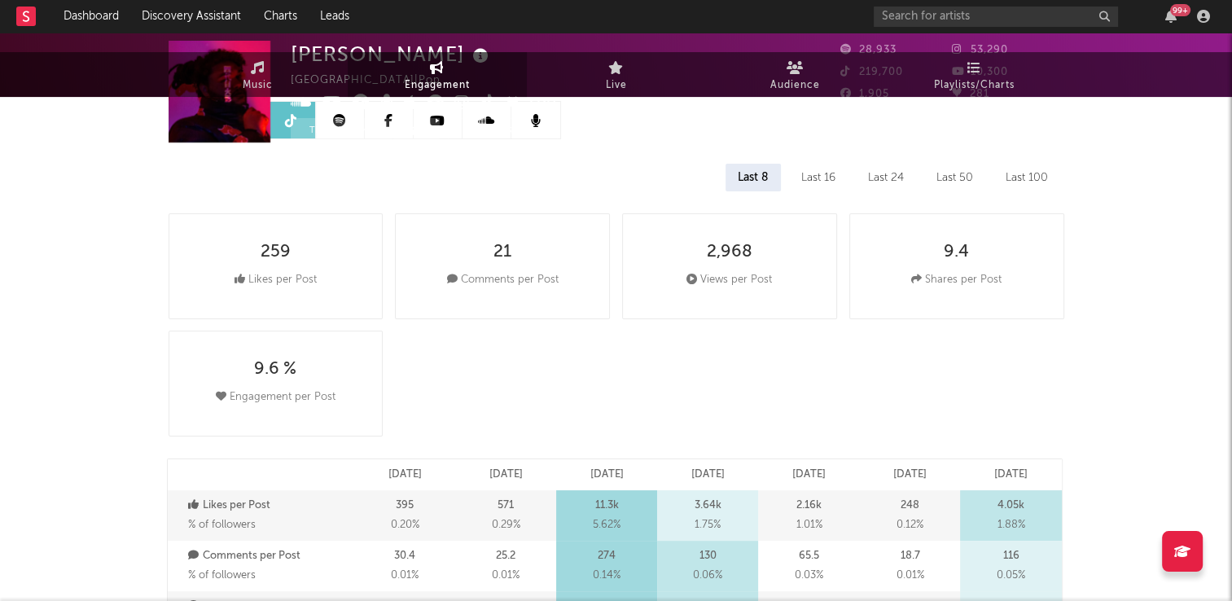
scroll to position [0, 0]
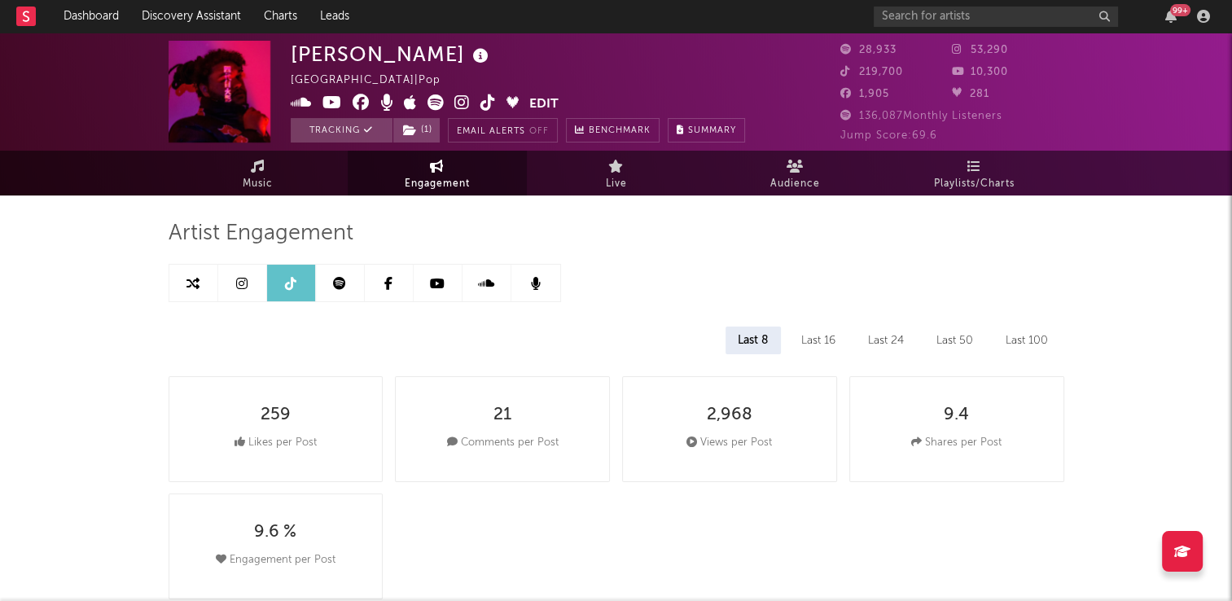
click at [489, 104] on icon at bounding box center [488, 102] width 15 height 16
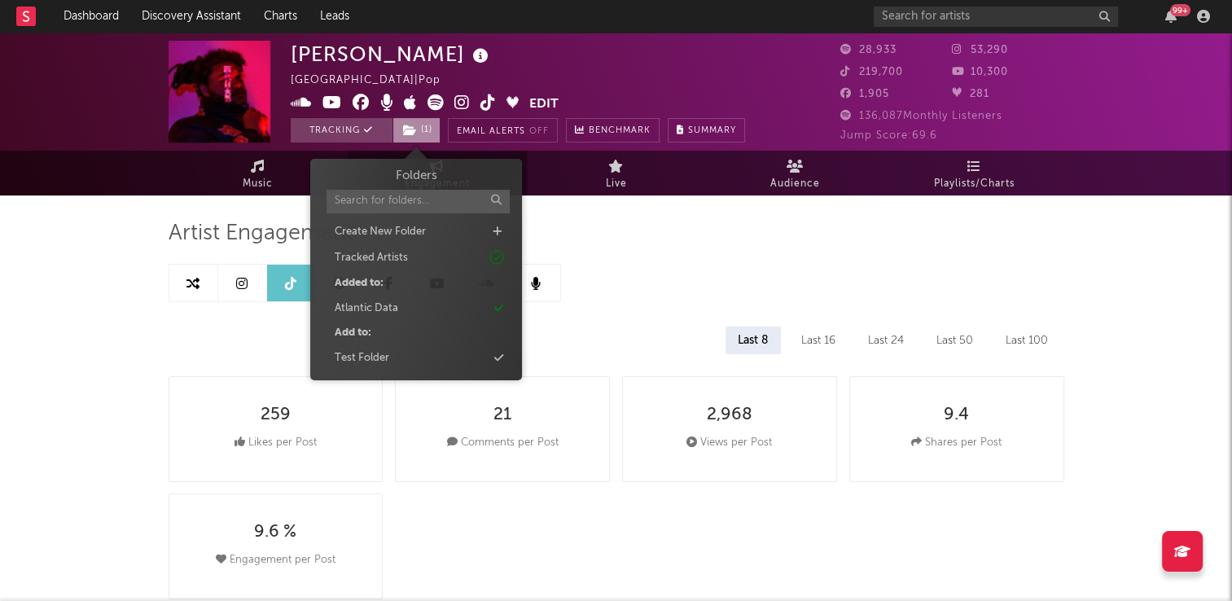
click at [422, 133] on span "( 1 )" at bounding box center [417, 130] width 48 height 24
click at [625, 60] on div "[PERSON_NAME] [GEOGRAPHIC_DATA] | Pop Edit Tracking ( 1 ) Email Alerts Off Benc…" at bounding box center [518, 92] width 454 height 102
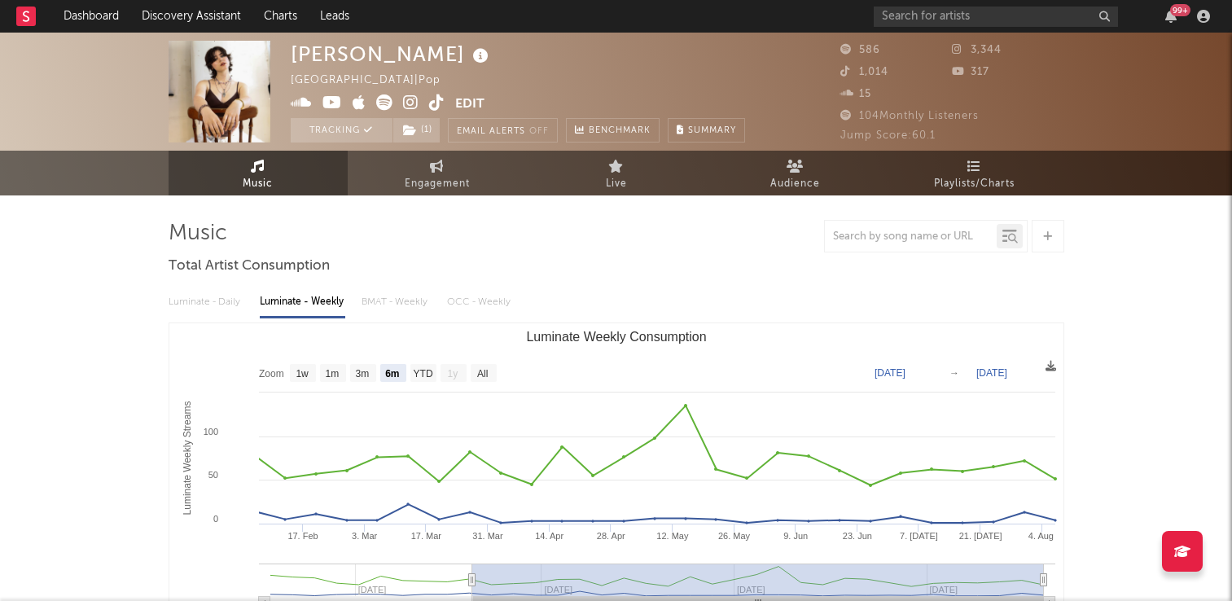
select select "6m"
click at [432, 108] on icon at bounding box center [436, 102] width 15 height 16
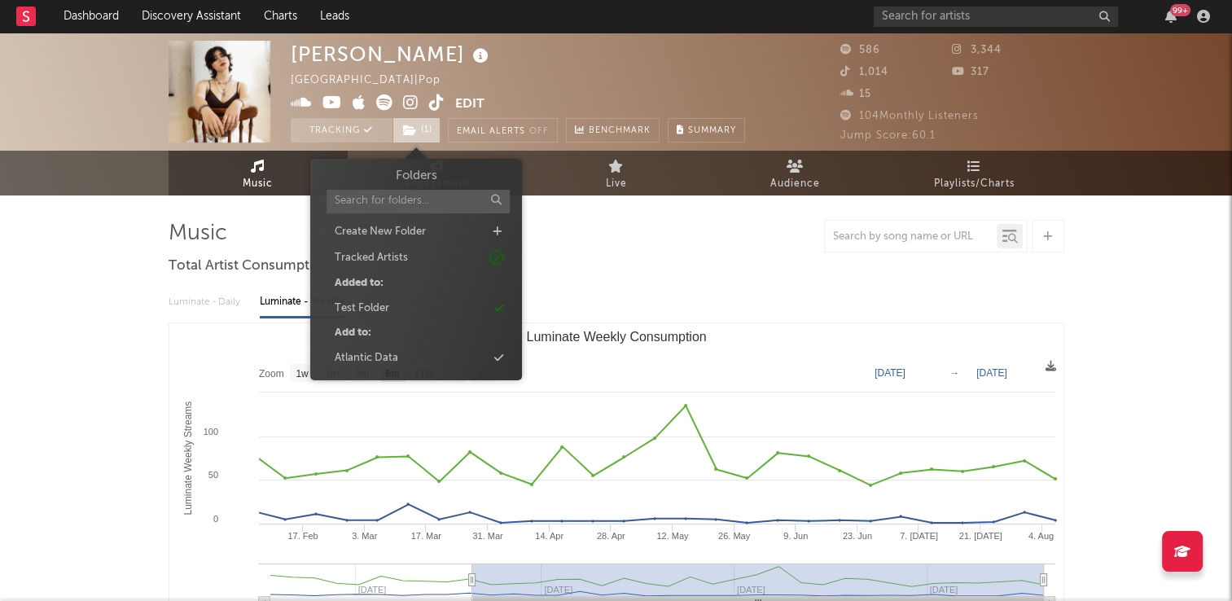
click at [411, 131] on icon at bounding box center [410, 130] width 14 height 11
click at [570, 72] on div "[PERSON_NAME] [GEOGRAPHIC_DATA] | Pop Edit Tracking ( 1 ) Email Alerts Off Benc…" at bounding box center [518, 92] width 454 height 102
click at [410, 128] on icon at bounding box center [410, 130] width 14 height 11
click at [393, 357] on div "Atlantic Data" at bounding box center [367, 358] width 64 height 16
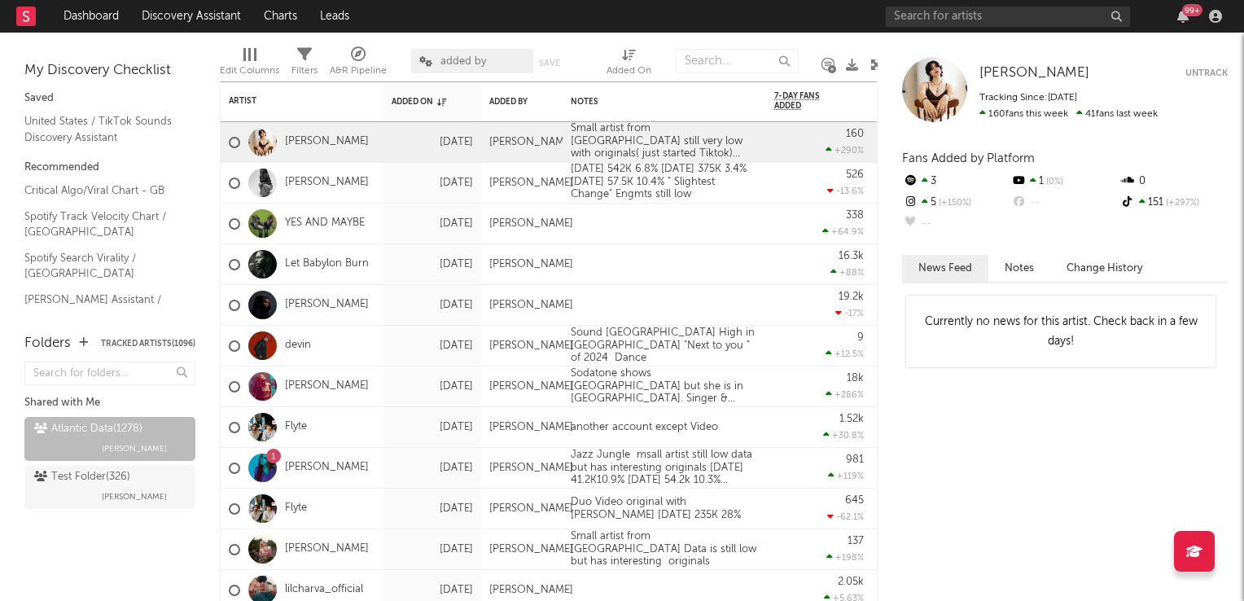
click at [876, 64] on icon at bounding box center [877, 65] width 12 height 12
